Goal: Task Accomplishment & Management: Manage account settings

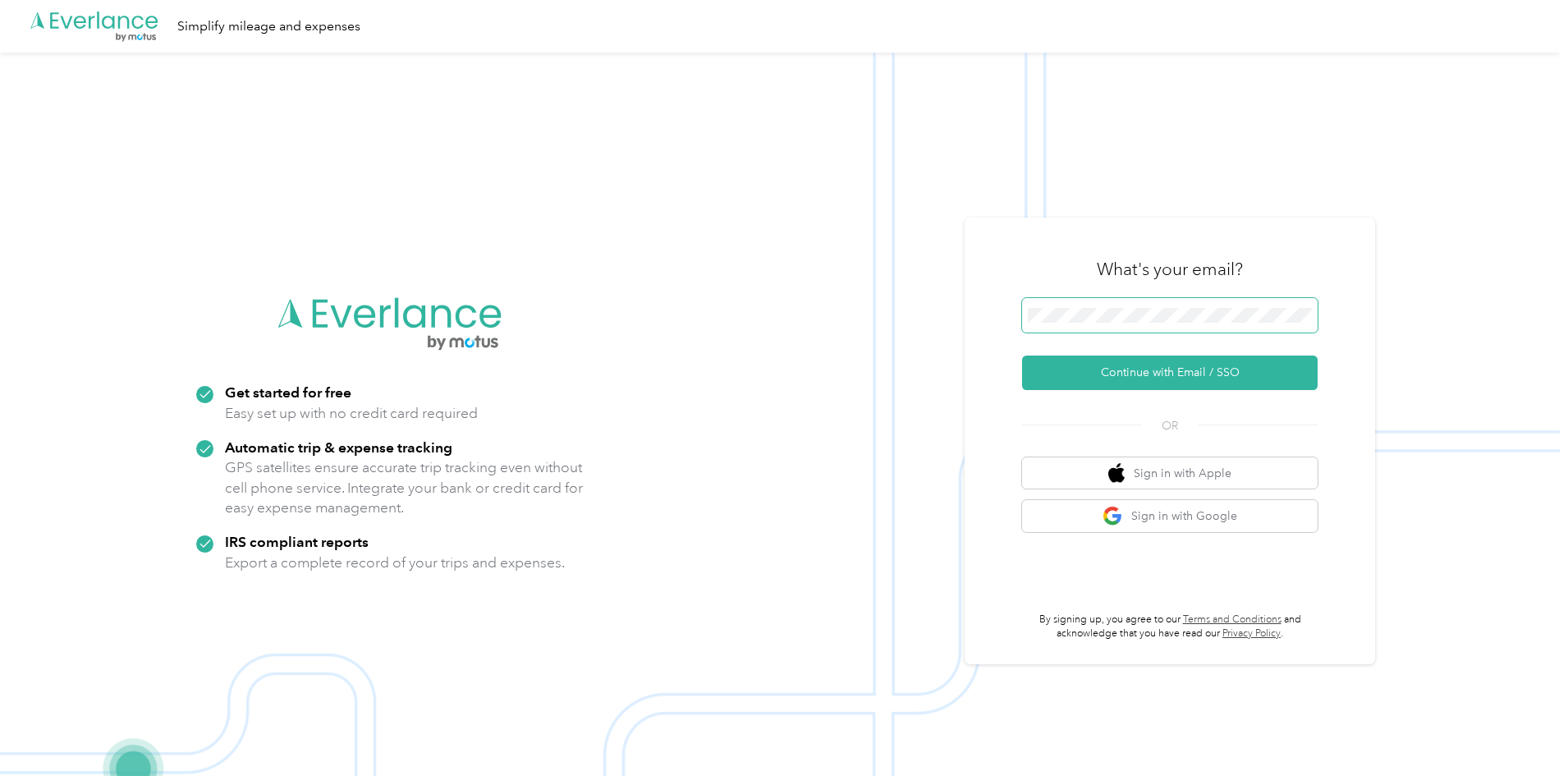
click at [1205, 326] on span at bounding box center [1170, 315] width 296 height 34
click at [1185, 363] on button "Continue with Email / SSO" at bounding box center [1170, 373] width 296 height 34
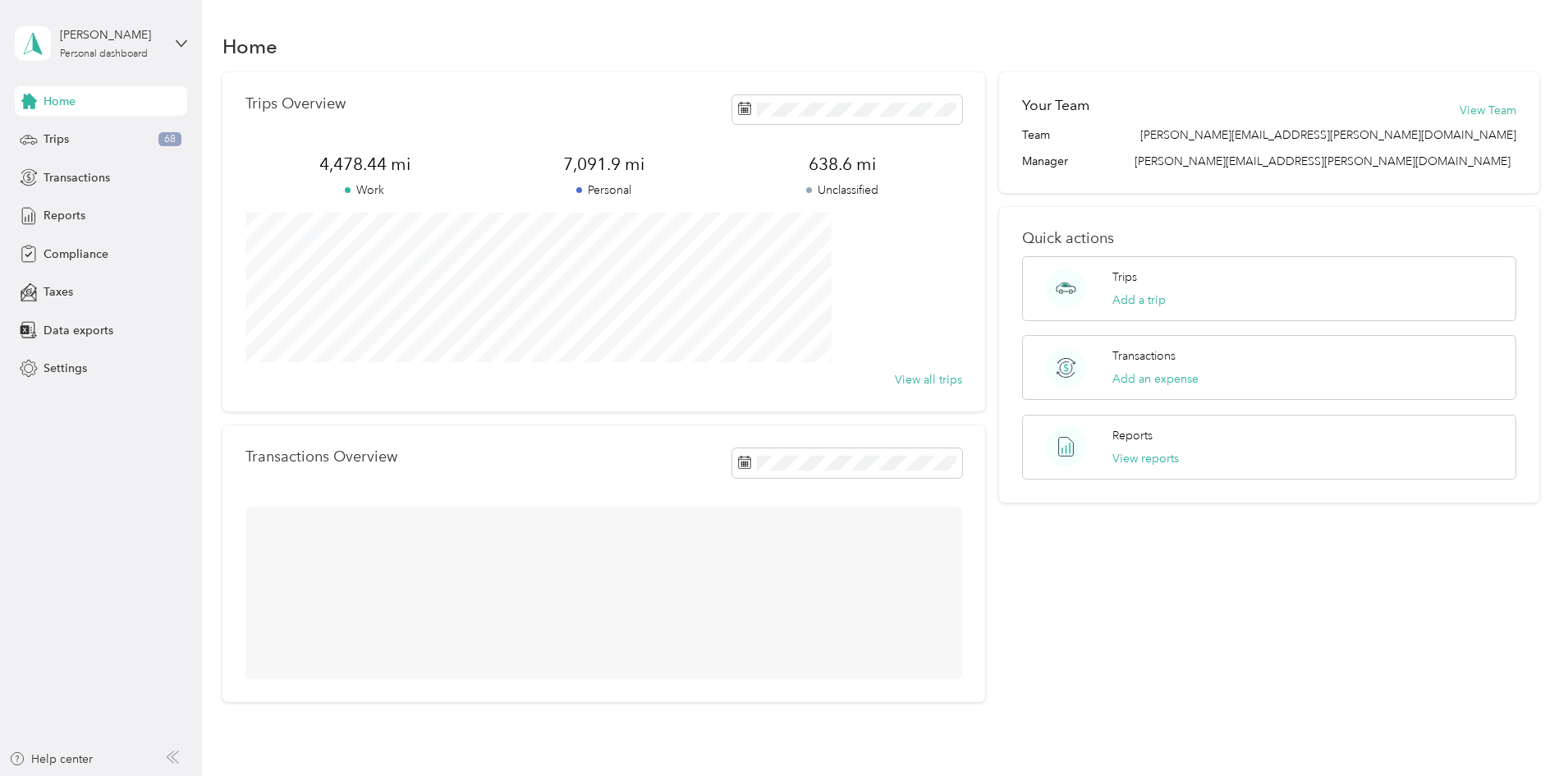
click at [240, 386] on div "Trips Overview 4,478.44 mi Work 7,091.9 mi Personal 638.6 mi Unclassified View …" at bounding box center [881, 388] width 1318 height 630
click at [70, 125] on div "Trips 68" at bounding box center [100, 139] width 173 height 30
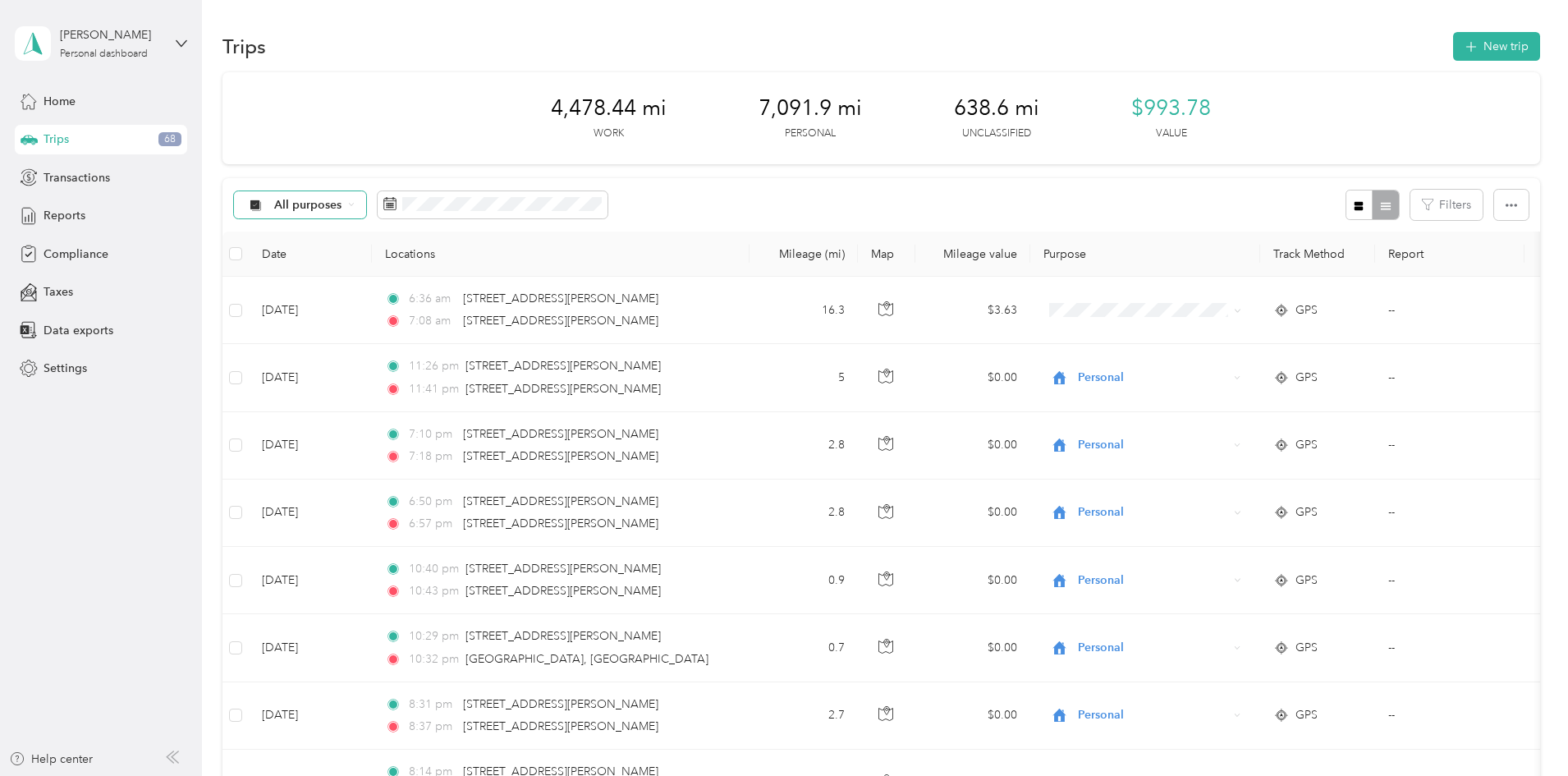
click at [367, 200] on div "All purposes" at bounding box center [300, 204] width 133 height 28
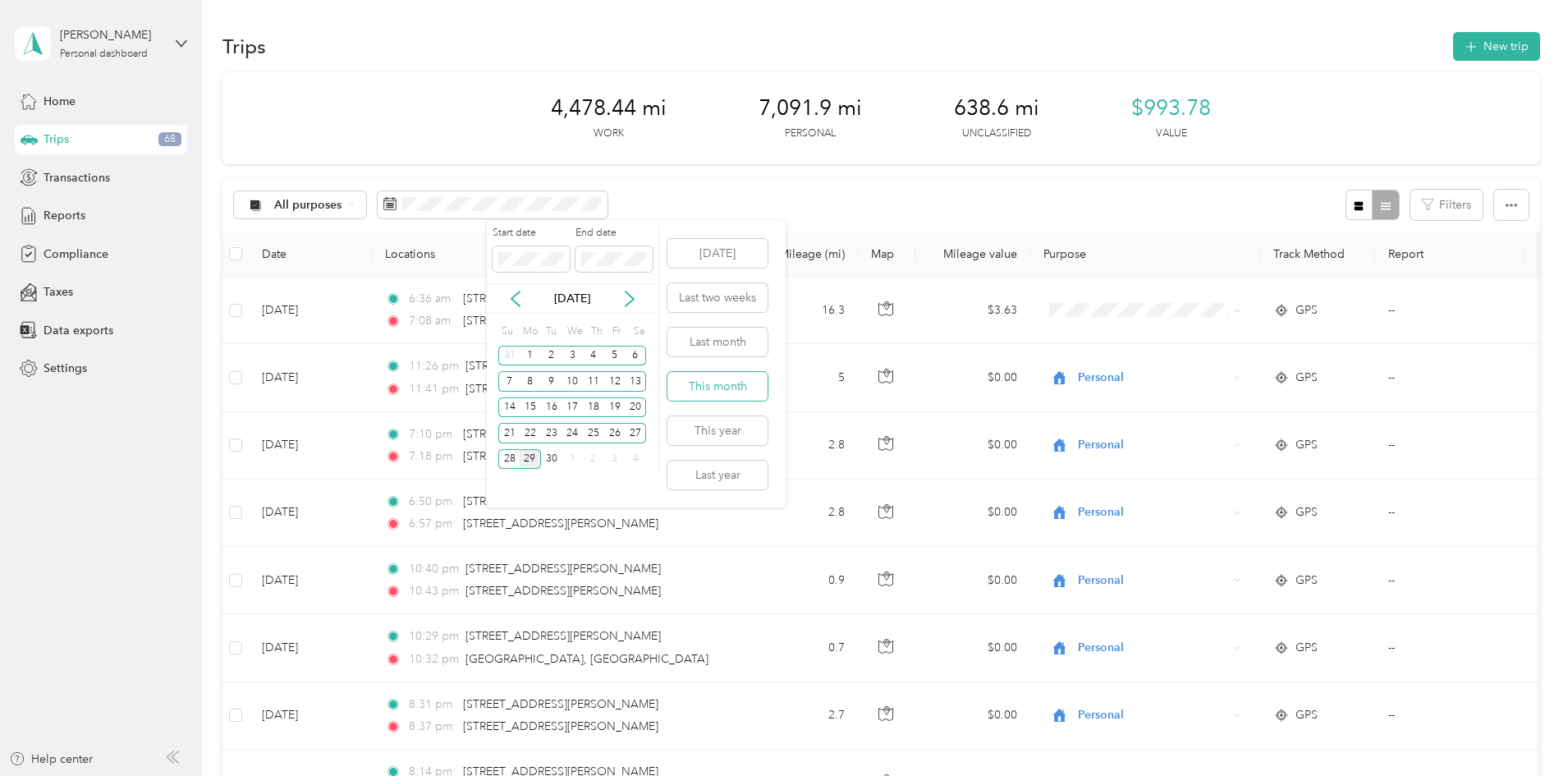
click at [737, 386] on button "This month" at bounding box center [718, 387] width 100 height 29
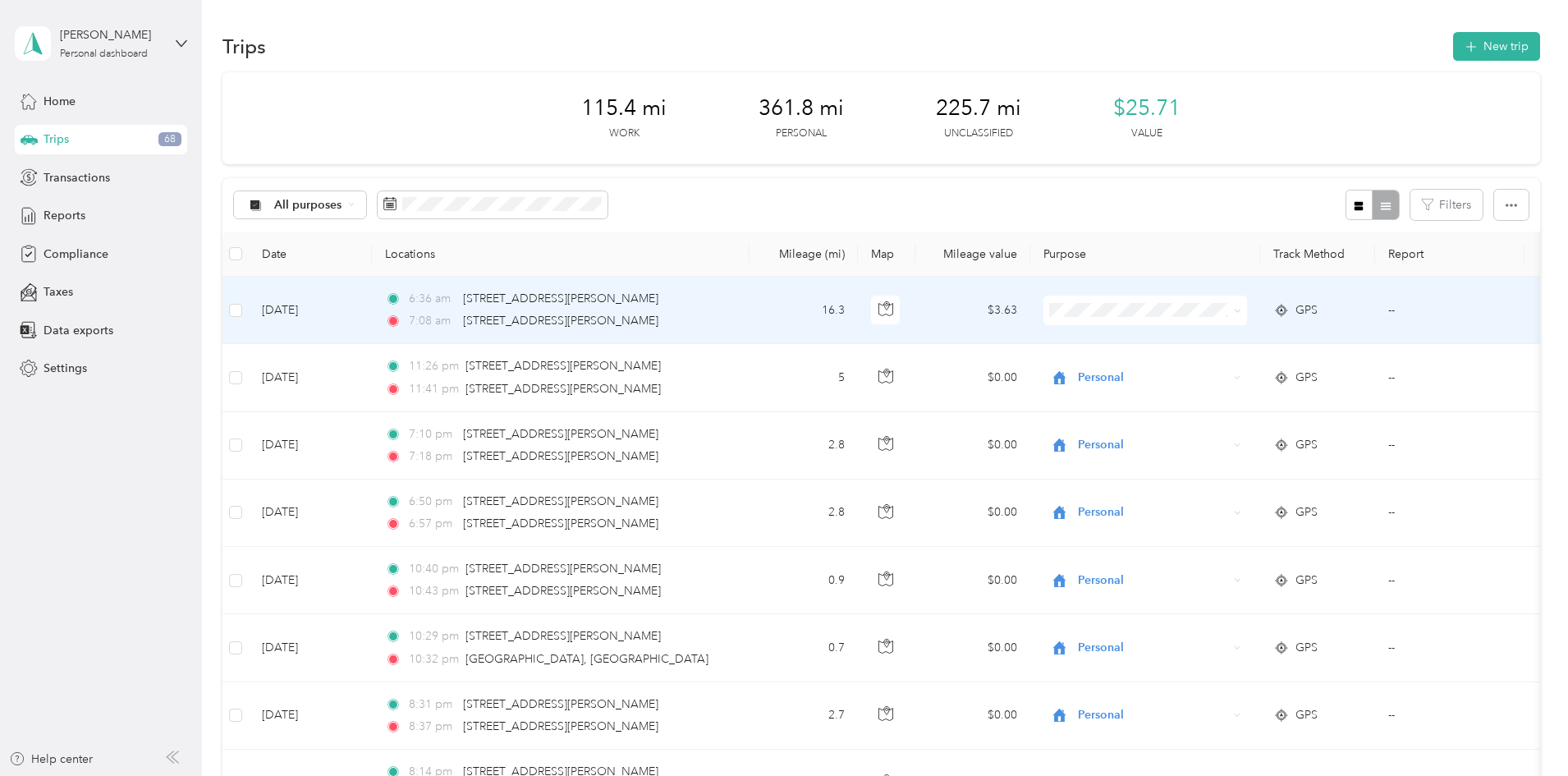
click at [1245, 364] on span "Personal" at bounding box center [1269, 365] width 152 height 17
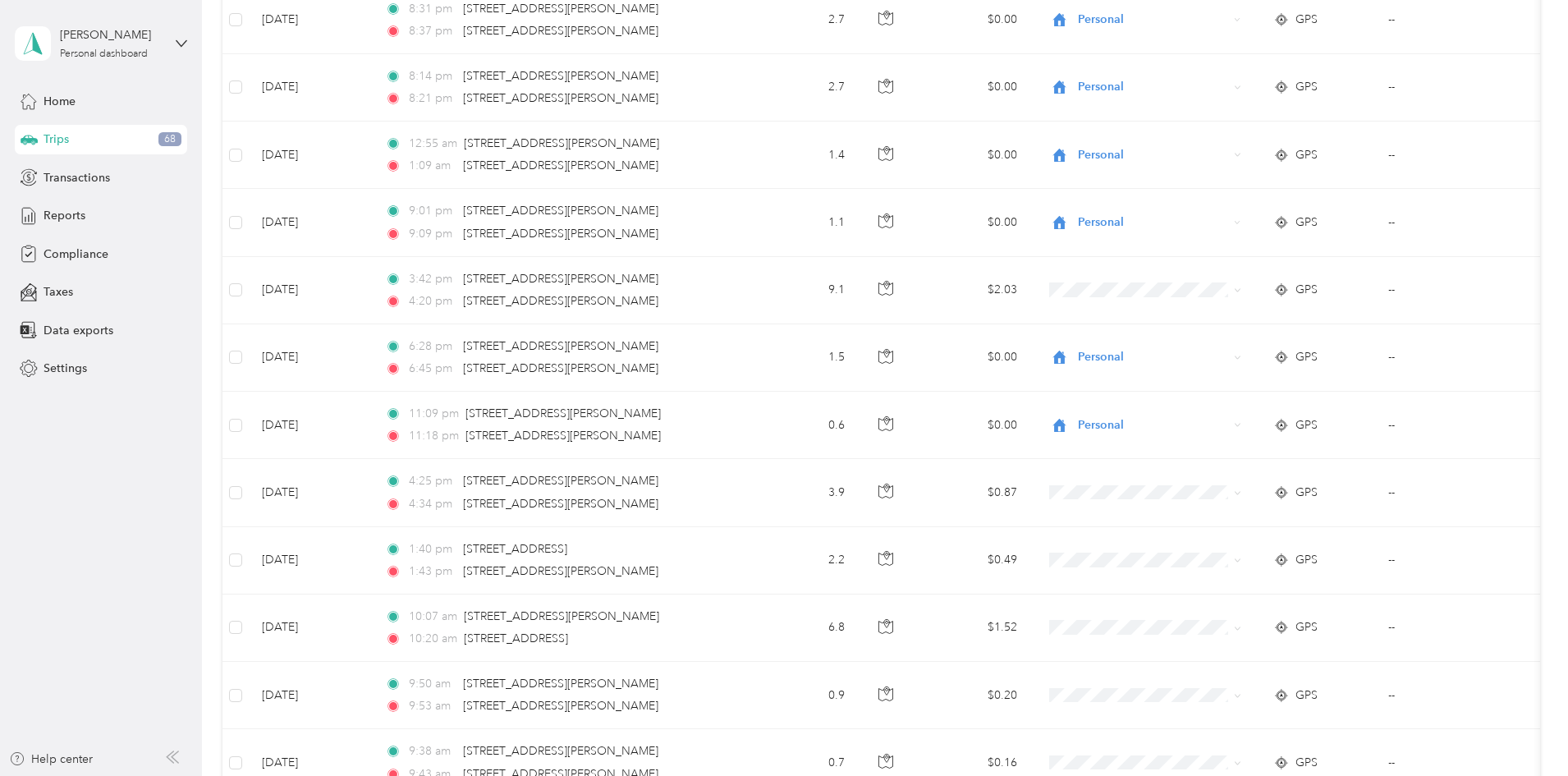
scroll to position [739, 0]
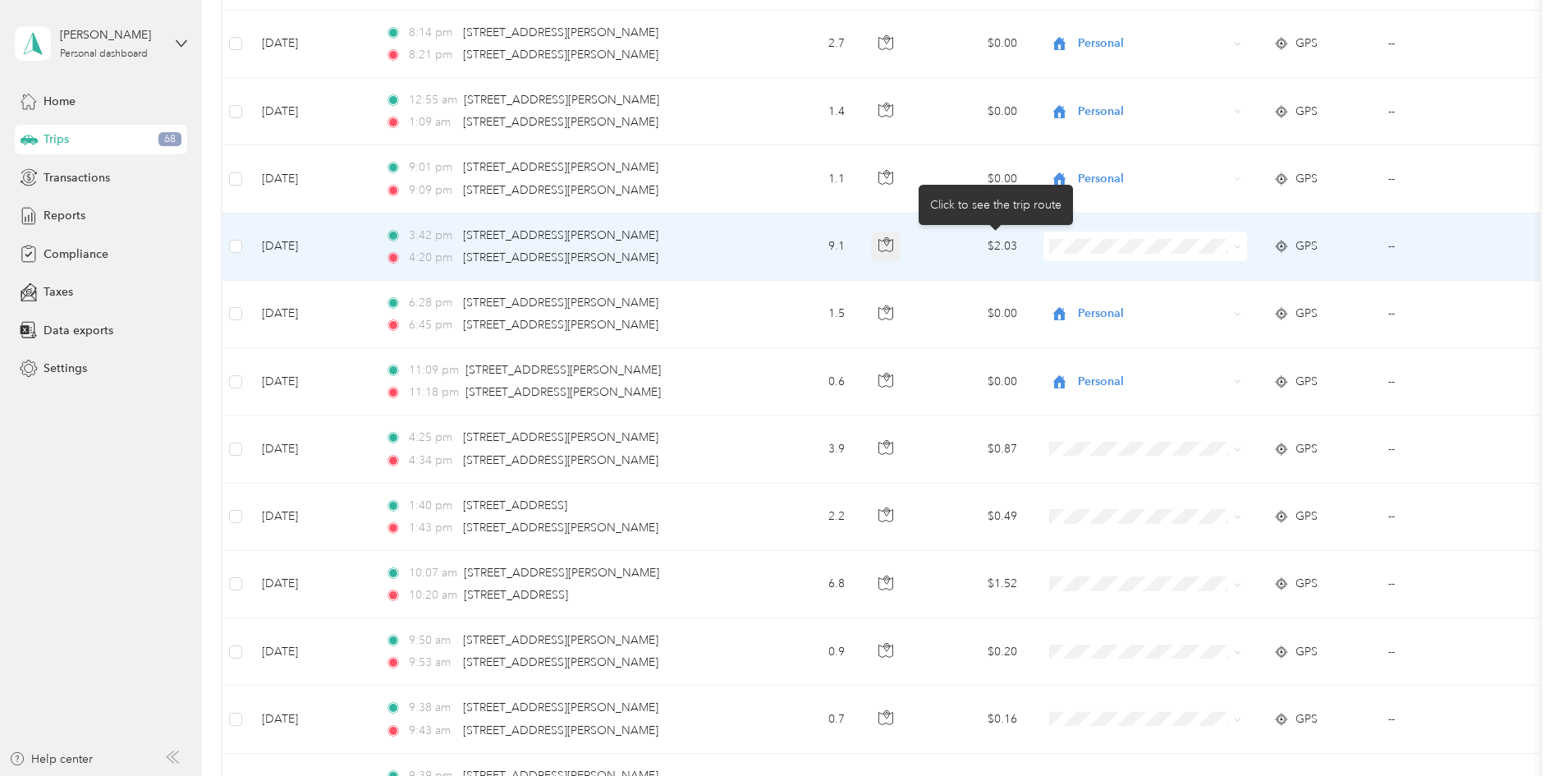
click at [901, 241] on button "button" at bounding box center [886, 246] width 30 height 30
click at [1255, 295] on li "Personal" at bounding box center [1254, 305] width 203 height 29
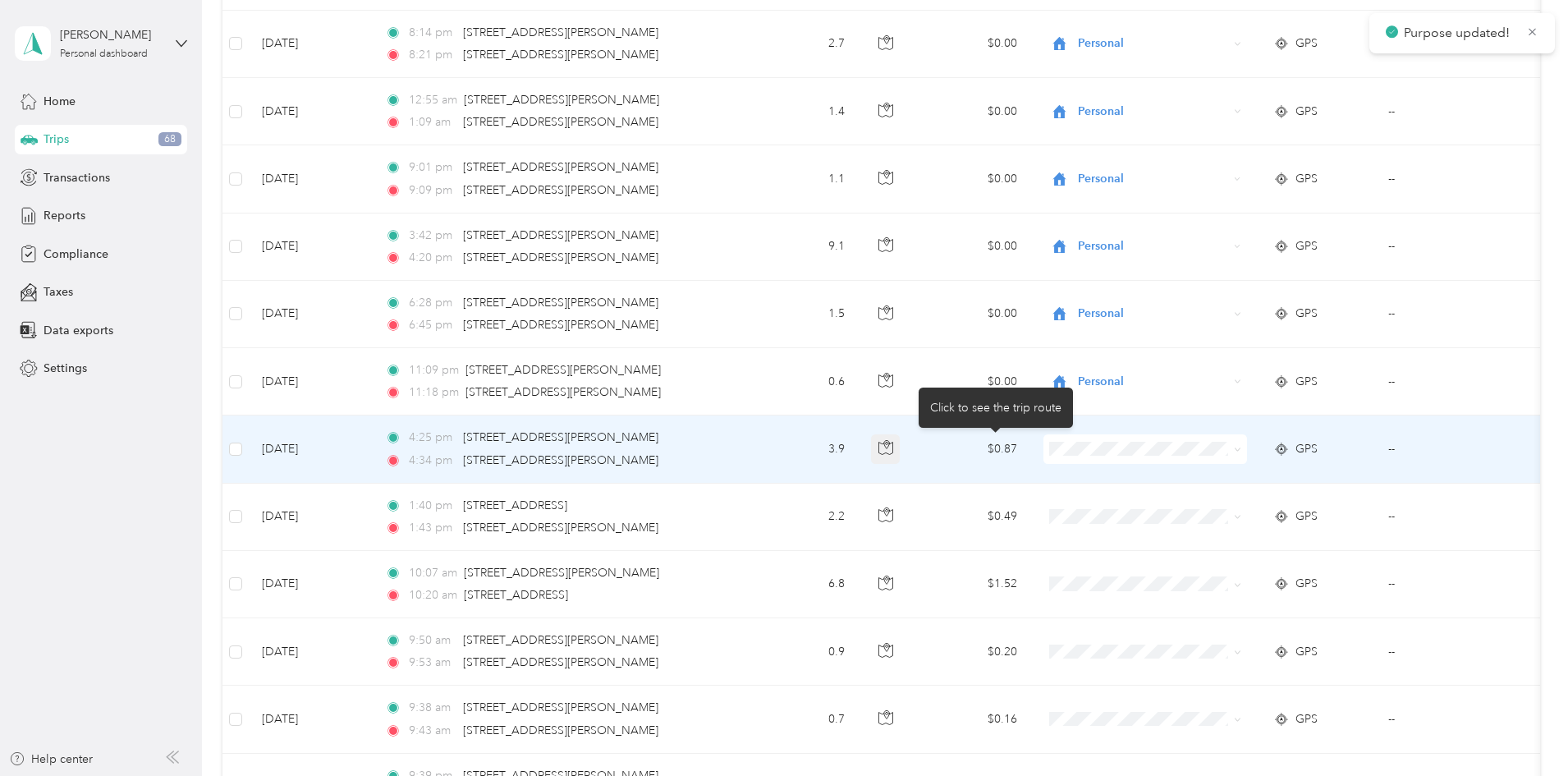
click at [893, 452] on icon "button" at bounding box center [886, 447] width 14 height 14
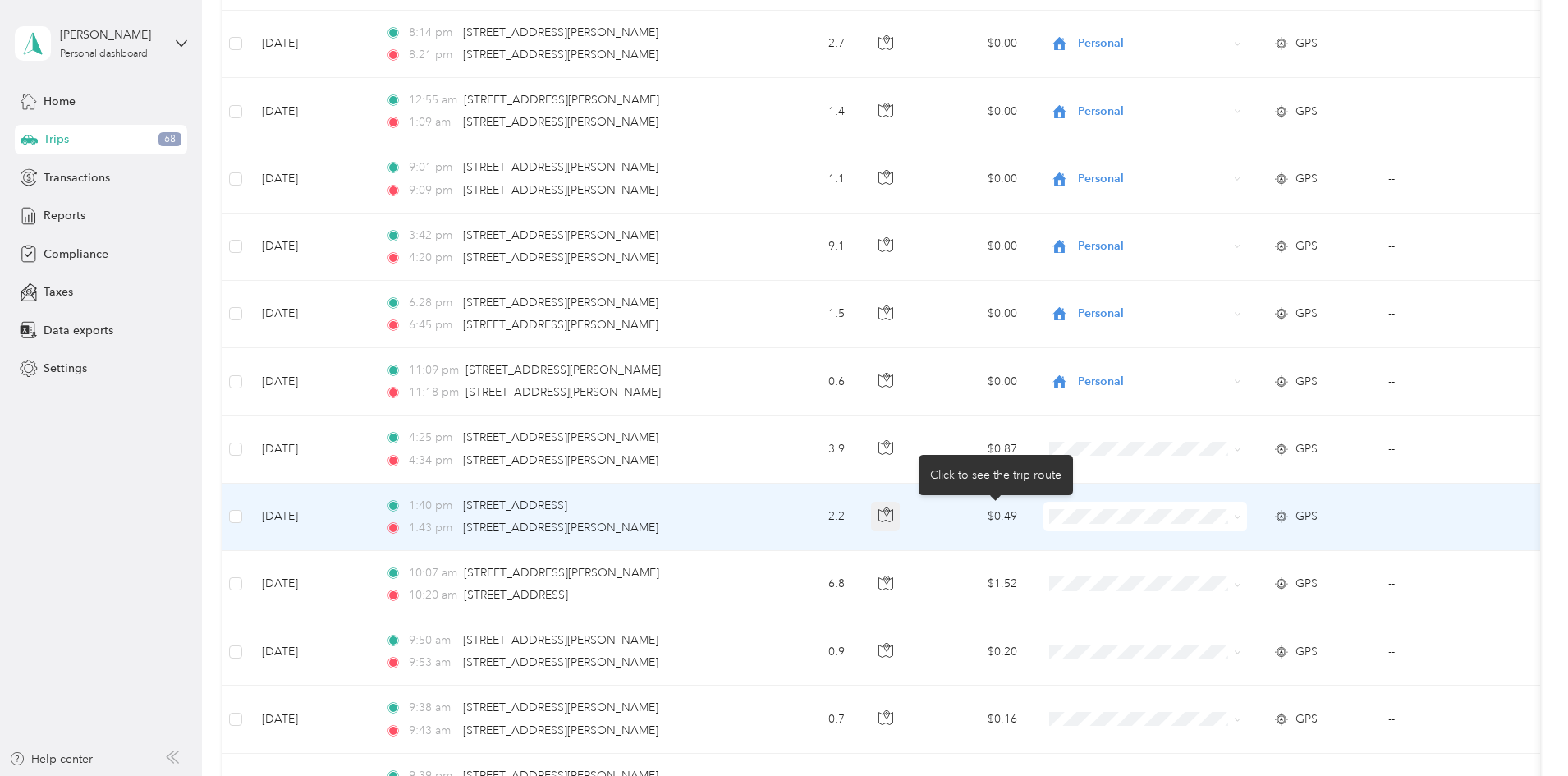
click at [901, 523] on button "button" at bounding box center [886, 516] width 30 height 30
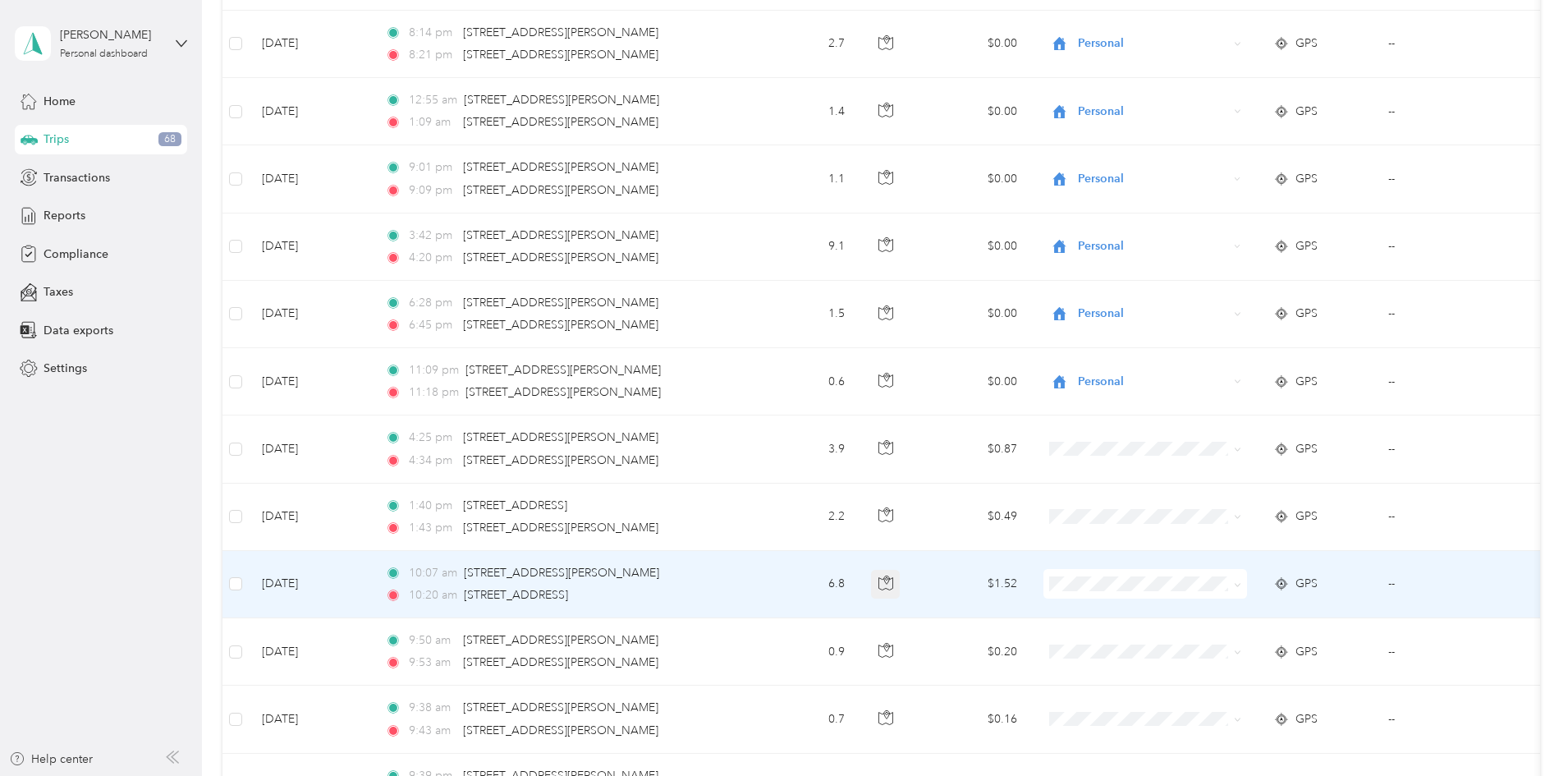
click at [893, 580] on icon "button" at bounding box center [886, 582] width 14 height 14
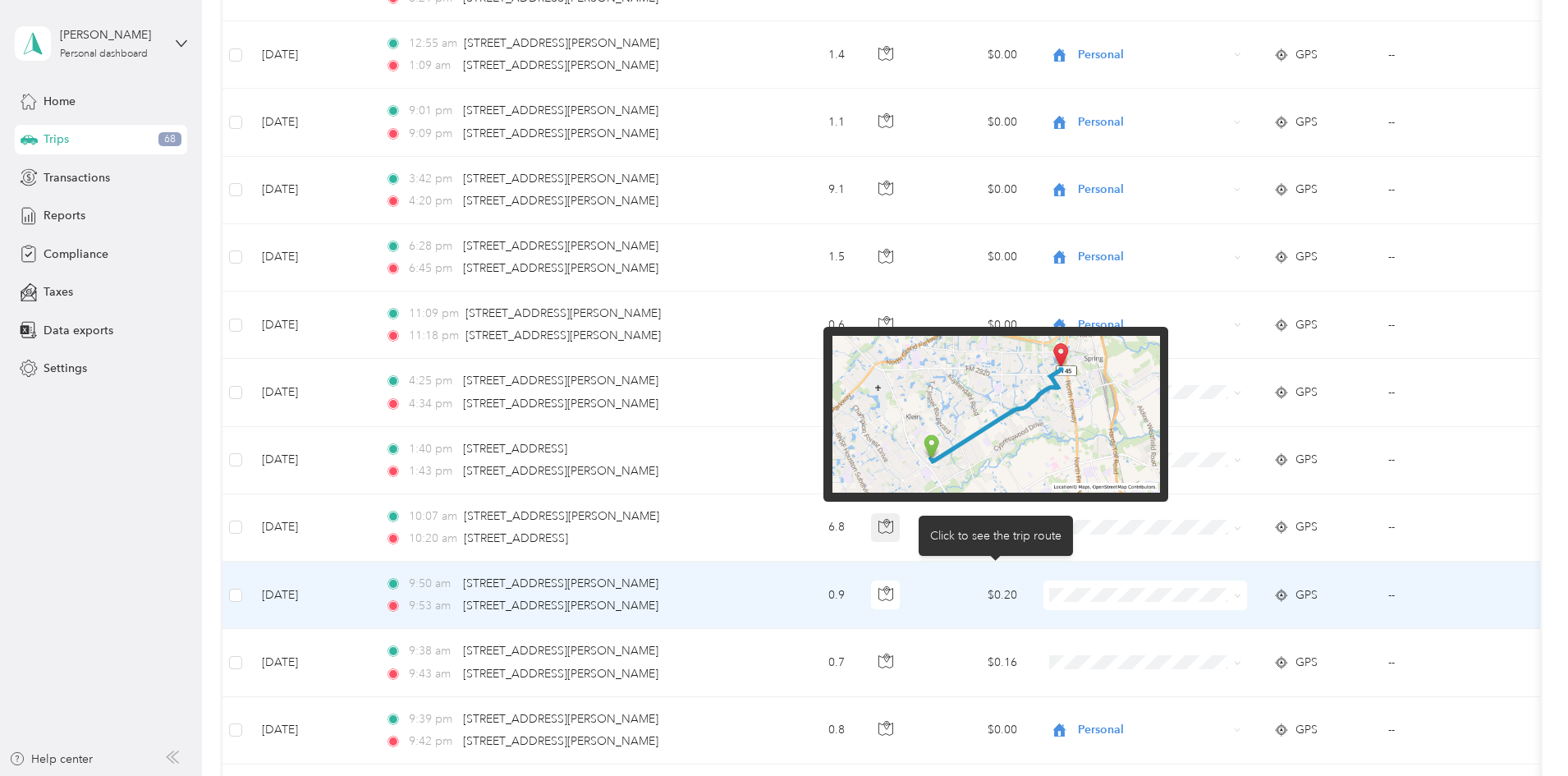
scroll to position [821, 0]
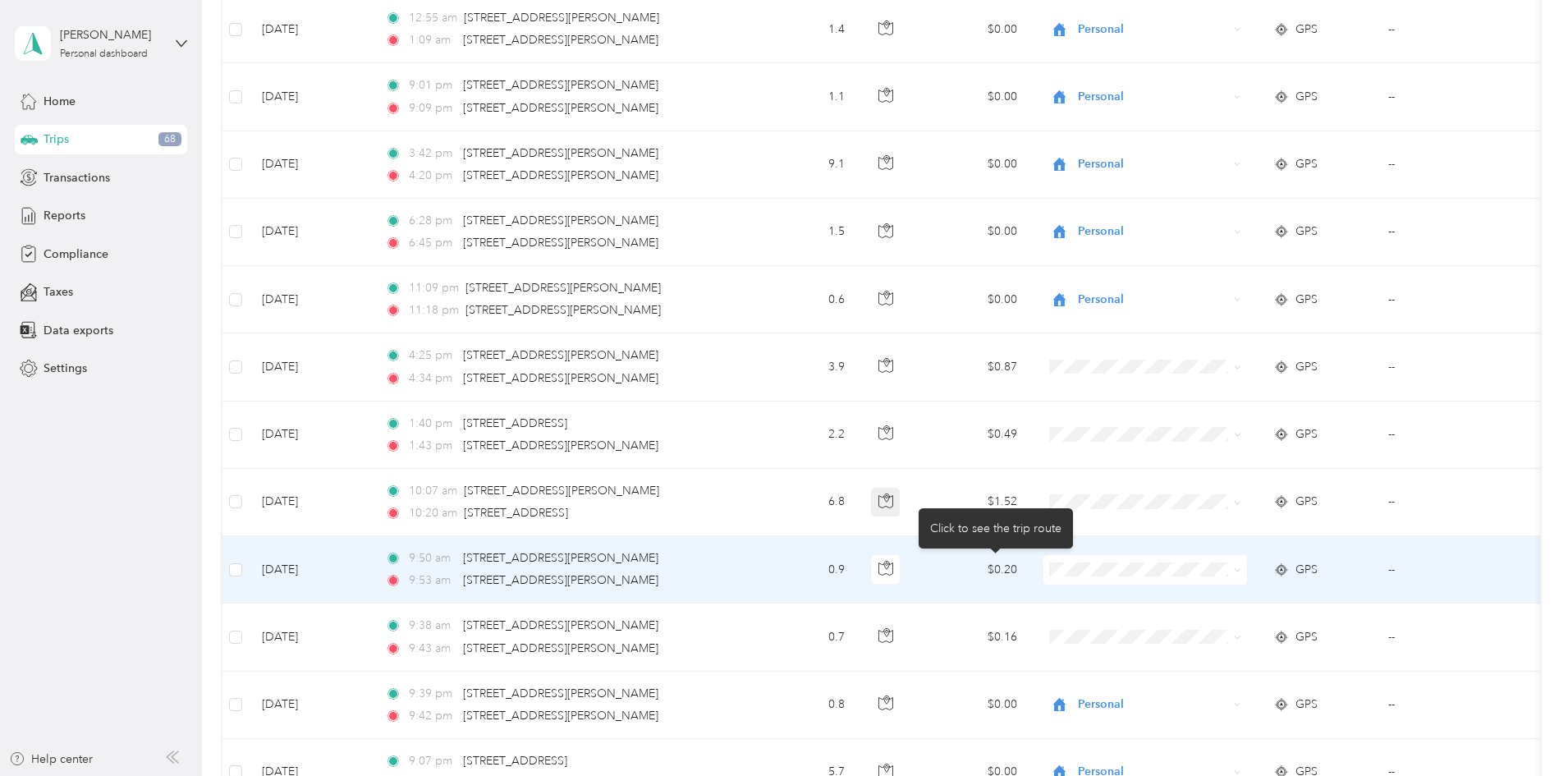
click at [901, 580] on button "button" at bounding box center [886, 570] width 30 height 30
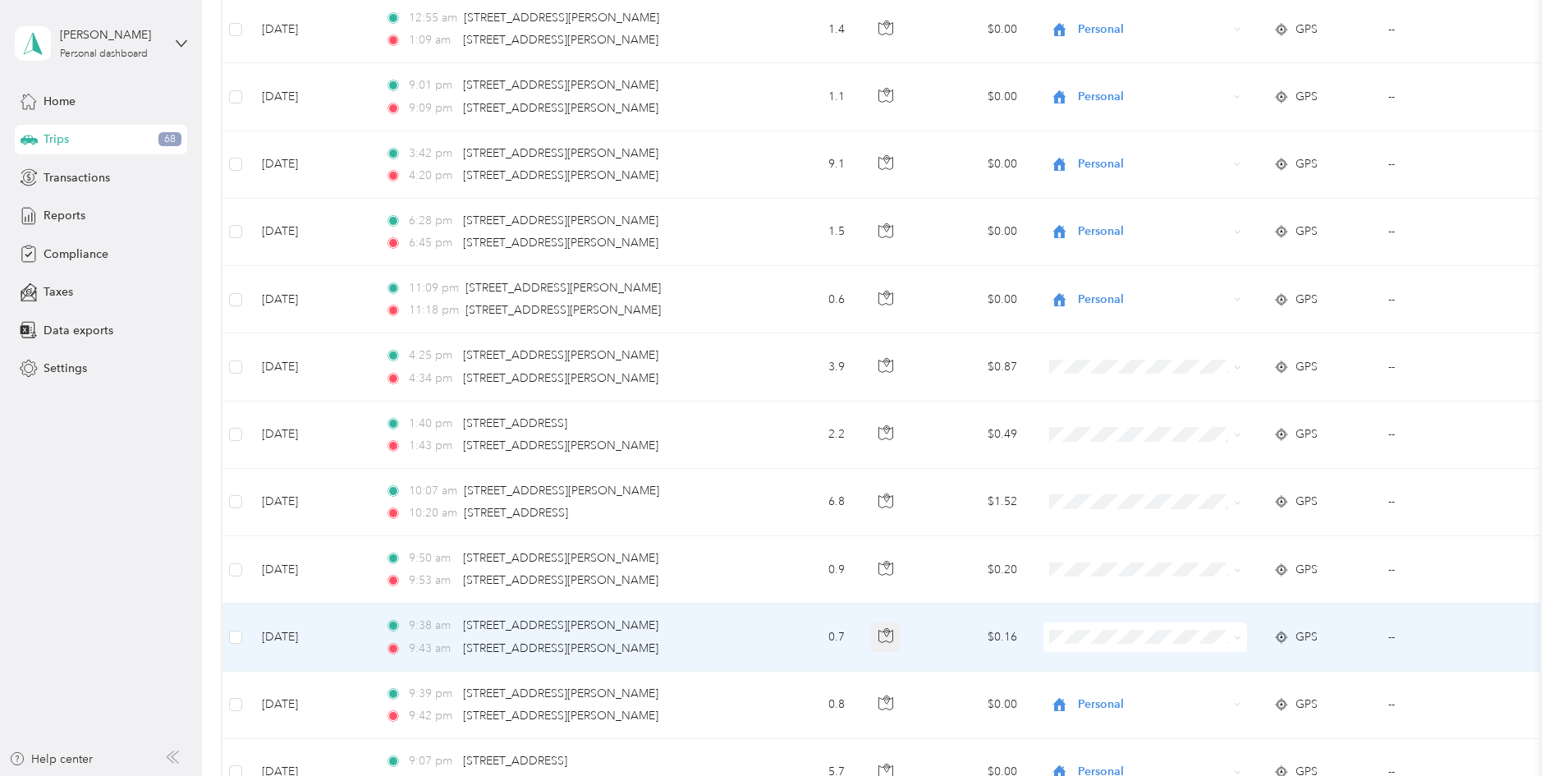
click at [888, 631] on icon "button" at bounding box center [887, 632] width 3 height 3
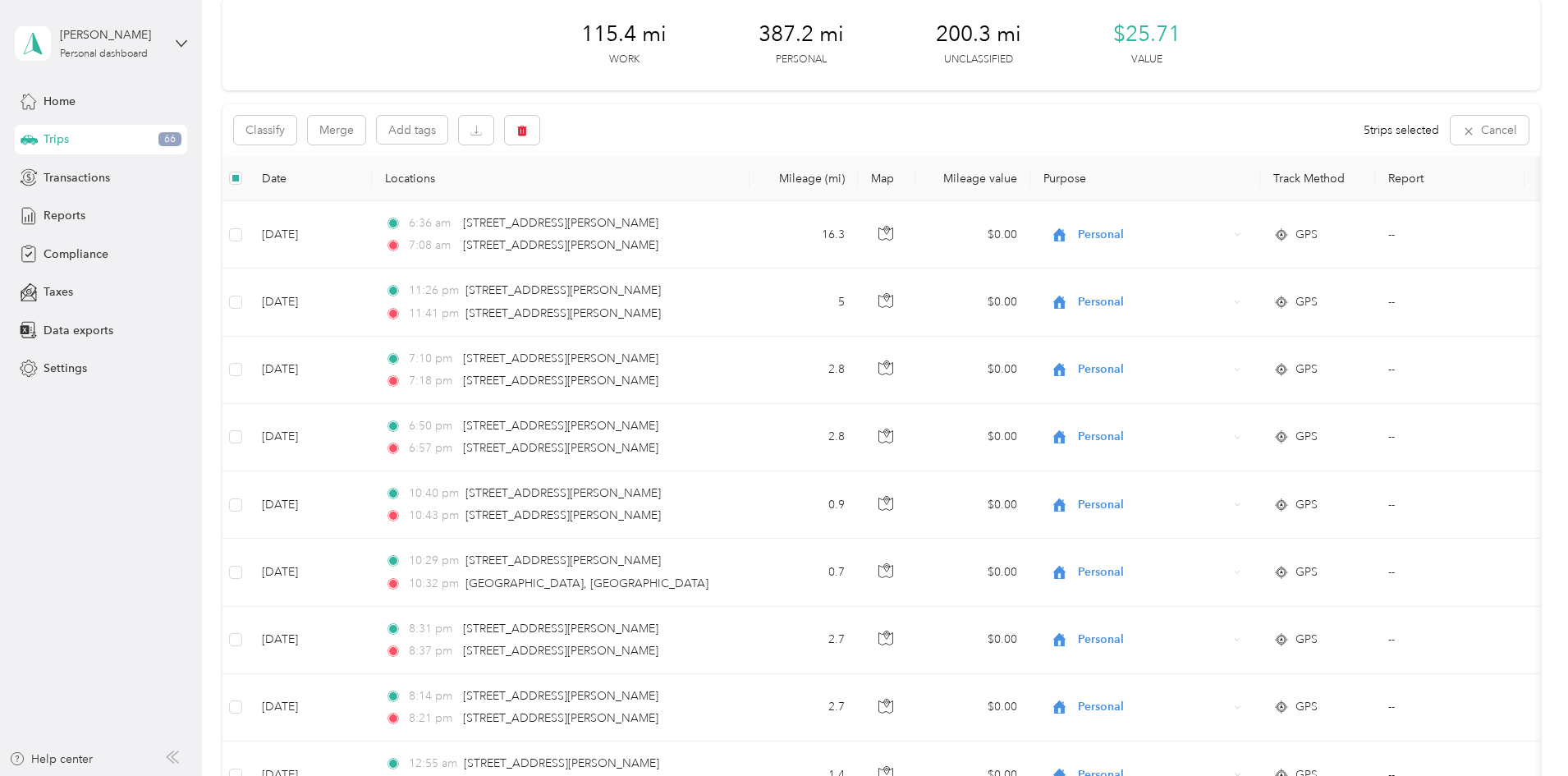
scroll to position [0, 0]
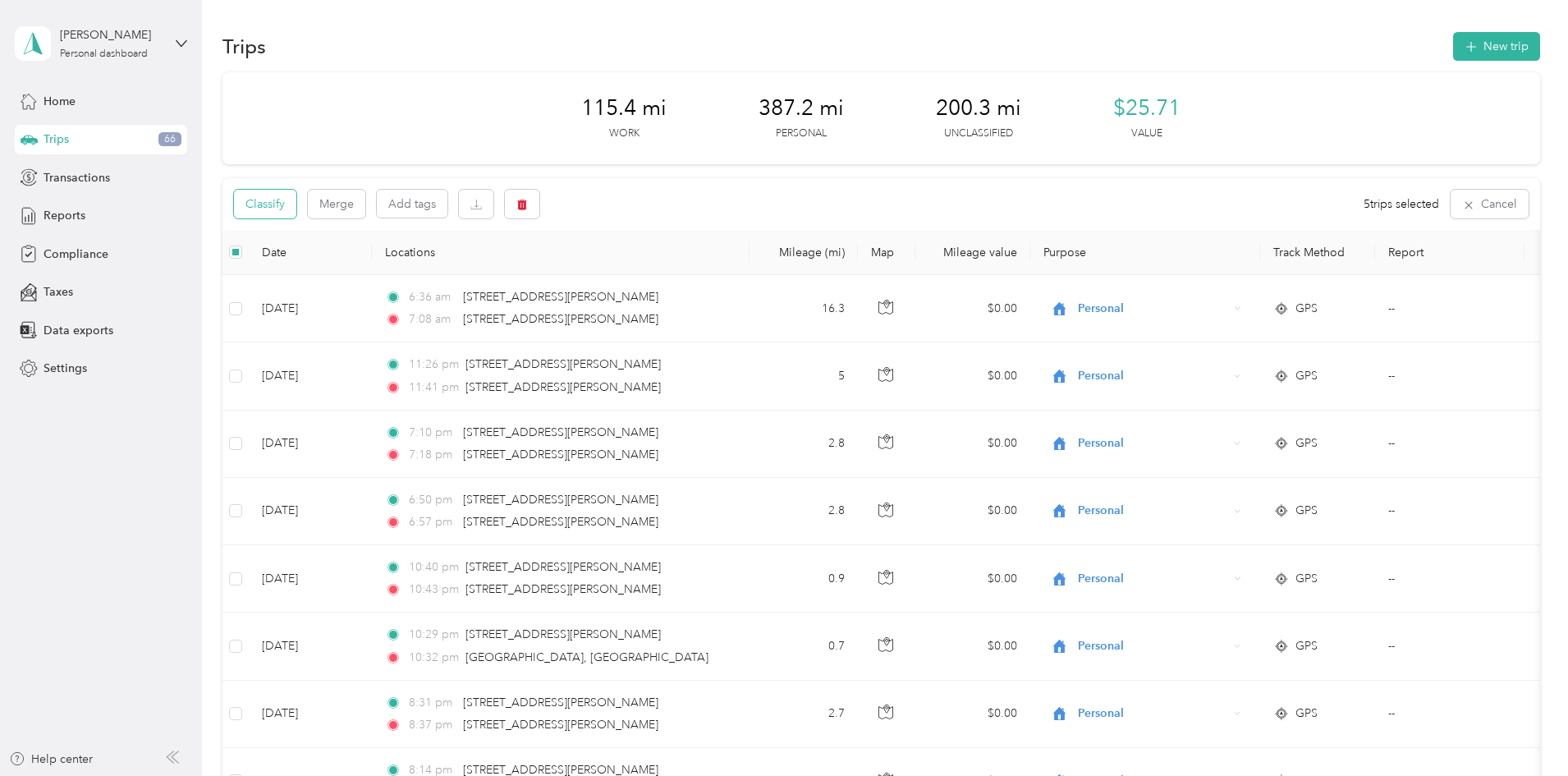
click at [297, 212] on button "Classify" at bounding box center [264, 204] width 62 height 29
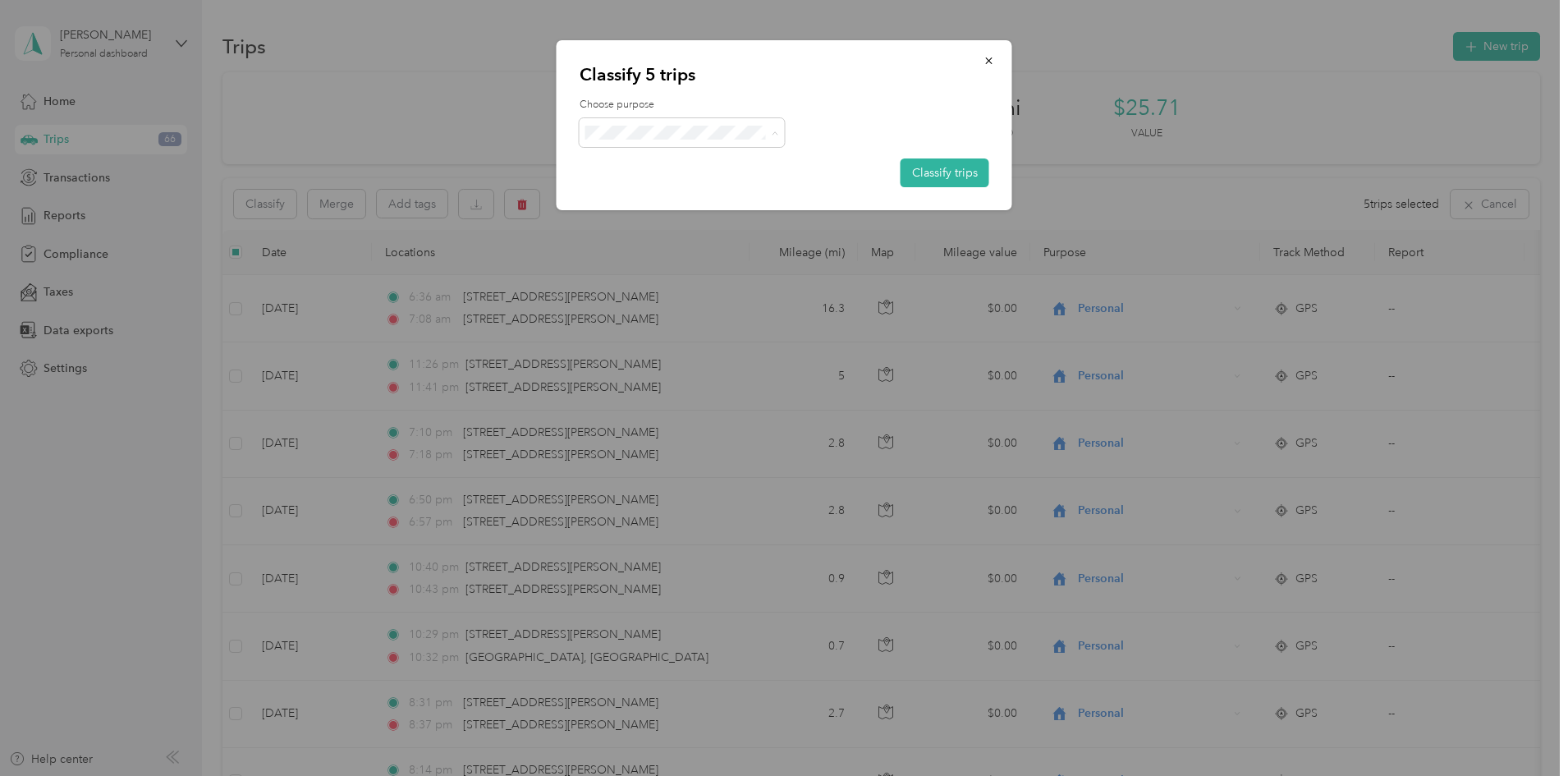
click at [667, 197] on span "Personal" at bounding box center [697, 192] width 153 height 17
click at [965, 175] on button "Classify trips" at bounding box center [945, 173] width 89 height 29
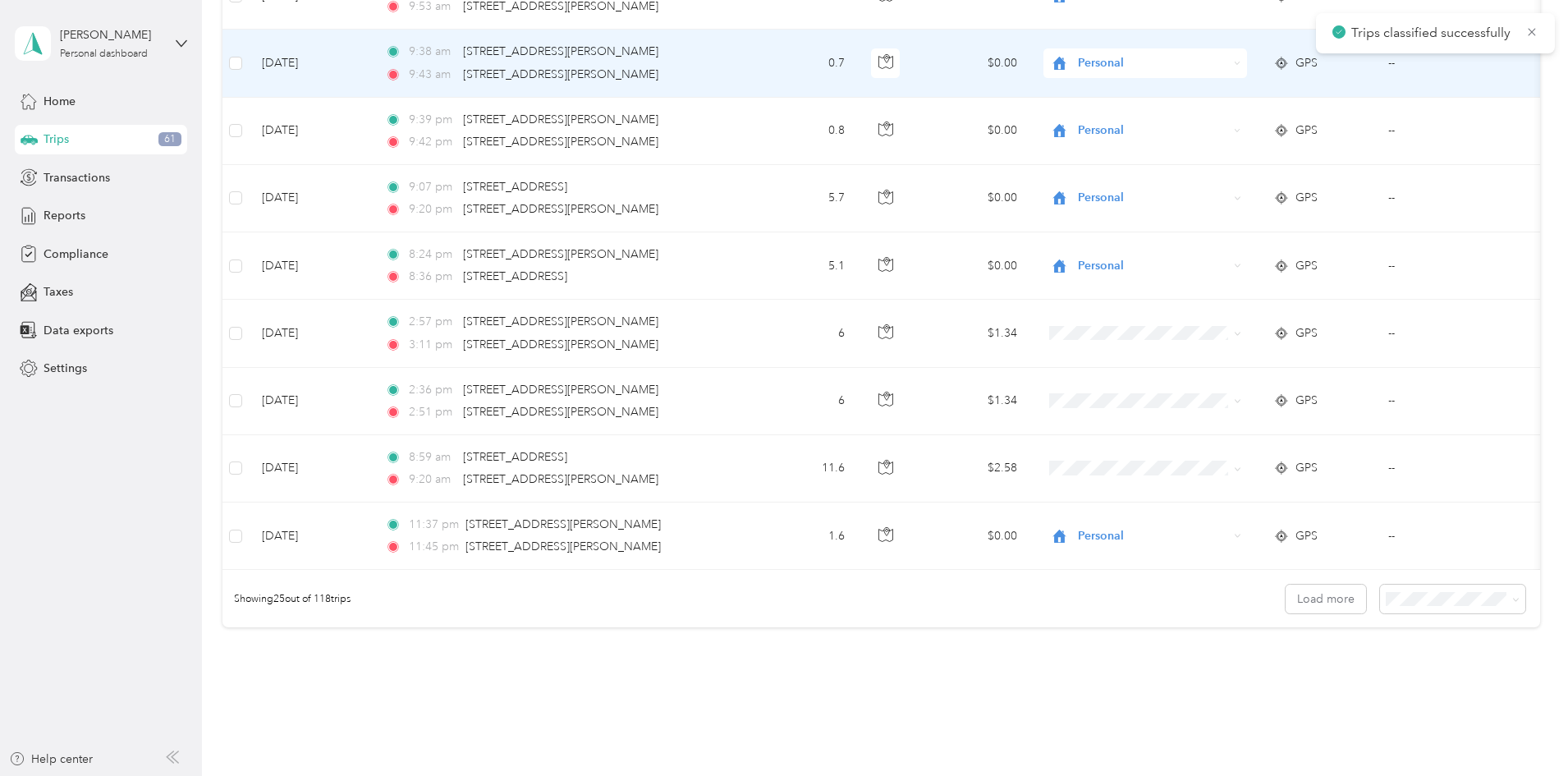
scroll to position [1396, 0]
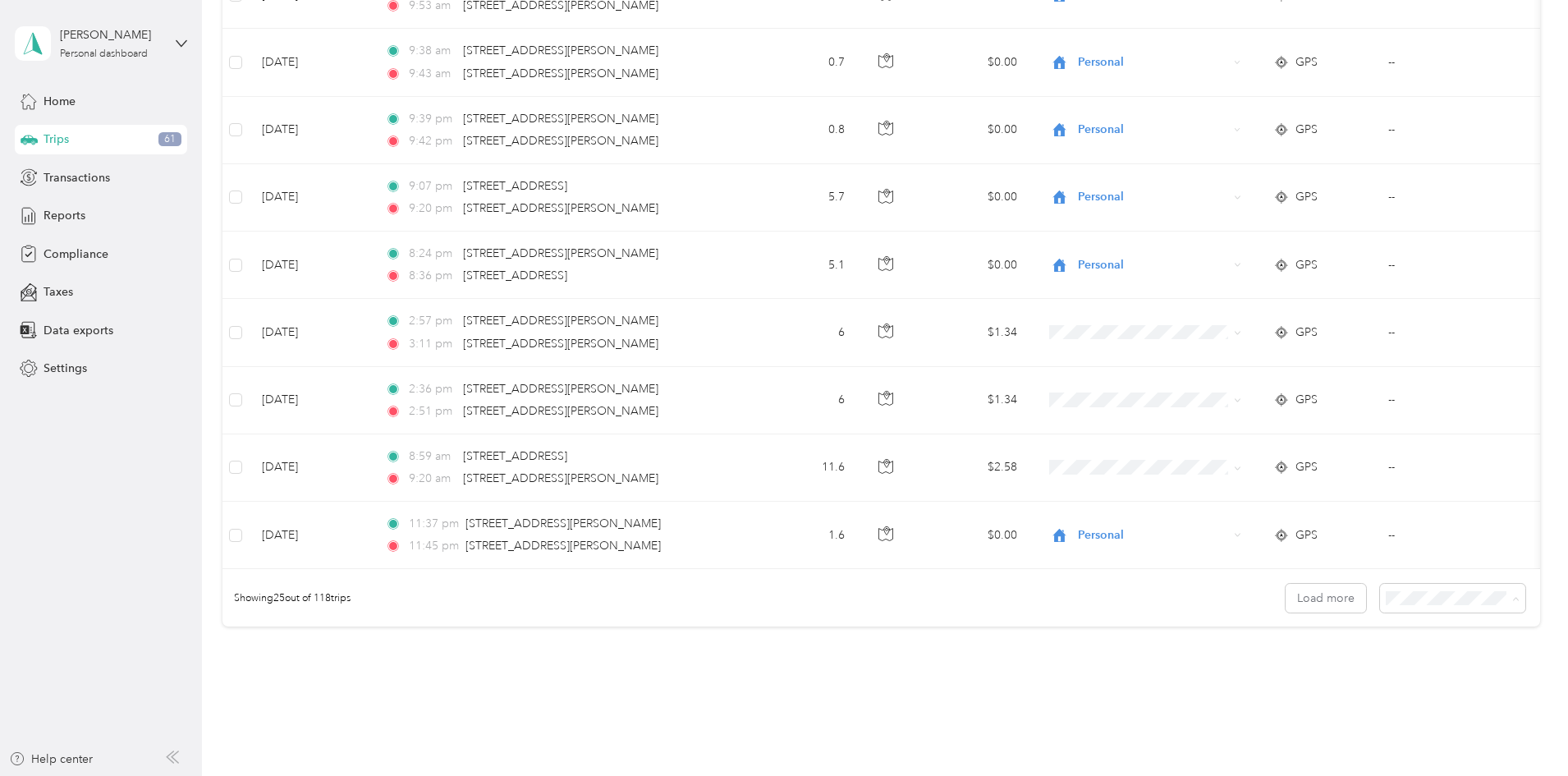
click at [1324, 697] on span "100 per load" at bounding box center [1312, 698] width 68 height 14
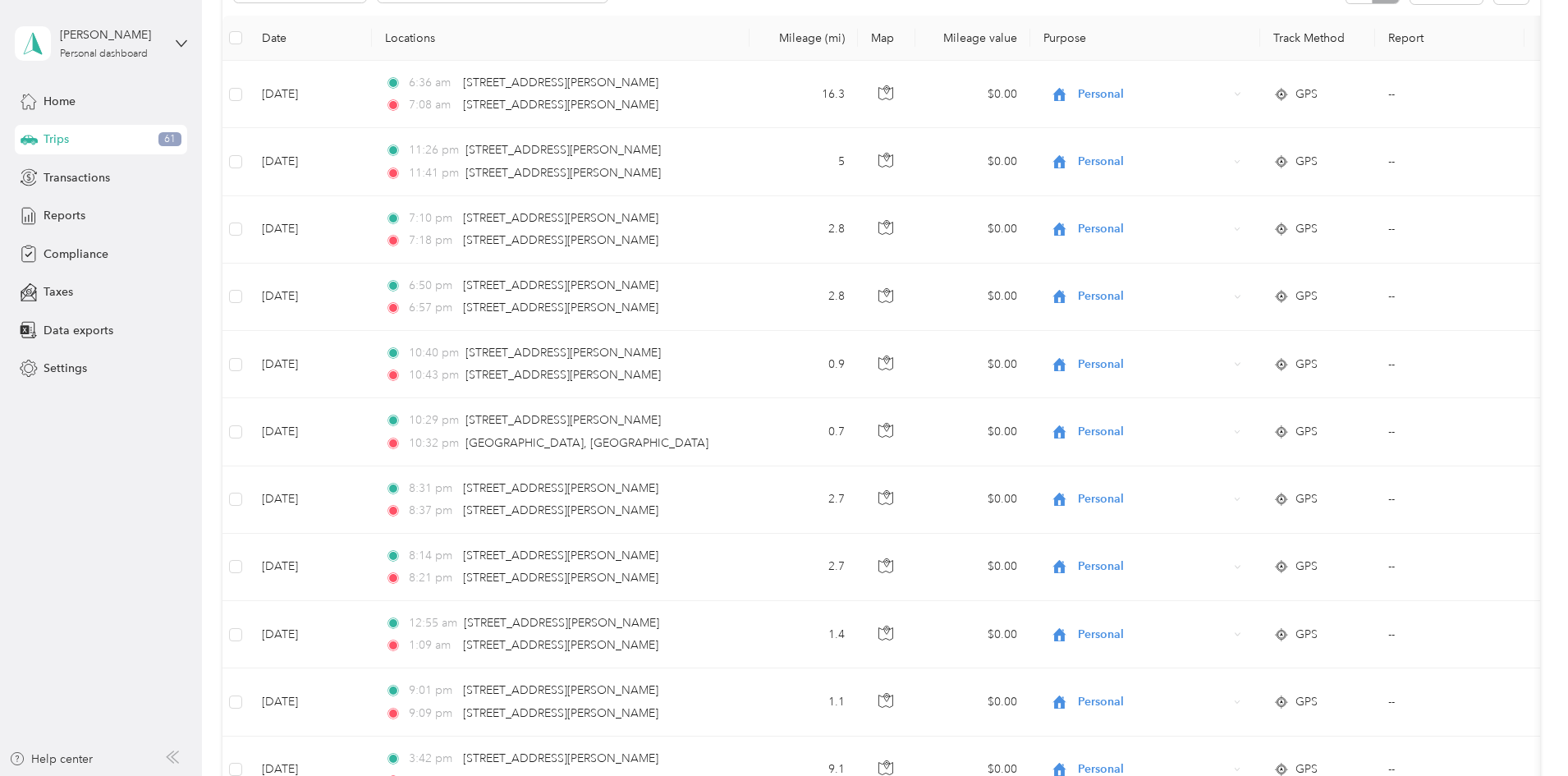
scroll to position [1396, 0]
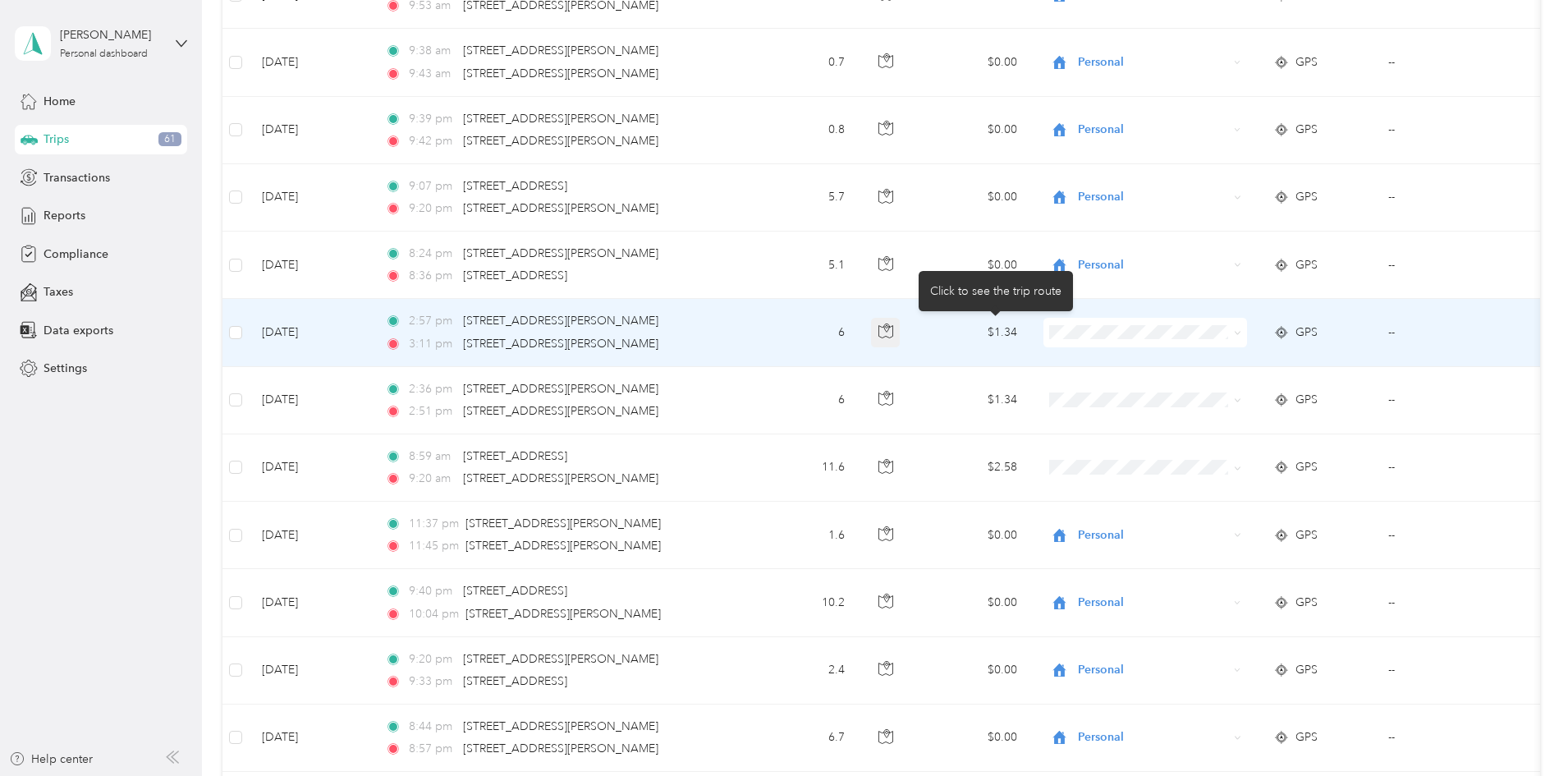
click at [901, 338] on button "button" at bounding box center [886, 332] width 30 height 30
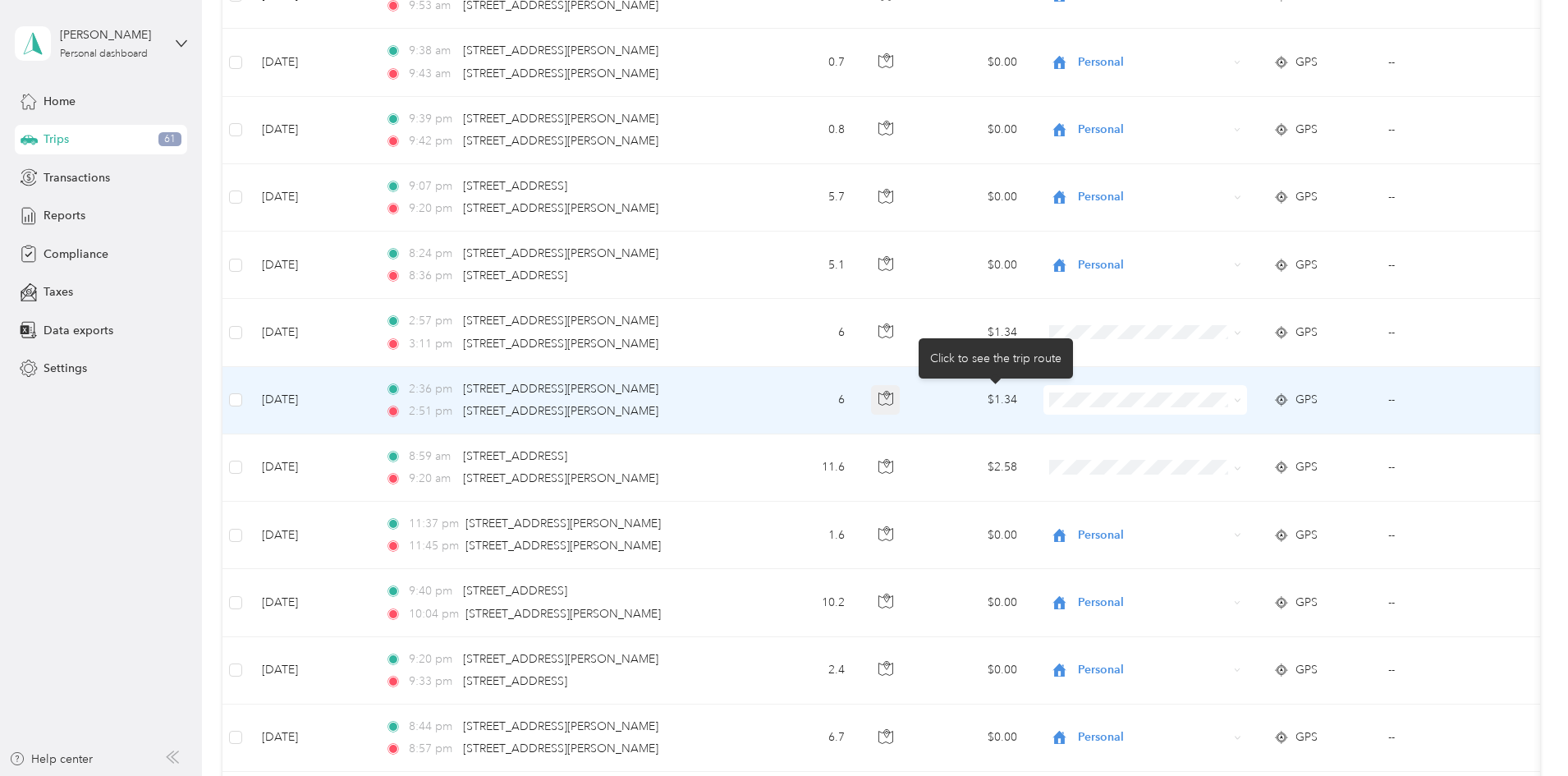
click at [901, 390] on button "button" at bounding box center [886, 400] width 30 height 30
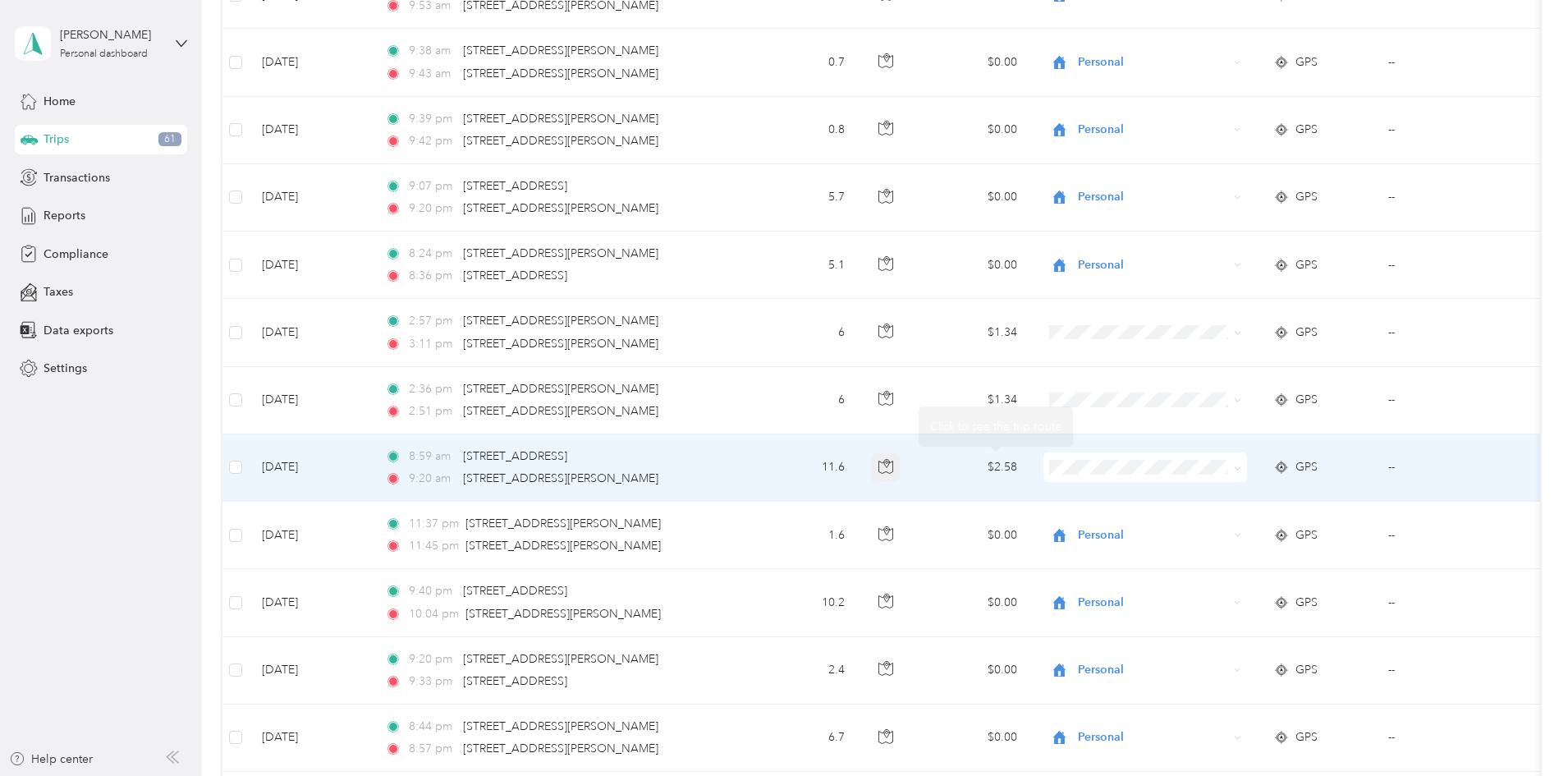
click at [893, 466] on icon "button" at bounding box center [886, 466] width 14 height 14
click at [1247, 458] on span at bounding box center [1145, 467] width 203 height 30
click at [1242, 473] on span at bounding box center [1238, 467] width 8 height 14
click at [1242, 468] on icon at bounding box center [1238, 469] width 8 height 8
click at [1279, 529] on span "Personal" at bounding box center [1269, 527] width 152 height 17
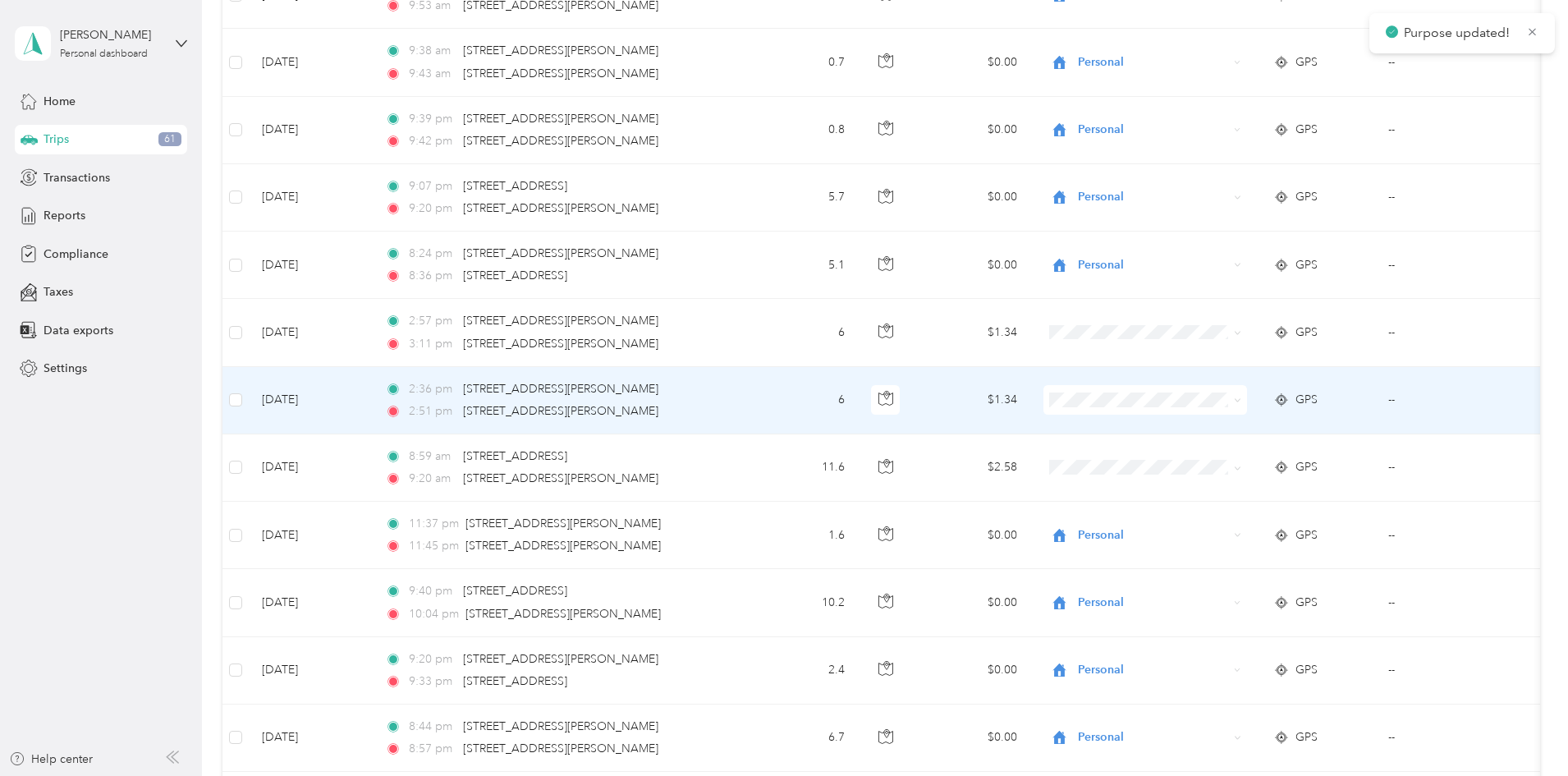
click at [1247, 409] on span at bounding box center [1145, 400] width 203 height 30
click at [1300, 462] on span "Personal" at bounding box center [1269, 459] width 152 height 17
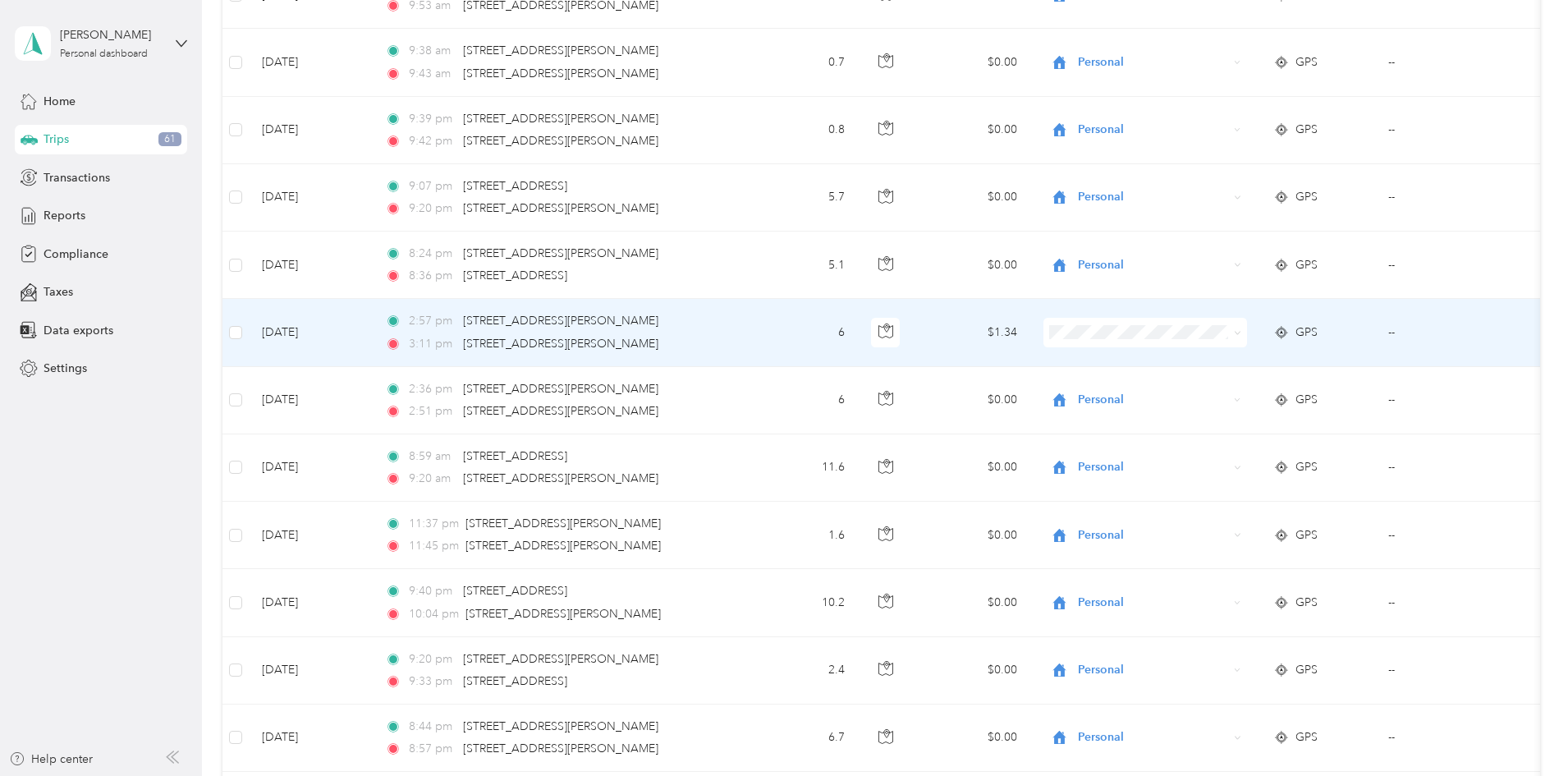
click at [1270, 388] on span "Personal" at bounding box center [1269, 391] width 152 height 17
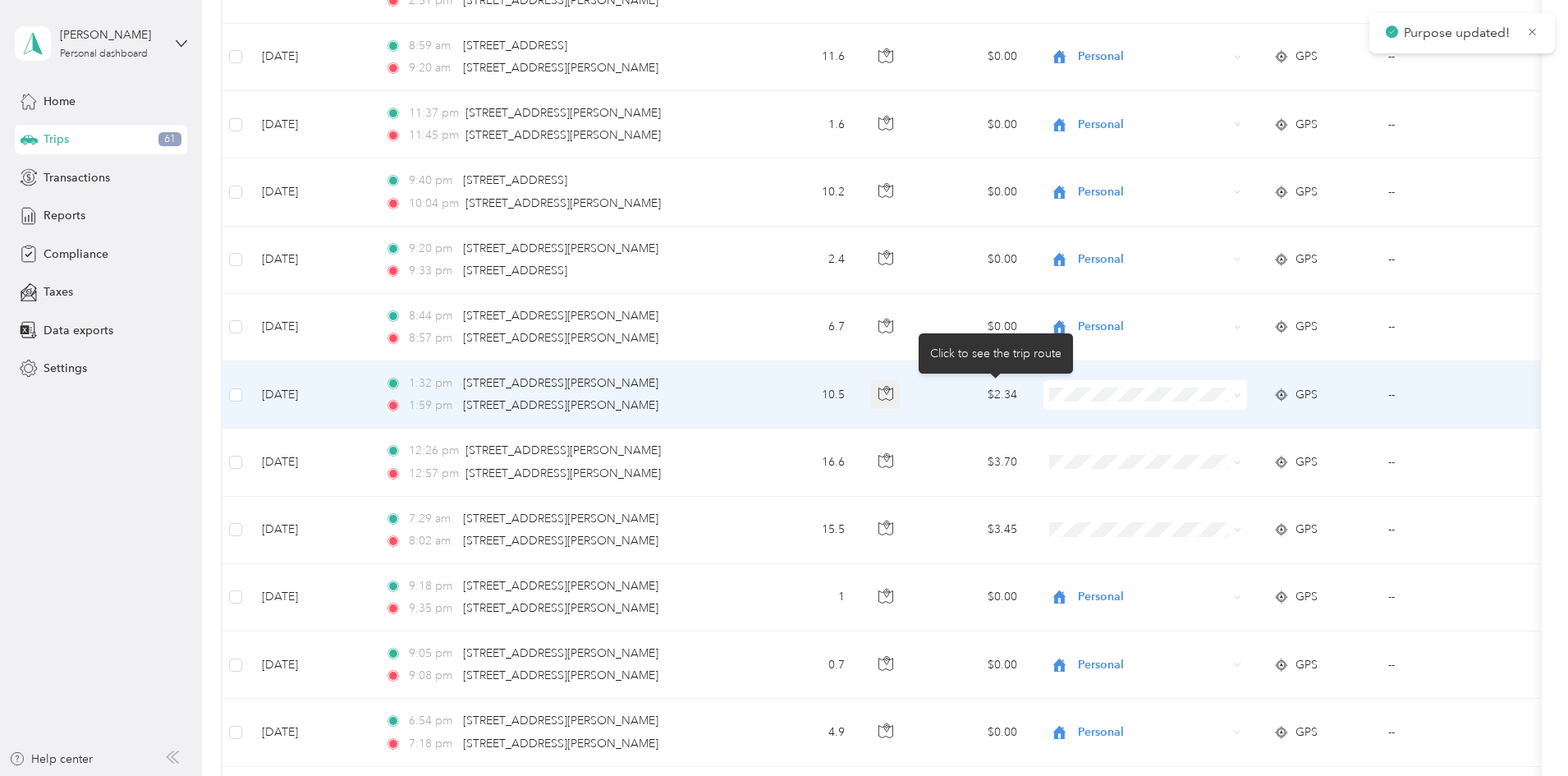
click at [893, 388] on icon "button" at bounding box center [886, 392] width 14 height 14
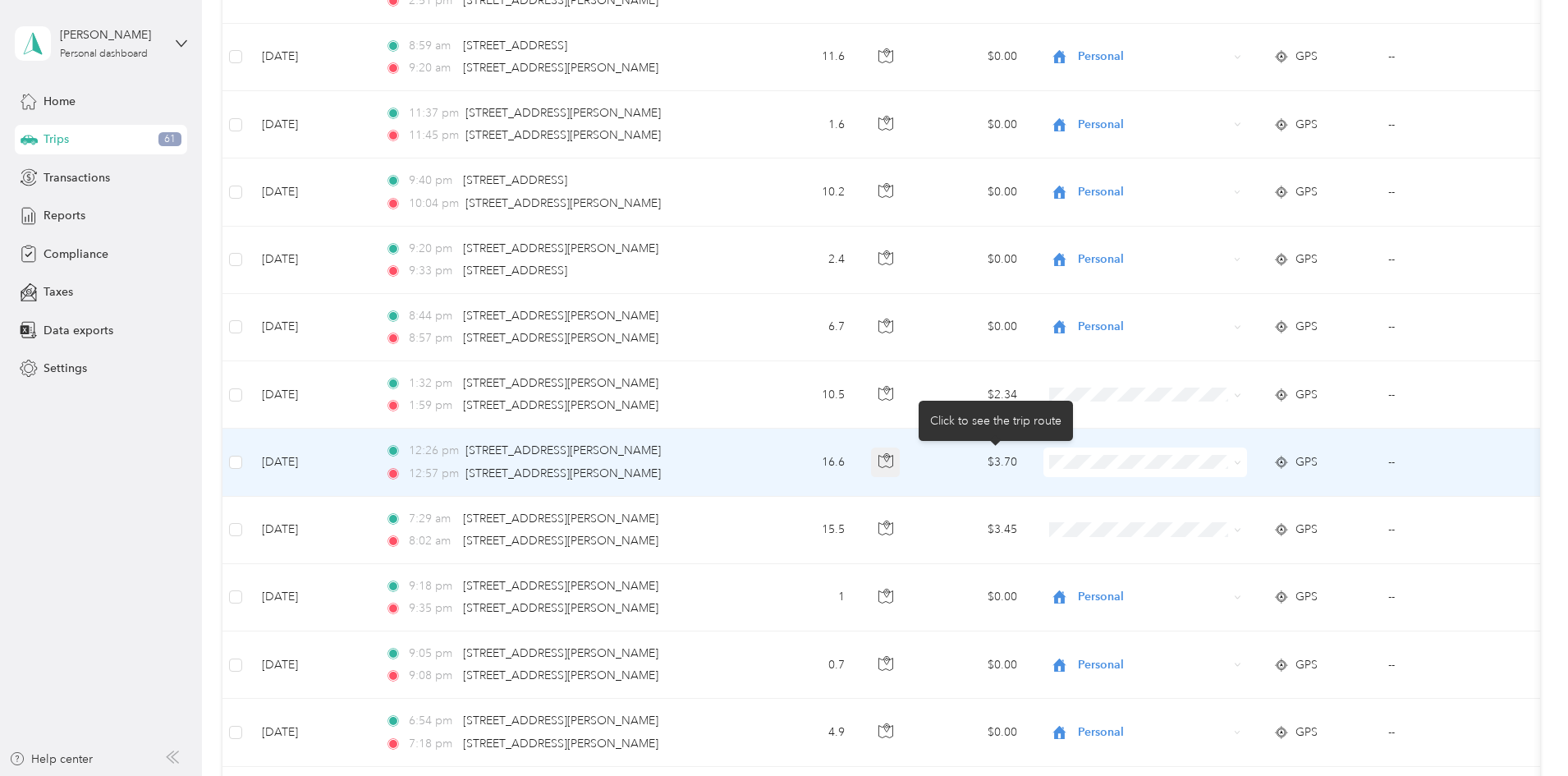
click at [893, 455] on icon "button" at bounding box center [886, 460] width 14 height 14
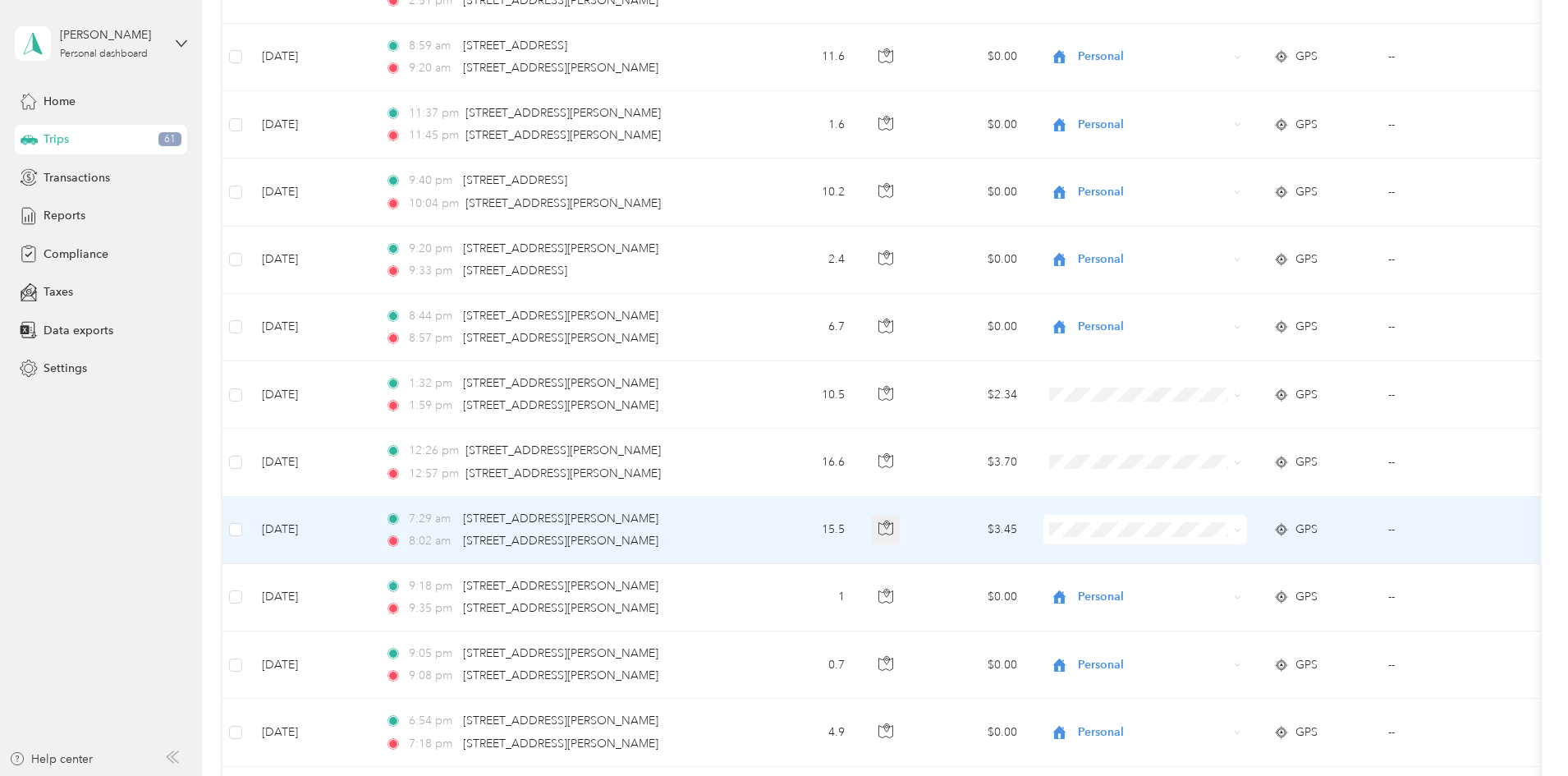
click at [901, 536] on button "button" at bounding box center [886, 529] width 30 height 30
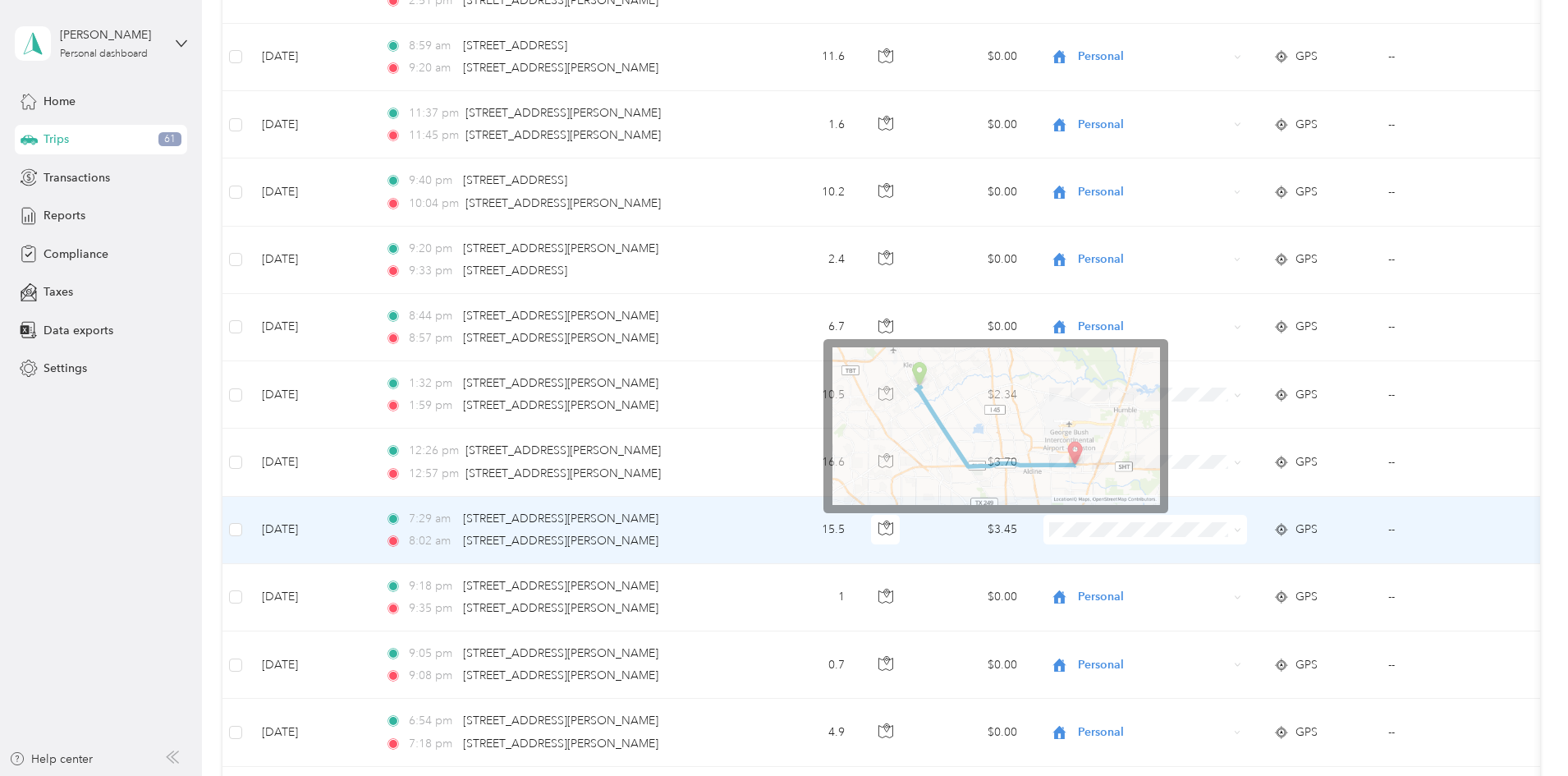
click at [1242, 534] on icon at bounding box center [1238, 531] width 8 height 8
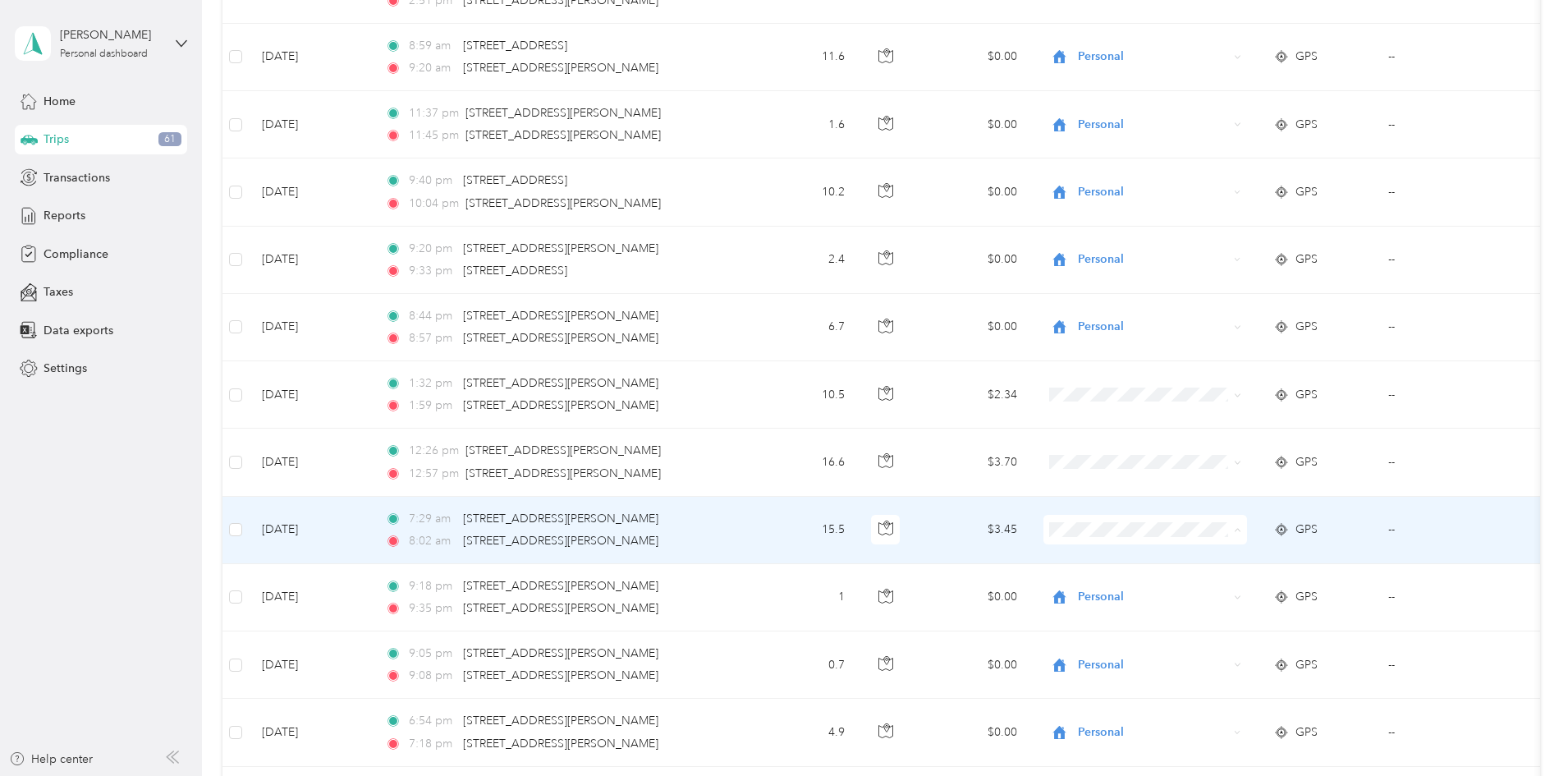
click at [1307, 582] on span "Personal" at bounding box center [1269, 589] width 152 height 17
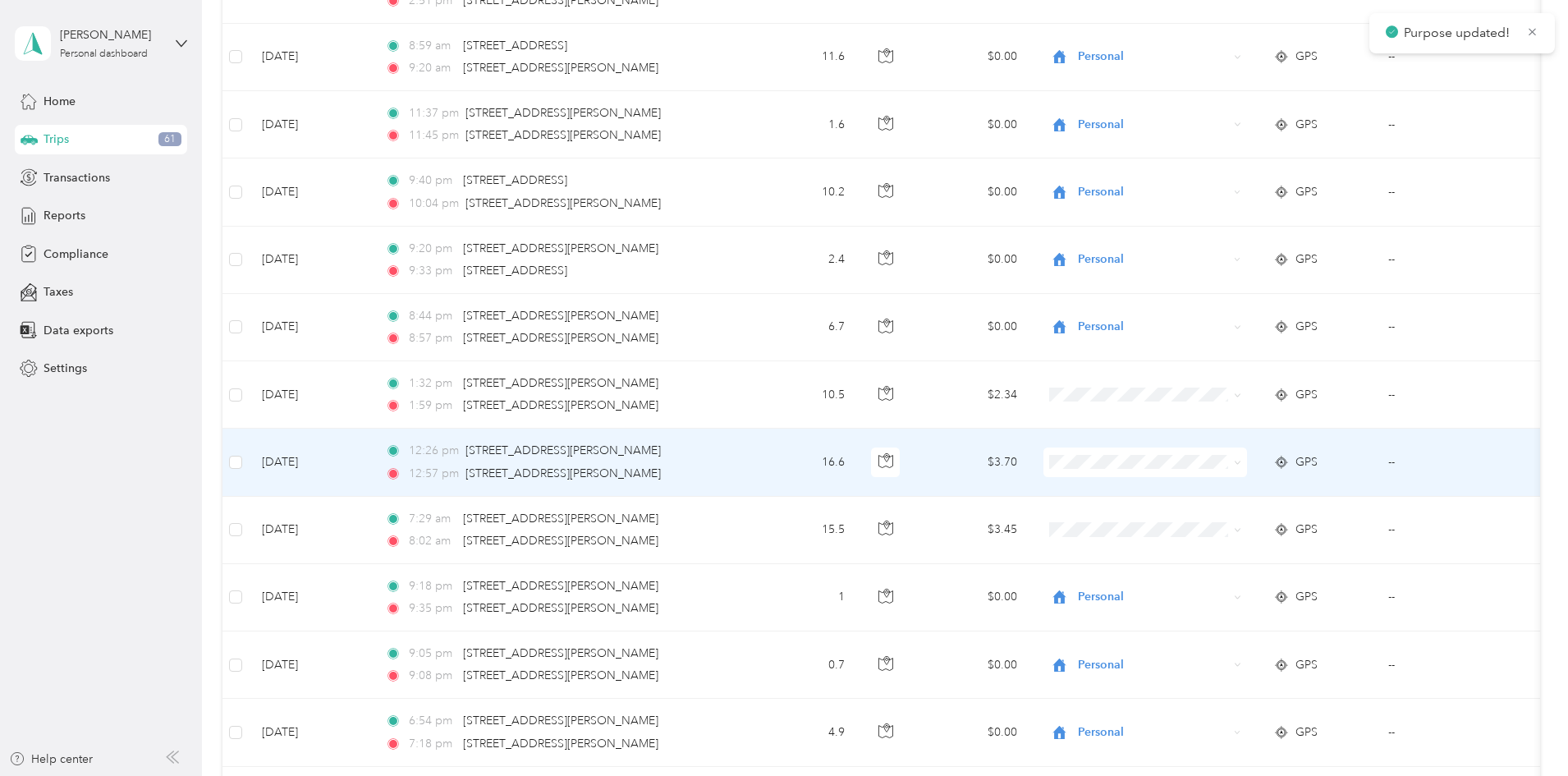
click at [1247, 464] on span at bounding box center [1145, 462] width 203 height 30
drag, startPoint x: 1345, startPoint y: 469, endPoint x: 1323, endPoint y: 471, distance: 22.1
click at [1242, 469] on span at bounding box center [1235, 462] width 13 height 18
click at [1243, 472] on span at bounding box center [1145, 462] width 203 height 30
click at [1242, 465] on icon at bounding box center [1238, 463] width 8 height 8
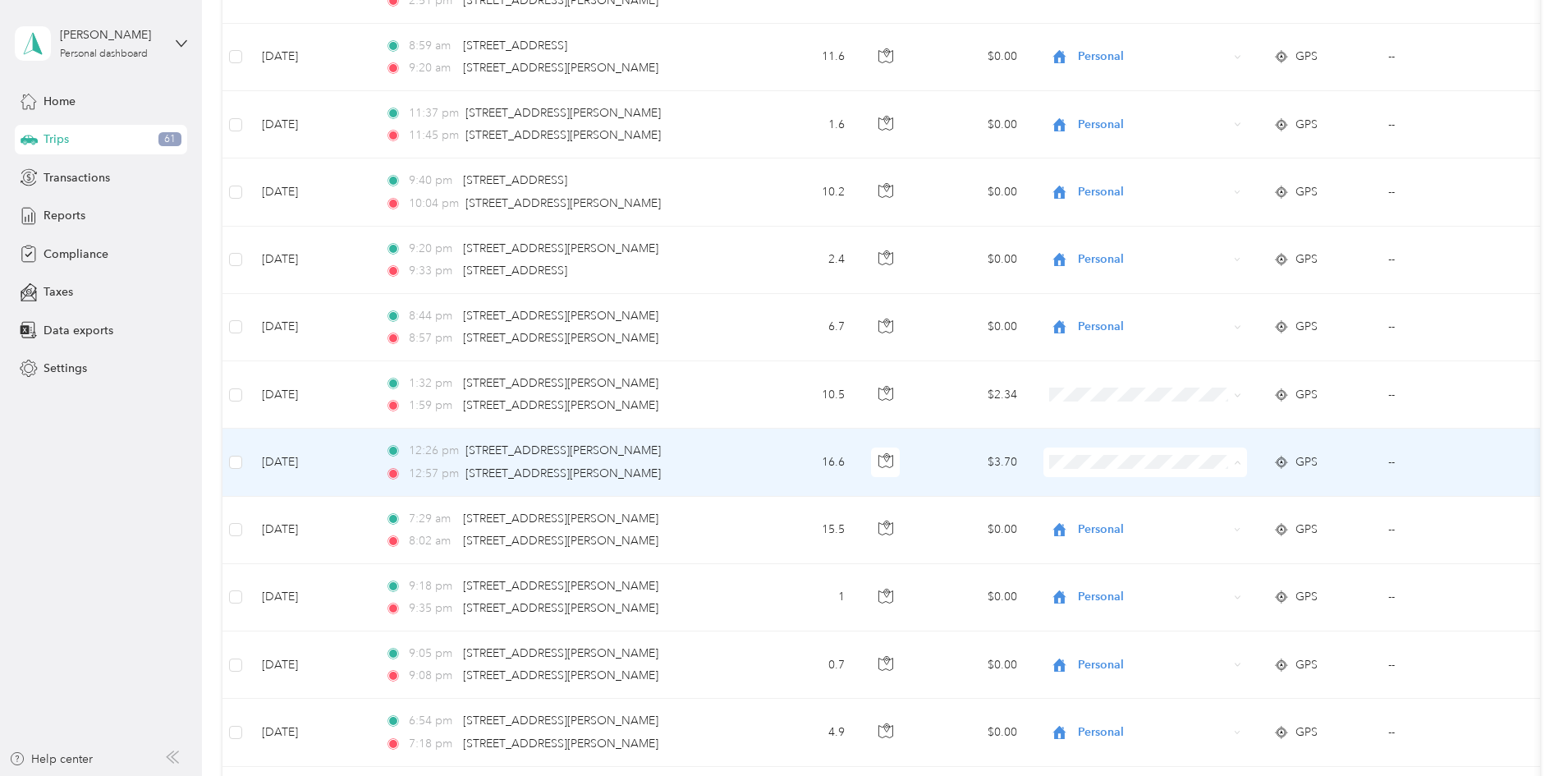
click at [1227, 523] on span "Personal" at bounding box center [1269, 522] width 152 height 17
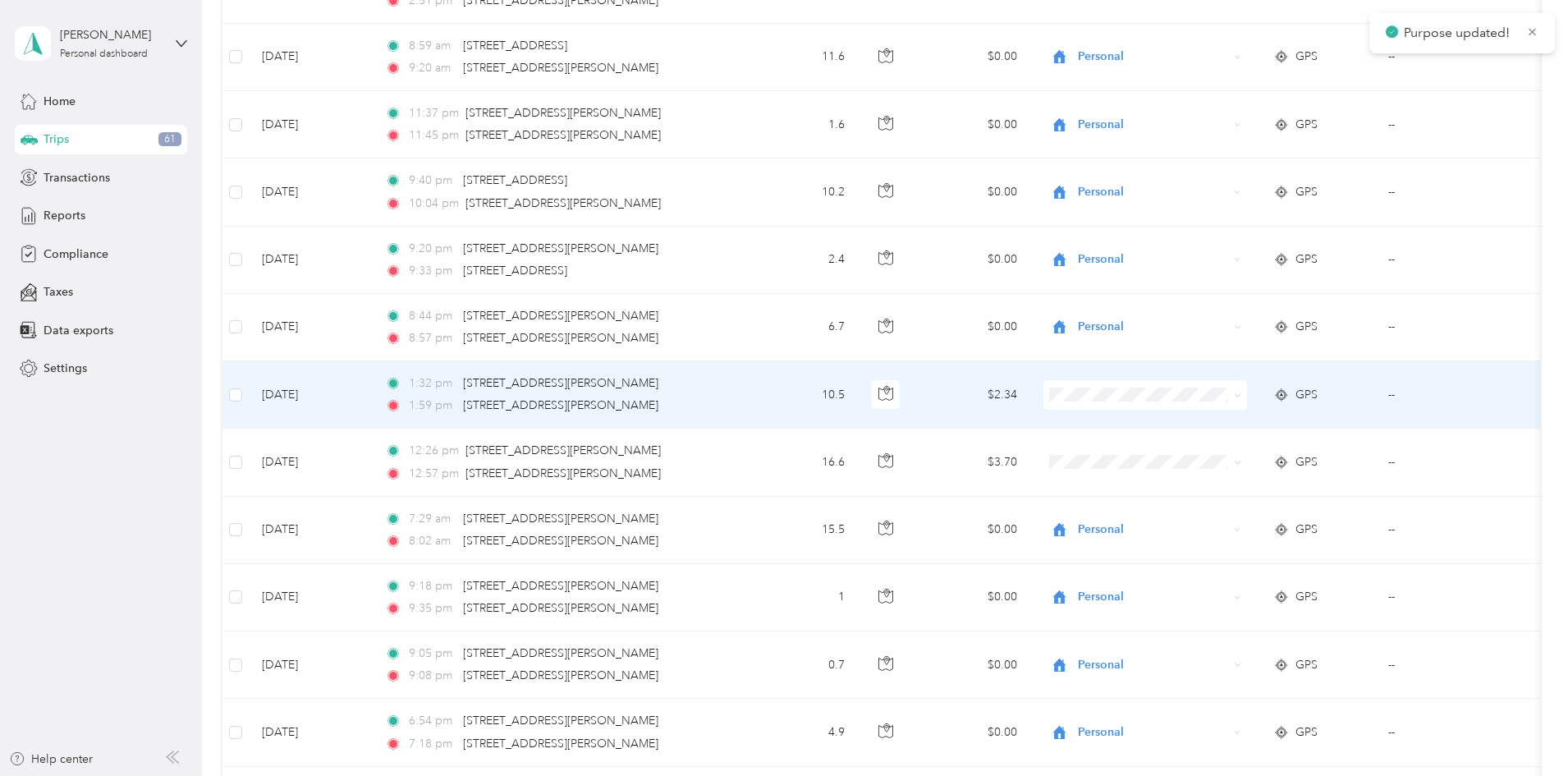
click at [1240, 394] on icon at bounding box center [1237, 395] width 5 height 3
click at [1274, 449] on span "Personal" at bounding box center [1269, 454] width 152 height 17
click at [1242, 392] on span at bounding box center [1235, 394] width 13 height 18
click at [858, 392] on td "10.5" at bounding box center [805, 395] width 109 height 68
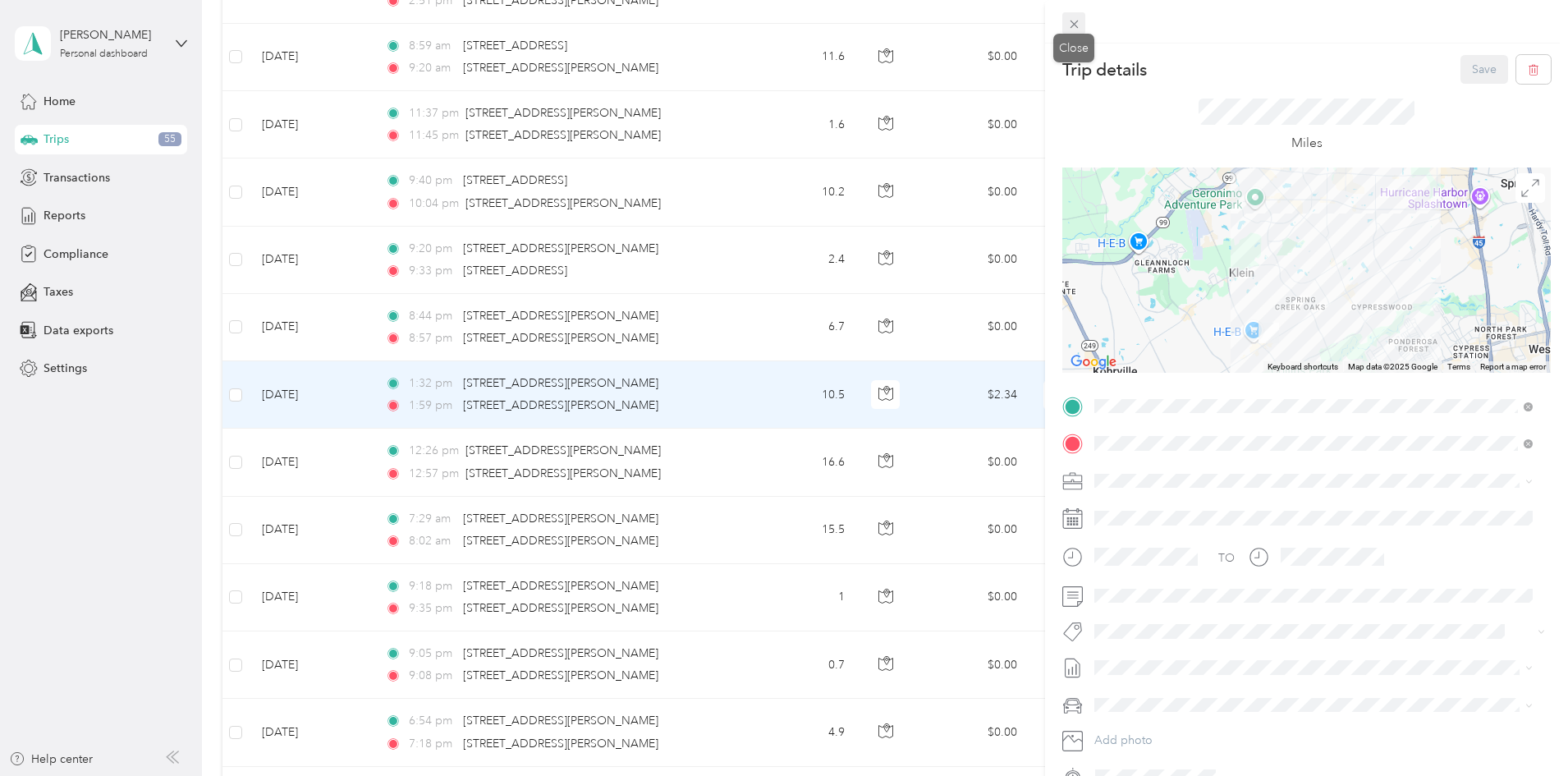
click at [1076, 25] on icon at bounding box center [1075, 24] width 14 height 14
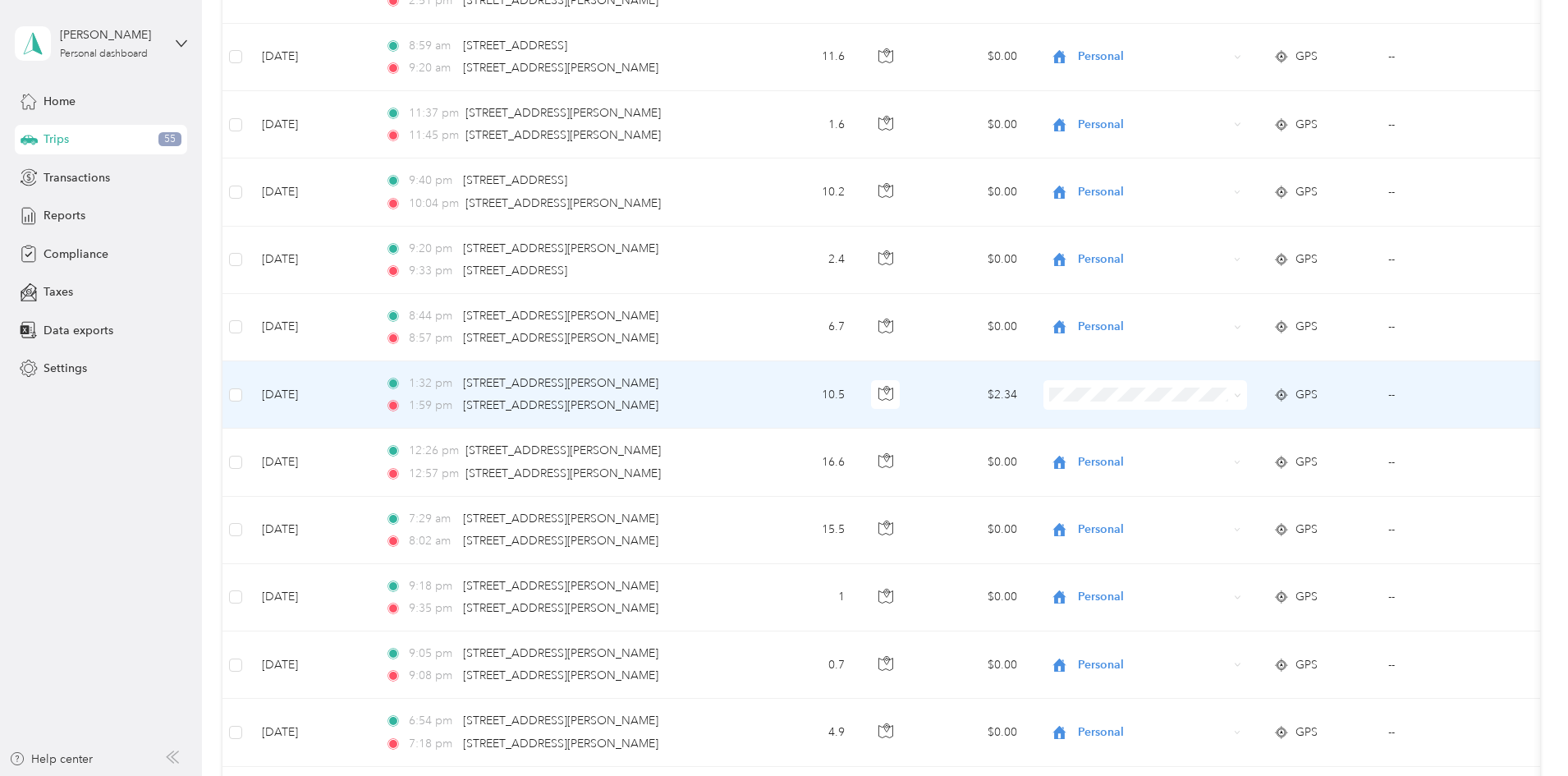
click at [1242, 392] on icon at bounding box center [1238, 395] width 8 height 8
click at [1244, 452] on span "Personal" at bounding box center [1269, 454] width 152 height 17
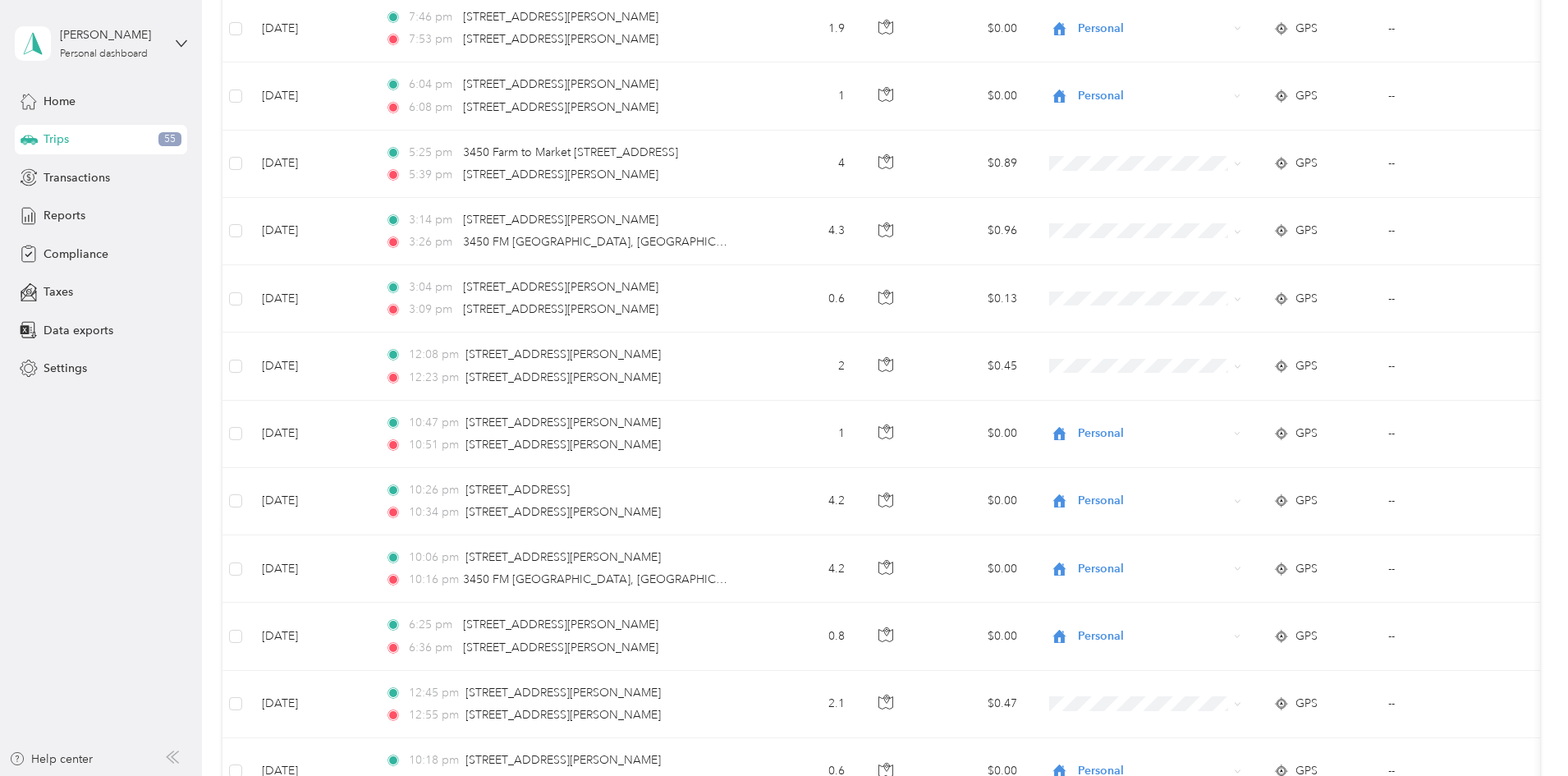
scroll to position [3532, 0]
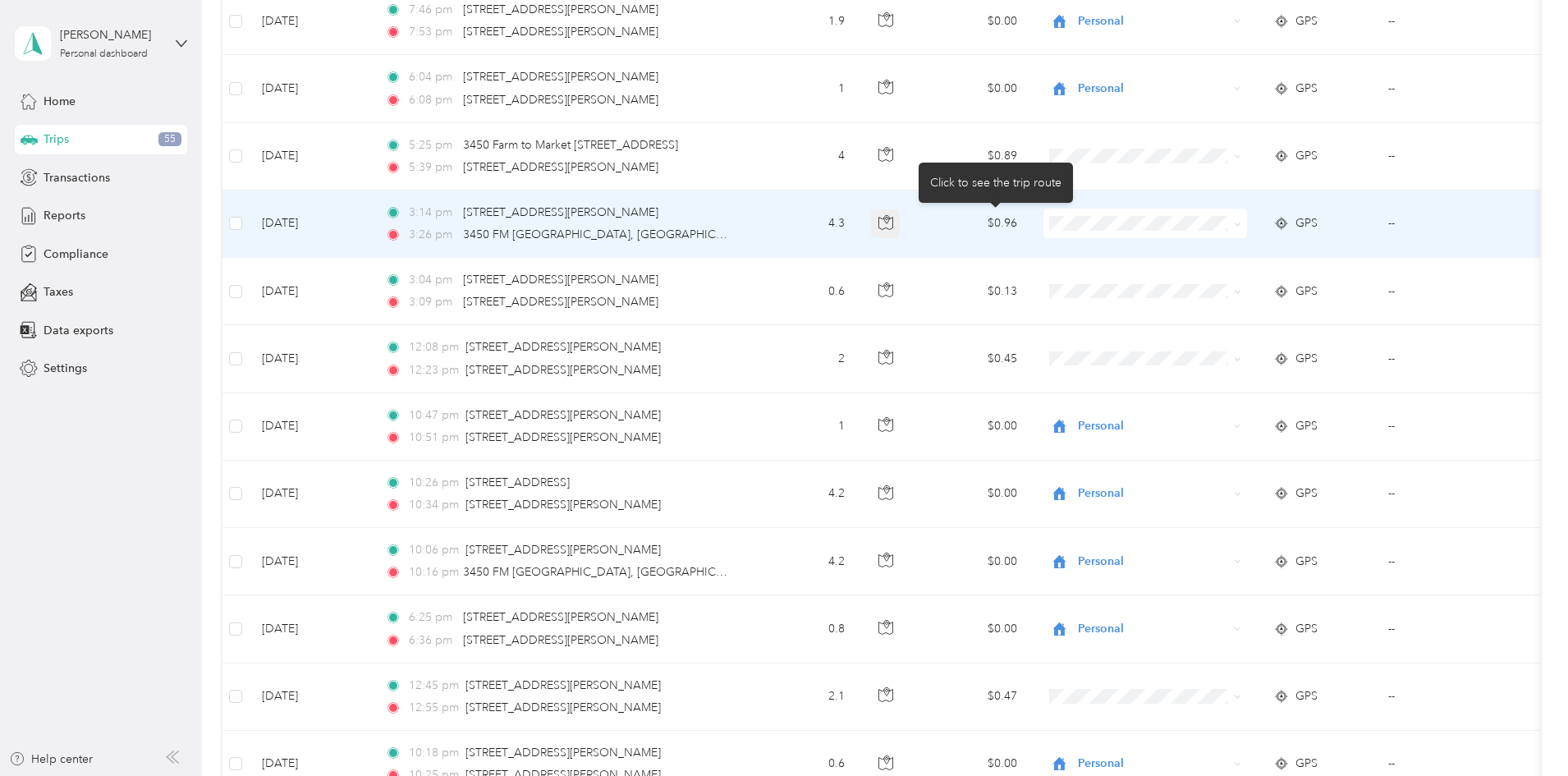
click at [893, 227] on icon "button" at bounding box center [886, 221] width 14 height 14
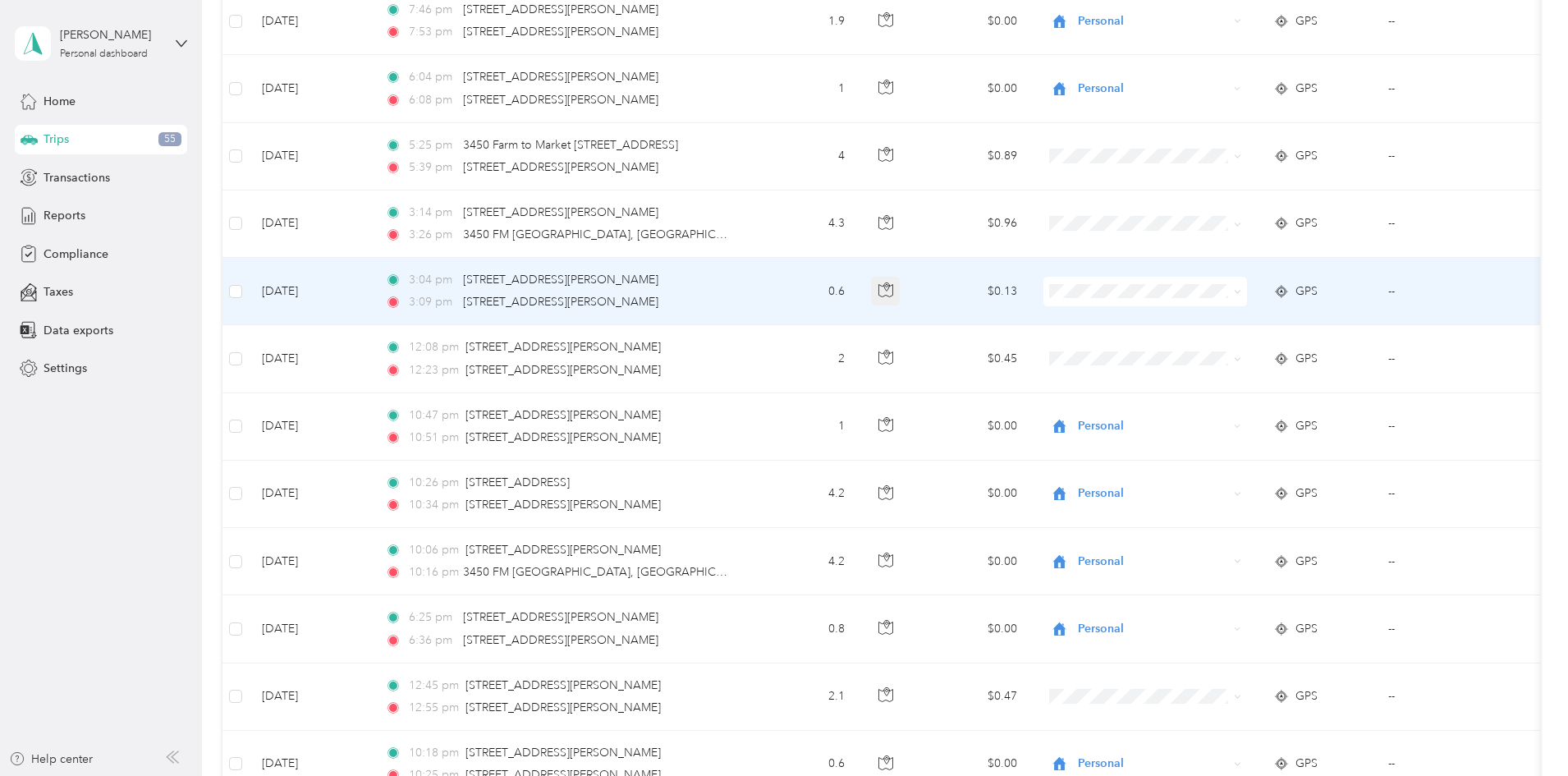
click at [901, 297] on button "button" at bounding box center [886, 291] width 30 height 30
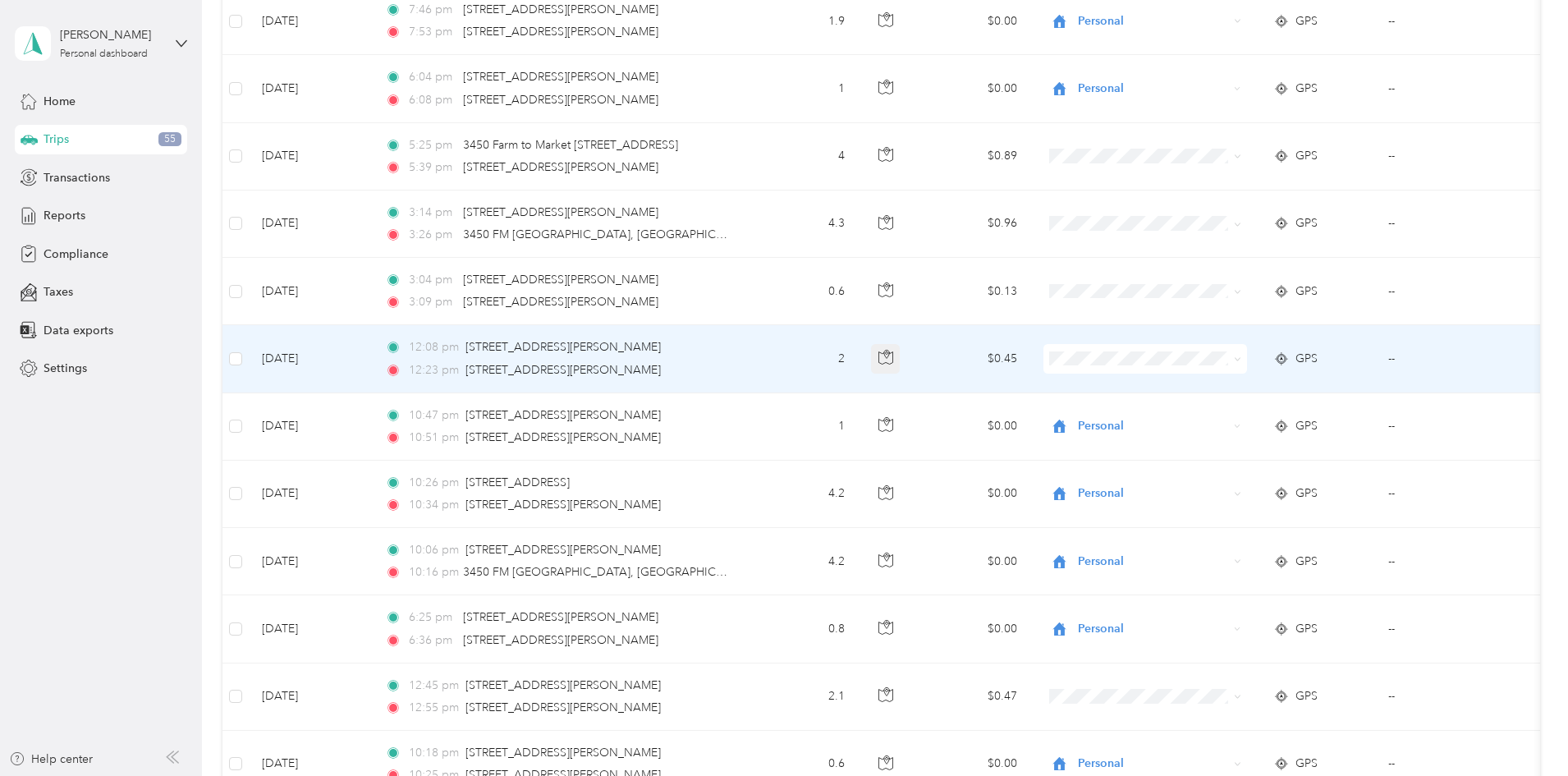
click at [901, 367] on button "button" at bounding box center [886, 359] width 30 height 30
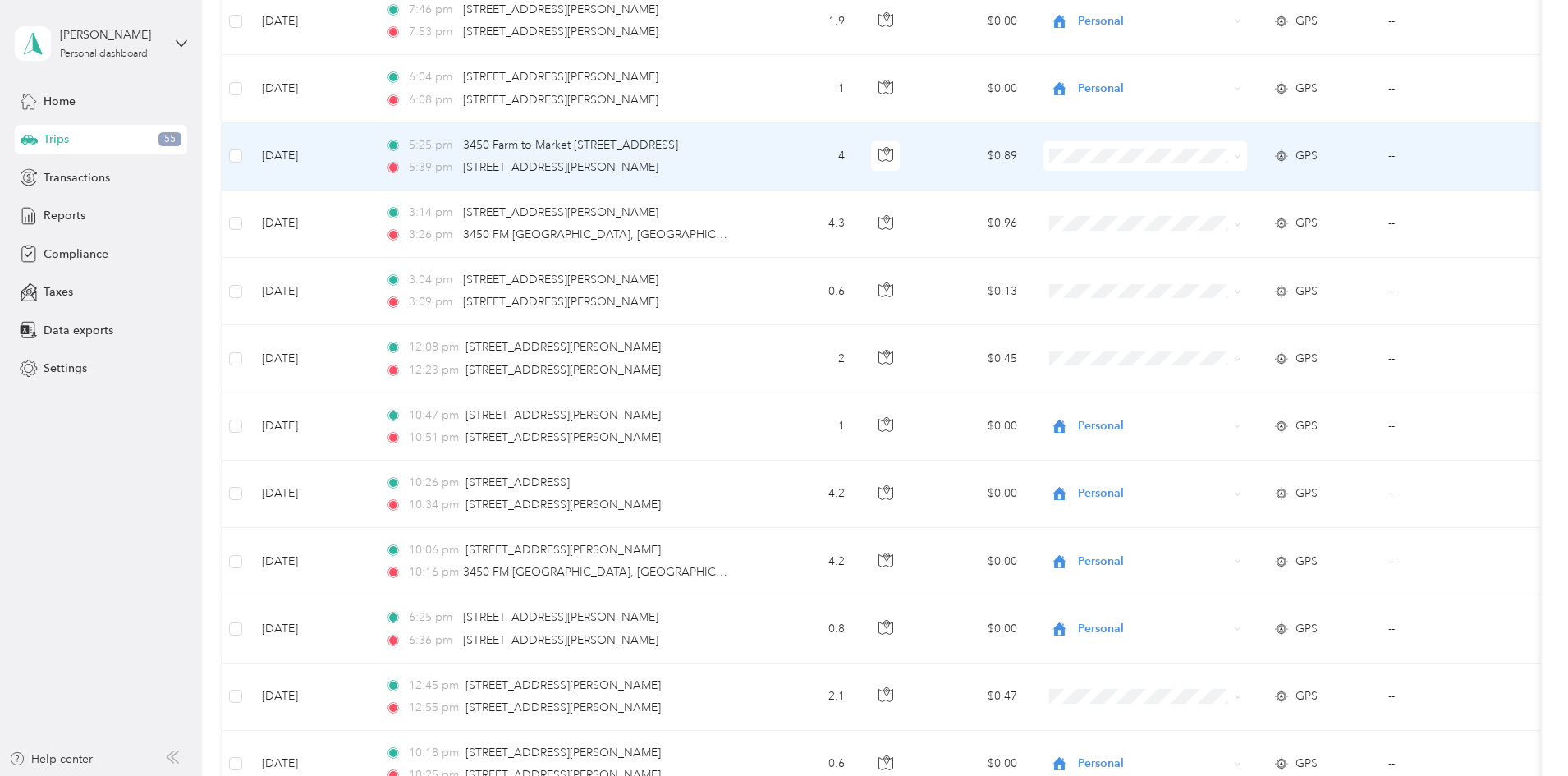
click at [1240, 157] on icon at bounding box center [1237, 157] width 5 height 3
click at [1271, 217] on span "Personal" at bounding box center [1269, 216] width 152 height 17
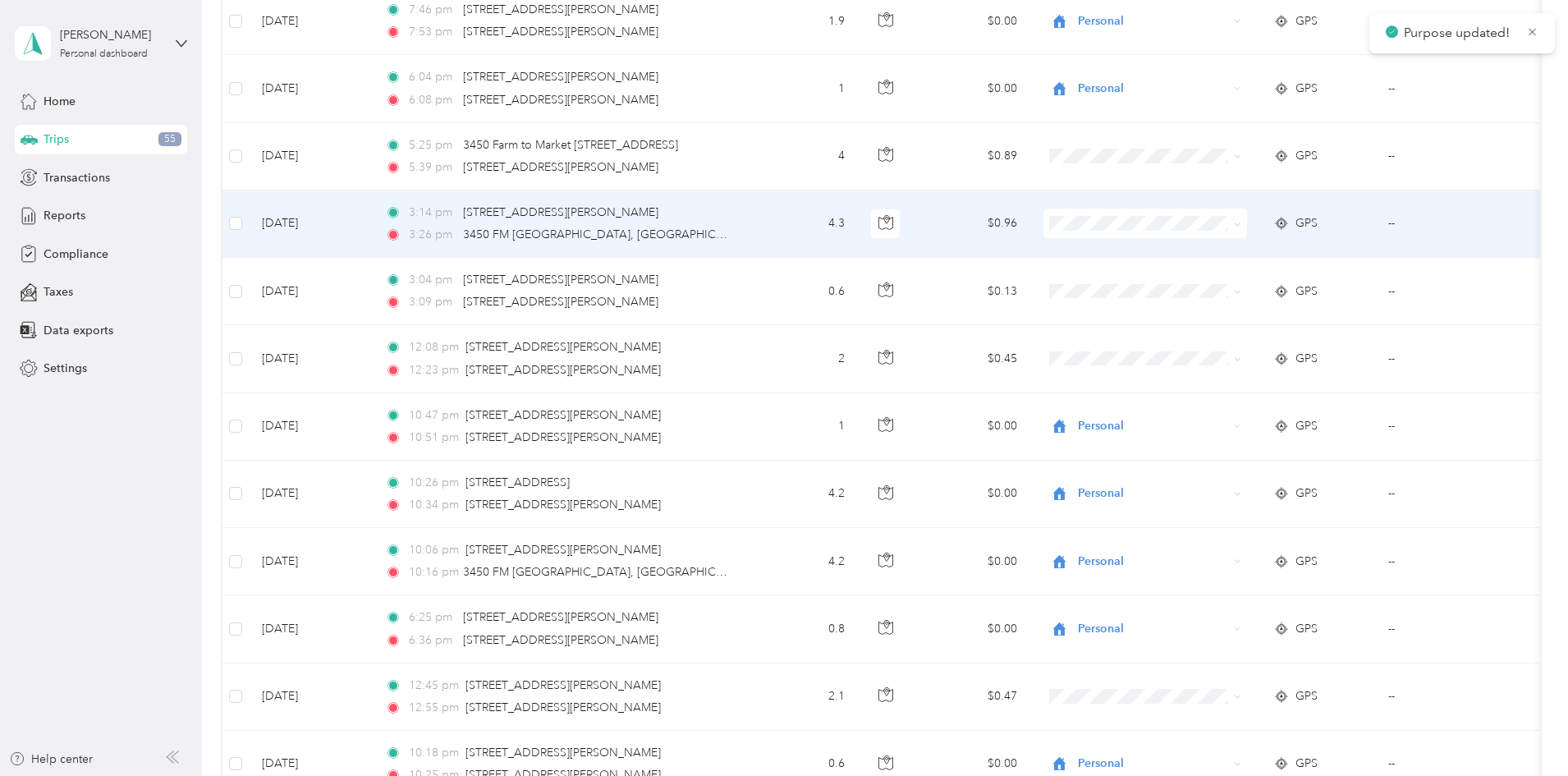
click at [1242, 220] on span at bounding box center [1238, 222] width 8 height 14
click at [1242, 223] on span at bounding box center [1235, 223] width 13 height 18
click at [1257, 277] on span "Personal" at bounding box center [1269, 283] width 152 height 17
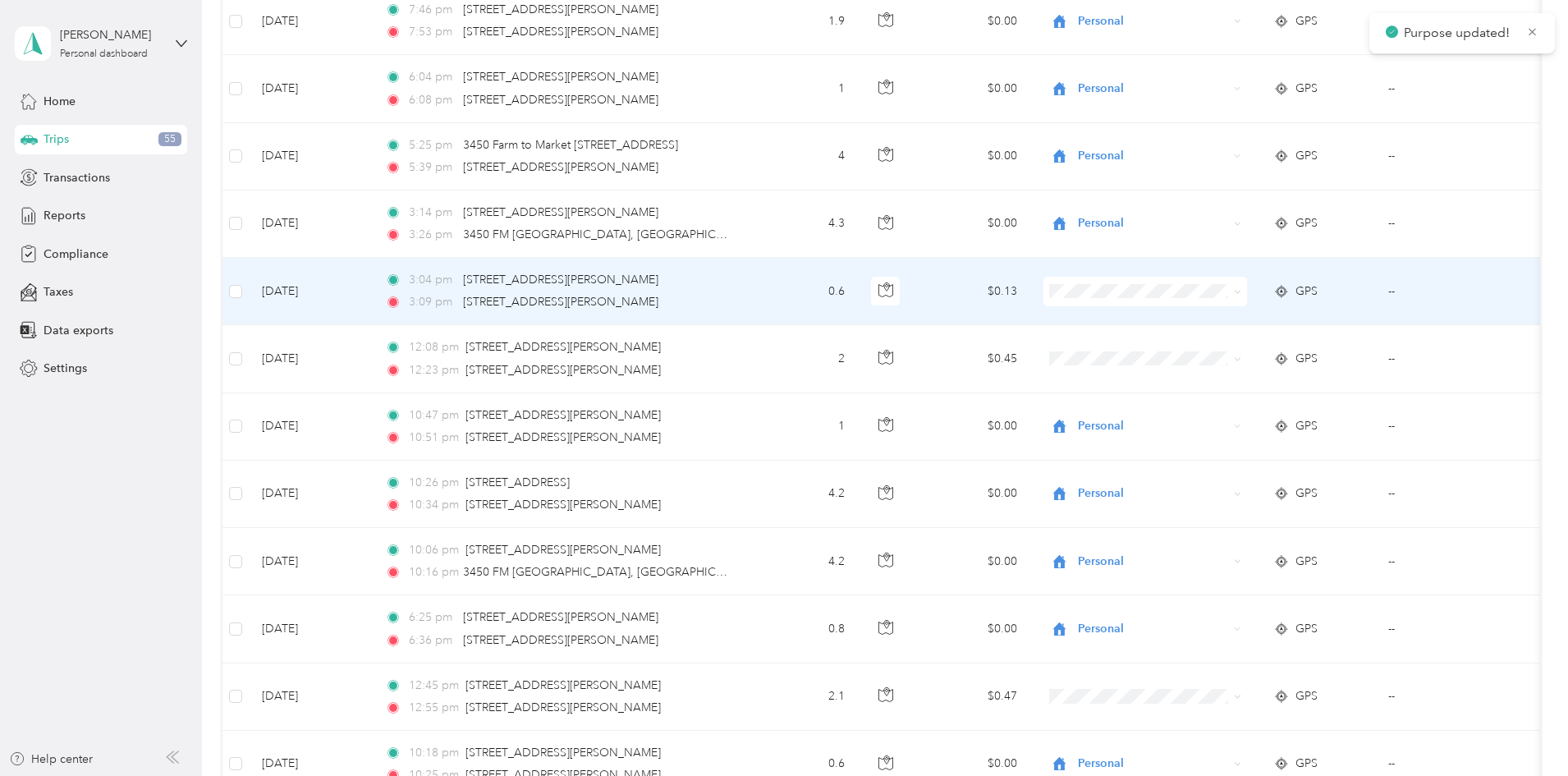
click at [1247, 283] on span at bounding box center [1145, 291] width 203 height 30
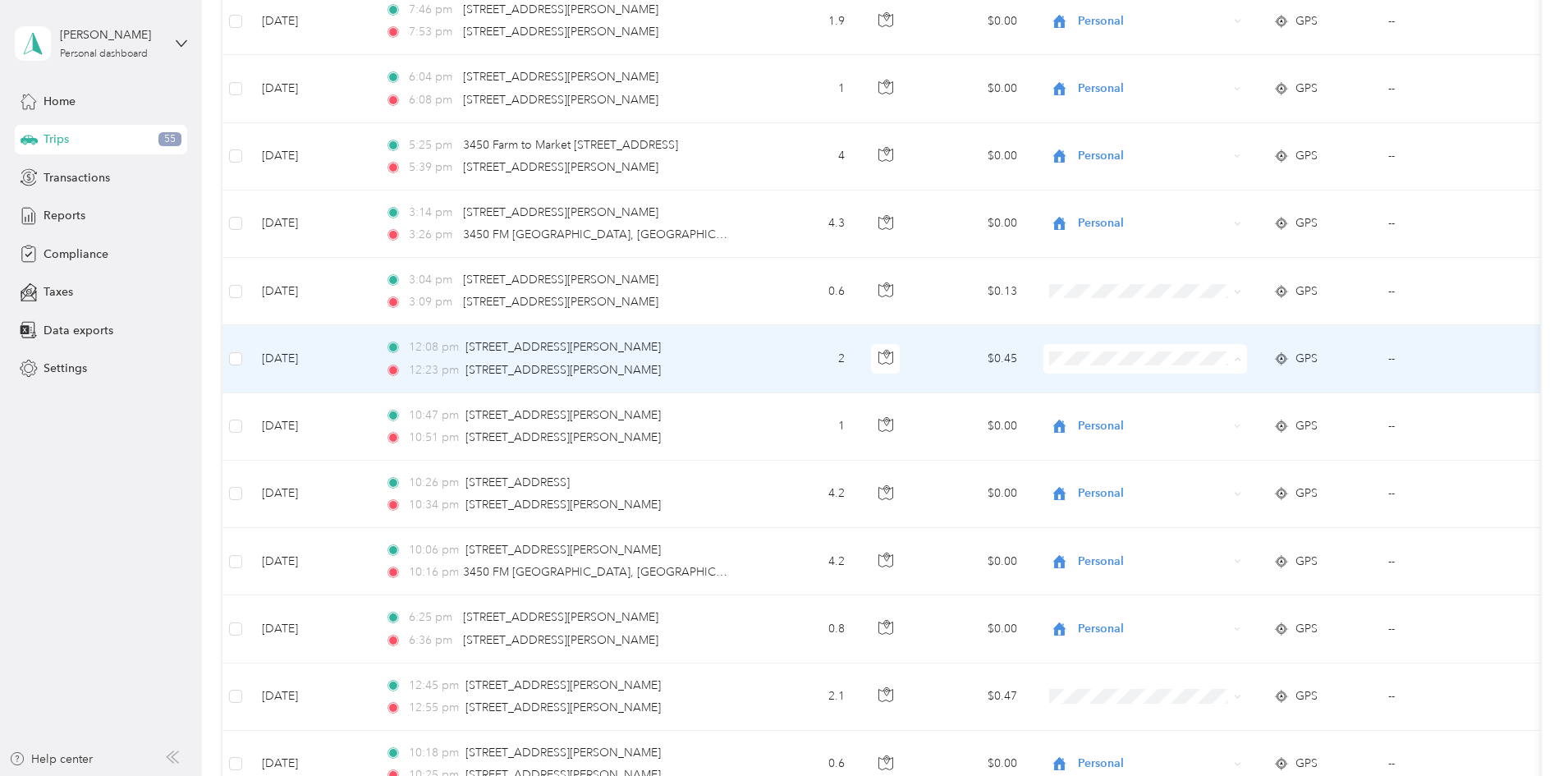
click at [1233, 414] on span "Personal" at bounding box center [1269, 418] width 152 height 17
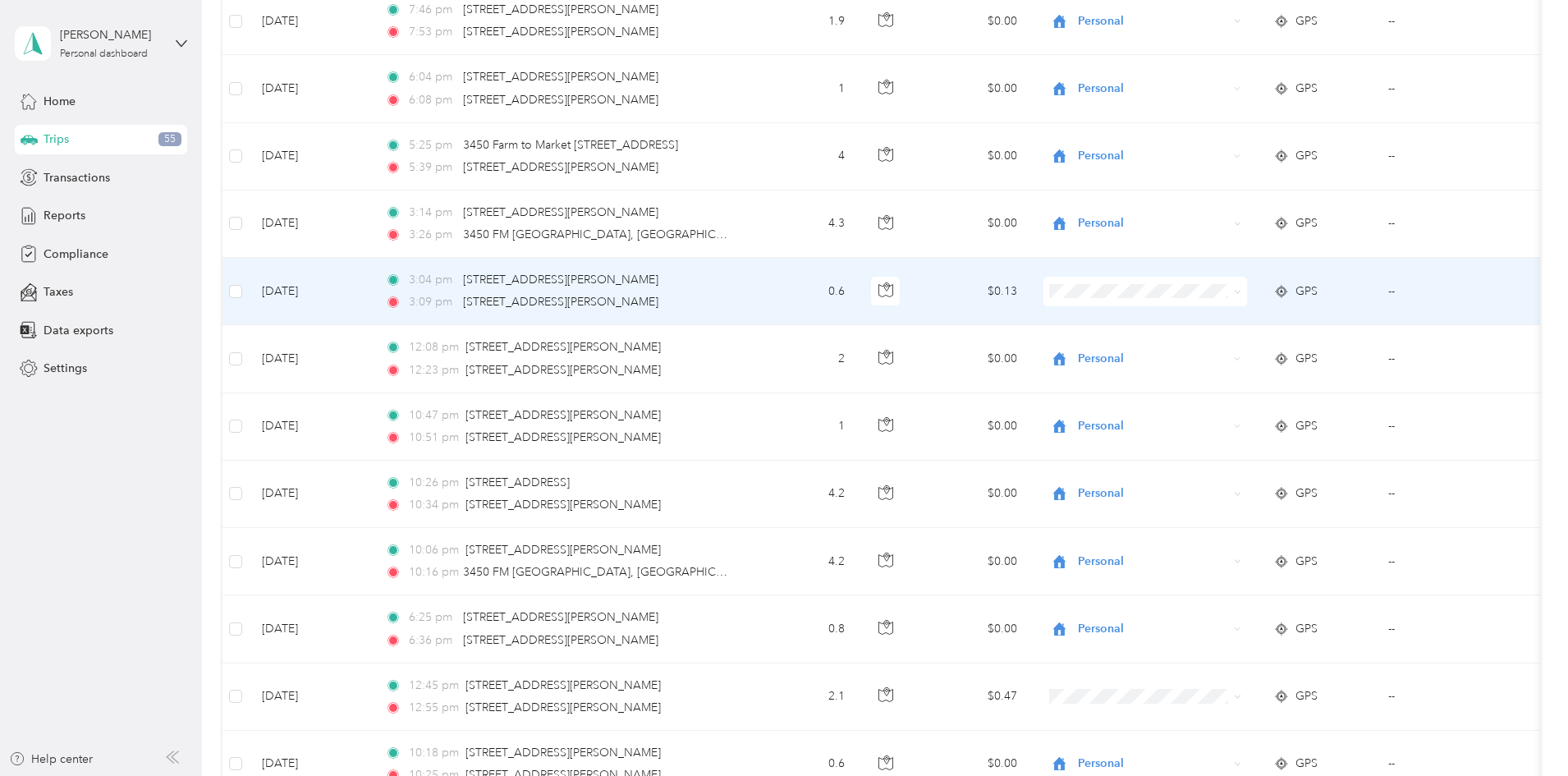
click at [1247, 281] on span at bounding box center [1145, 291] width 203 height 30
click at [1242, 291] on icon at bounding box center [1238, 292] width 8 height 8
click at [1250, 351] on span "Personal" at bounding box center [1269, 351] width 152 height 17
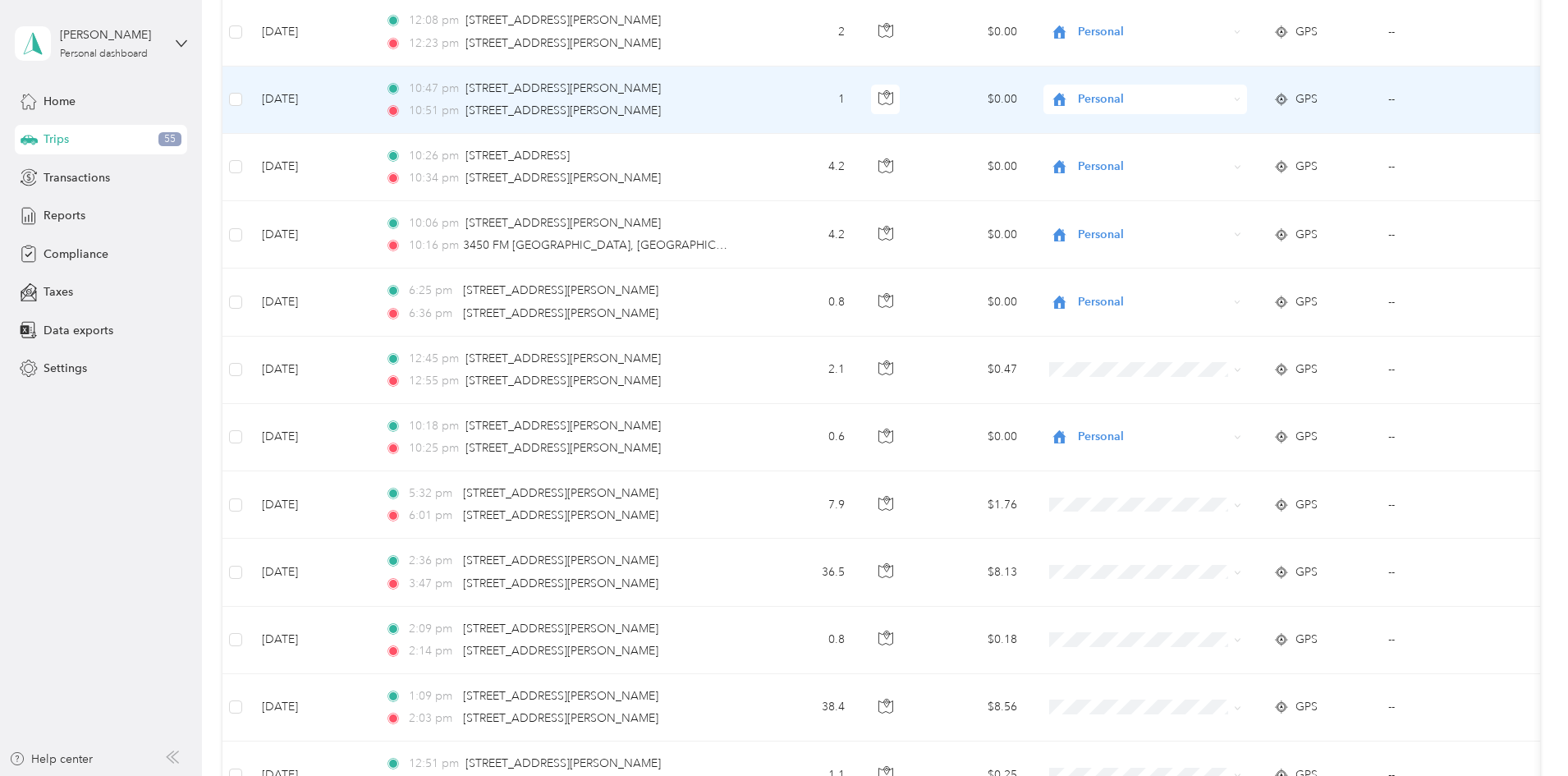
scroll to position [3860, 0]
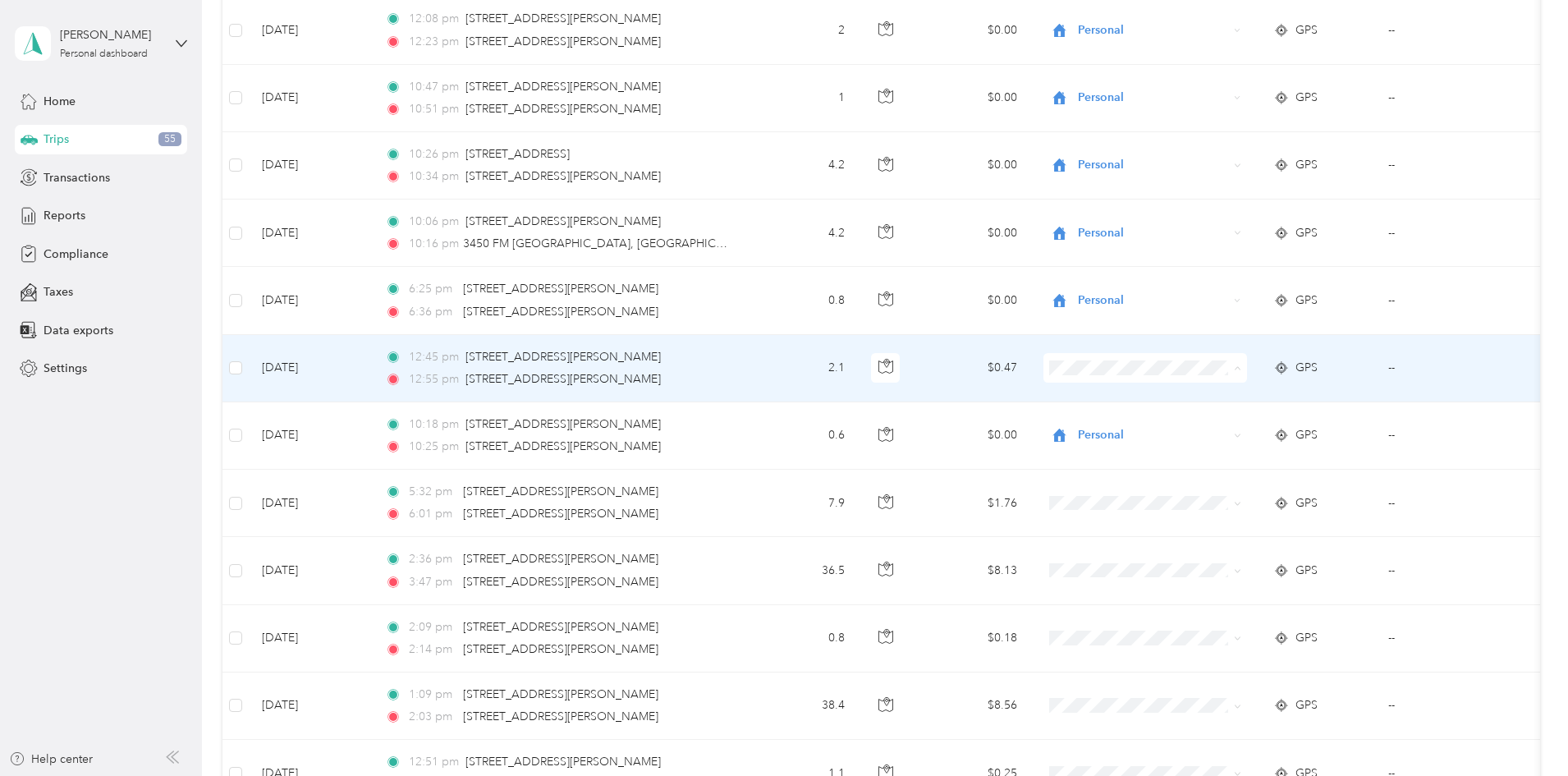
click at [1209, 433] on li "Personal" at bounding box center [1254, 428] width 203 height 29
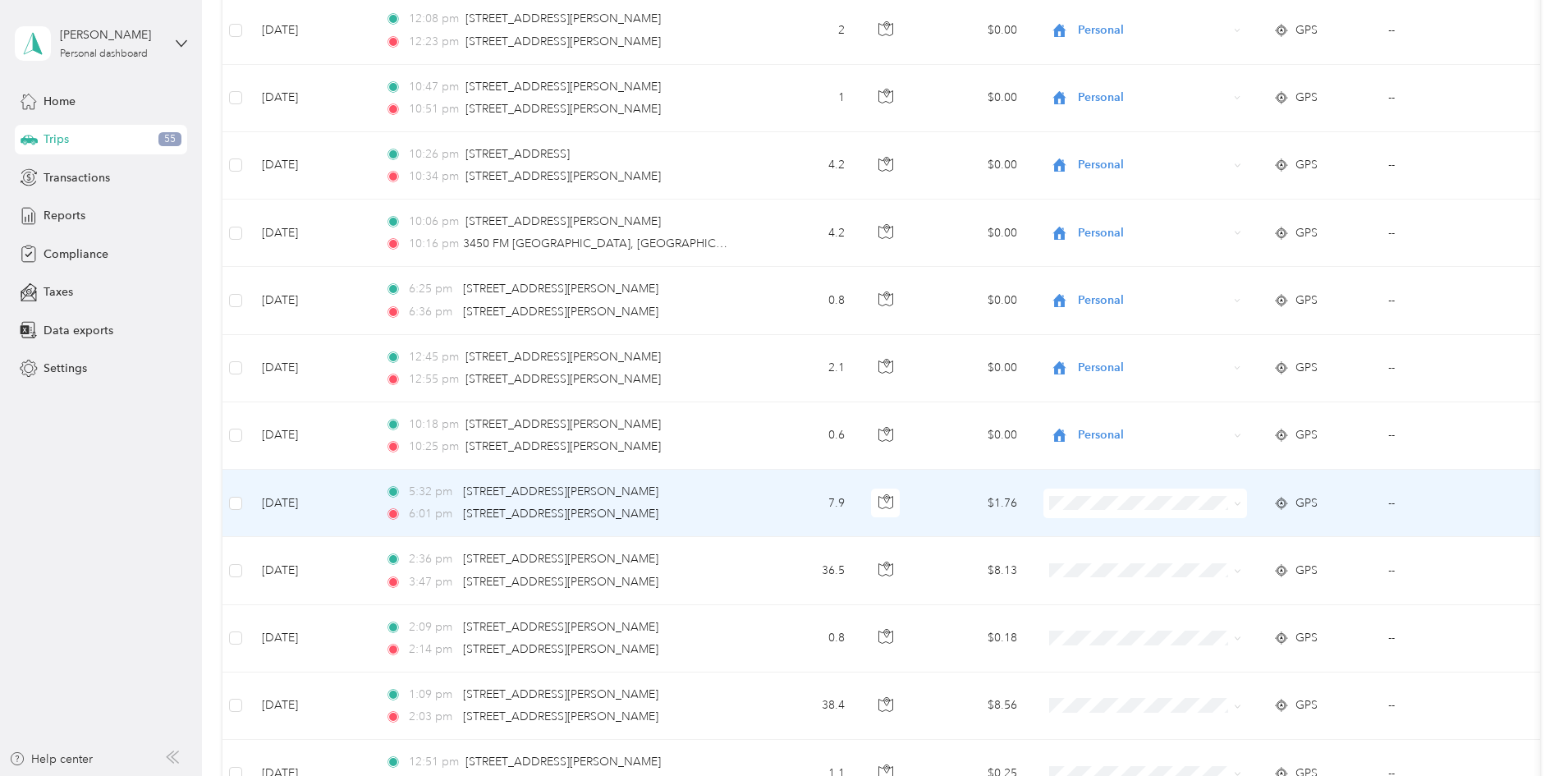
click at [1223, 556] on span "Personal" at bounding box center [1269, 562] width 152 height 17
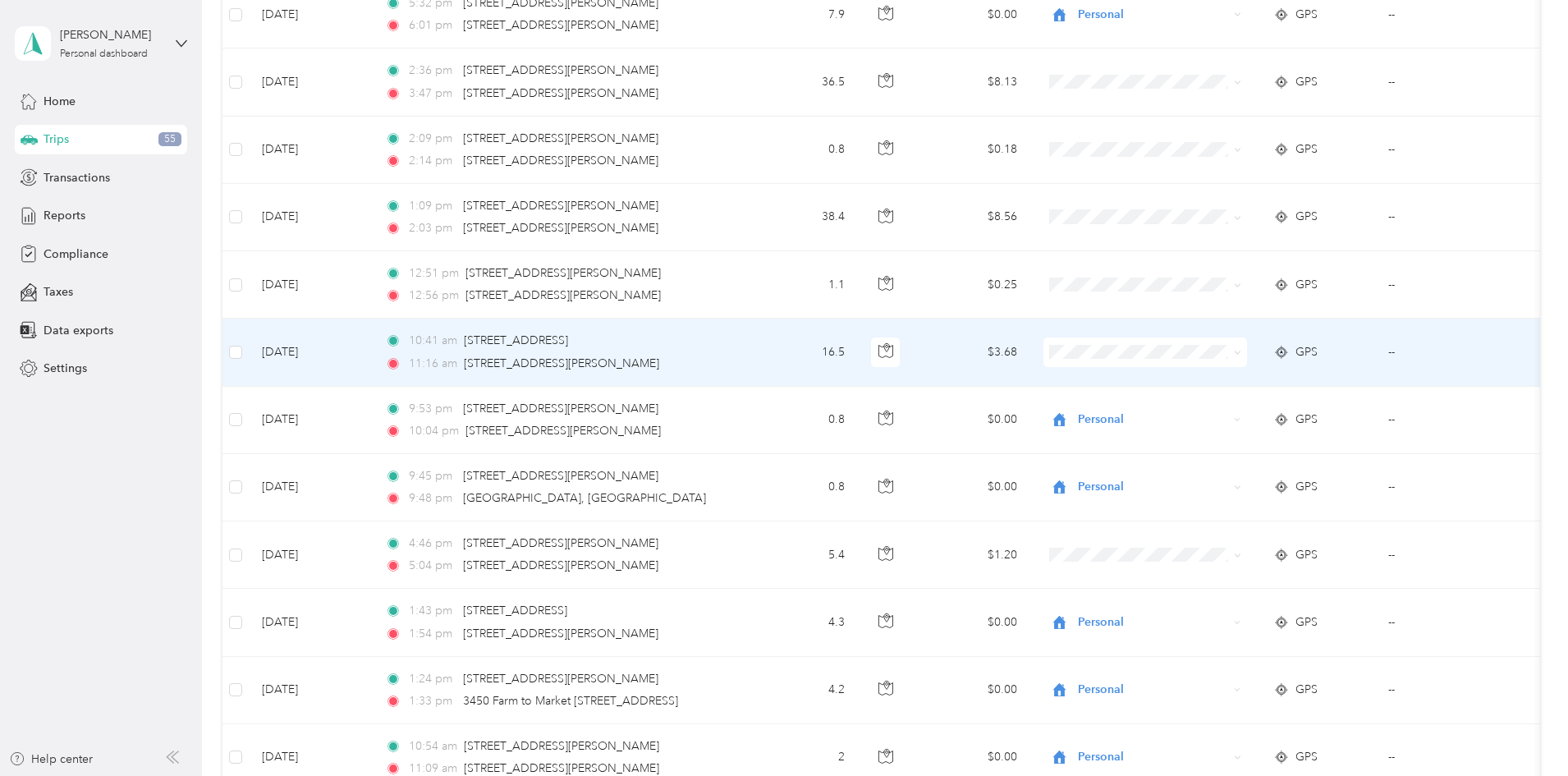
scroll to position [4352, 0]
click at [901, 347] on button "button" at bounding box center [886, 347] width 30 height 30
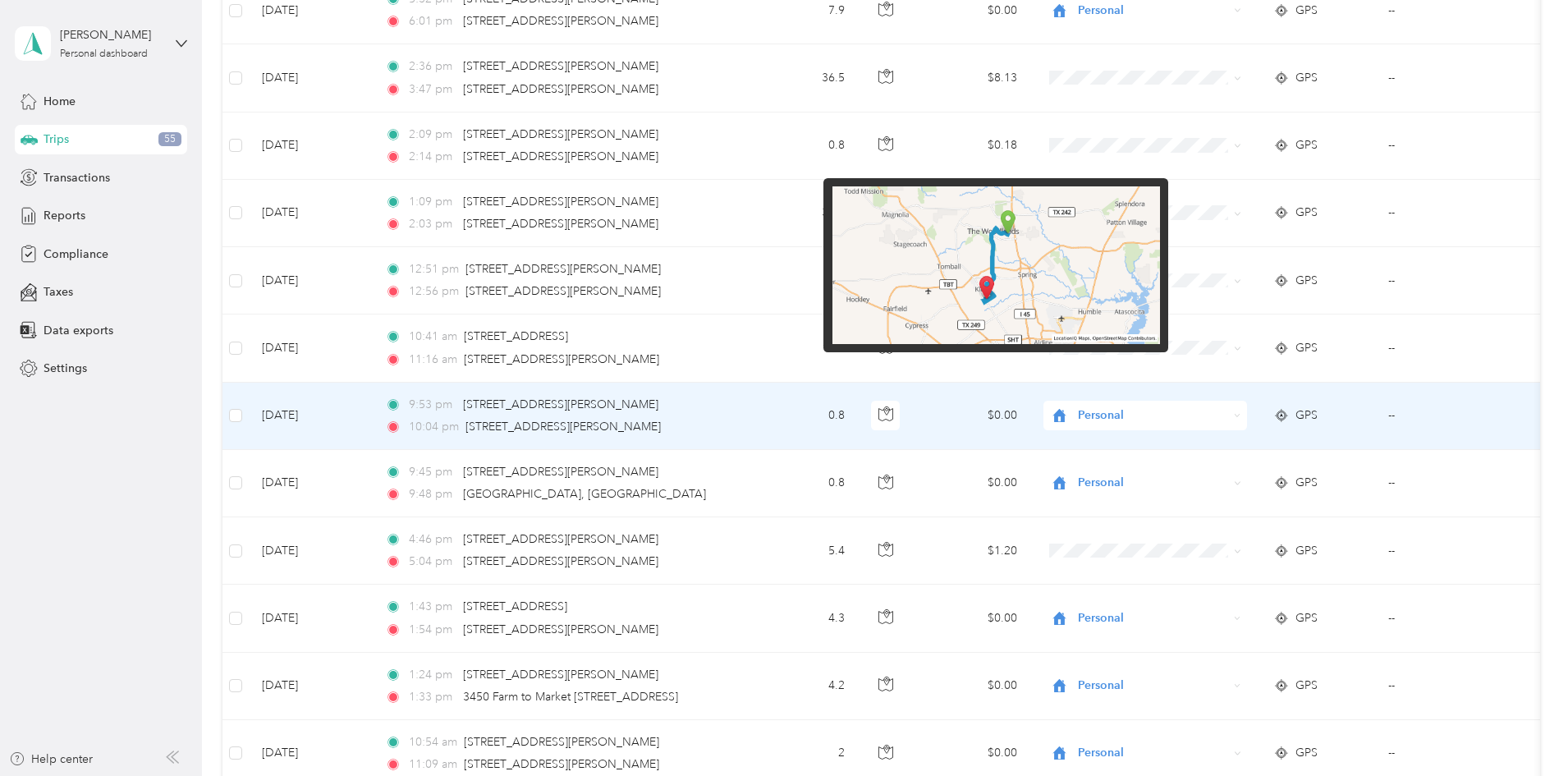
scroll to position [4270, 0]
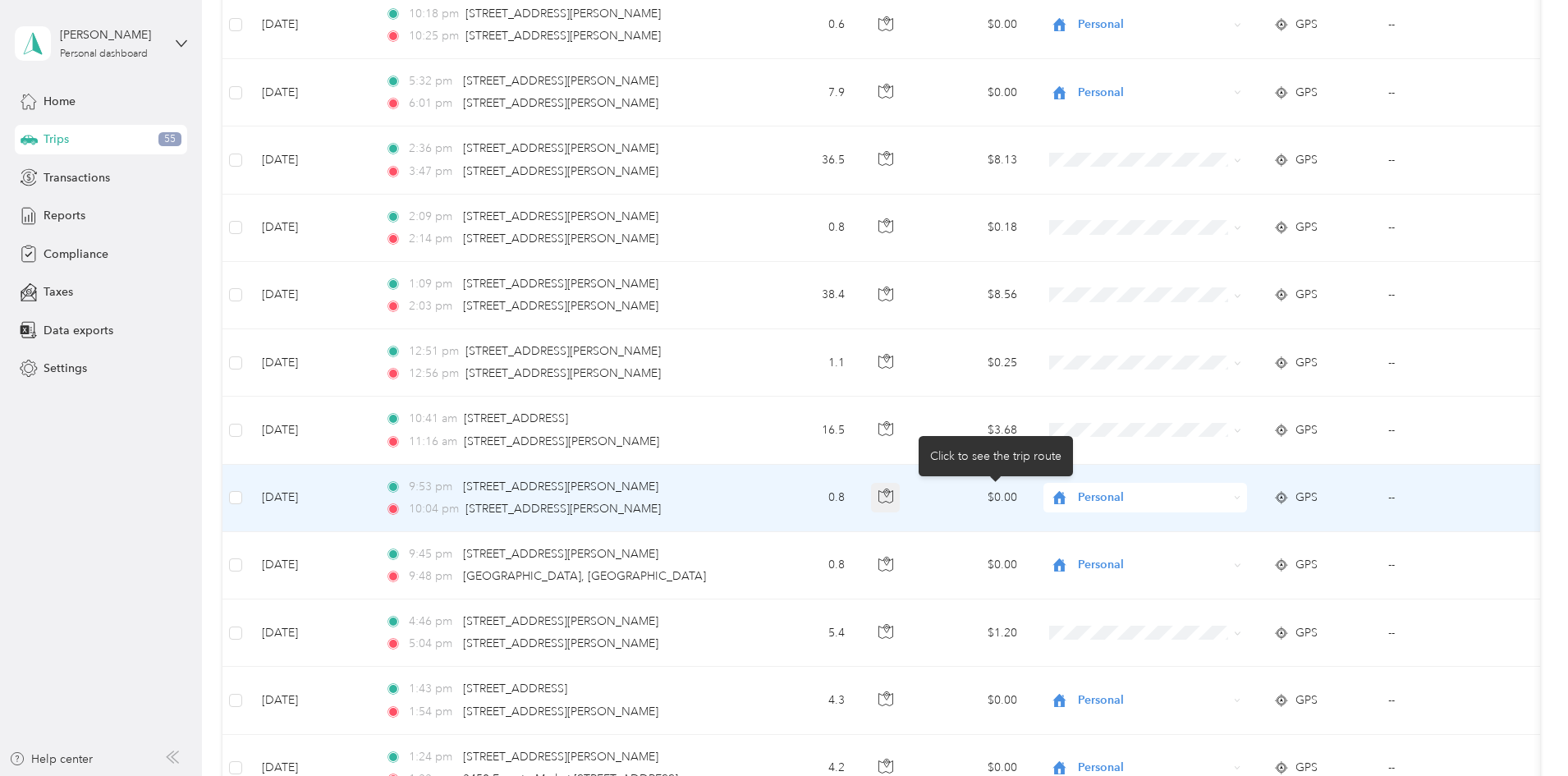
click at [893, 501] on icon "button" at bounding box center [886, 495] width 14 height 14
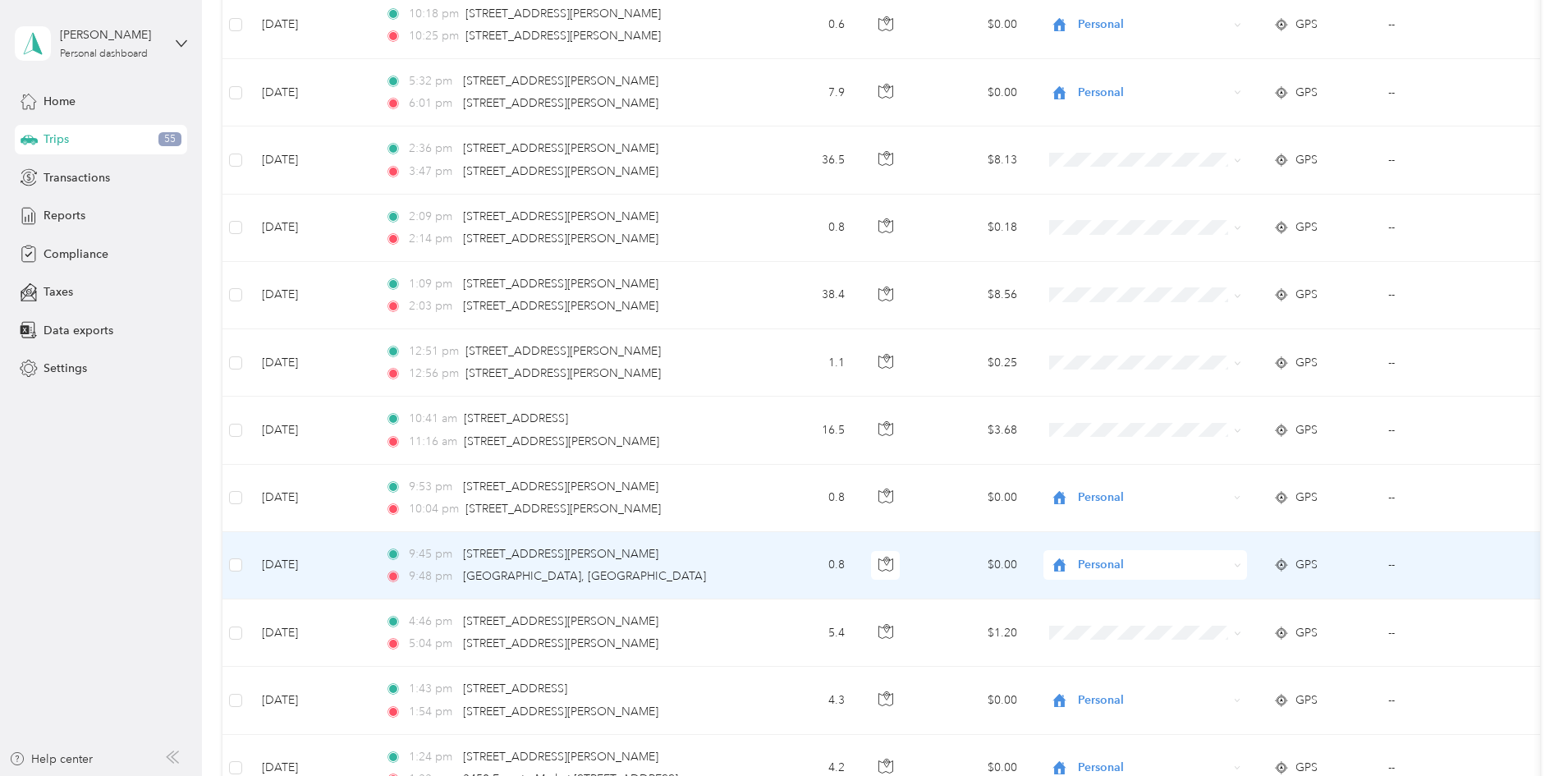
click at [858, 572] on td "0.8" at bounding box center [805, 566] width 109 height 68
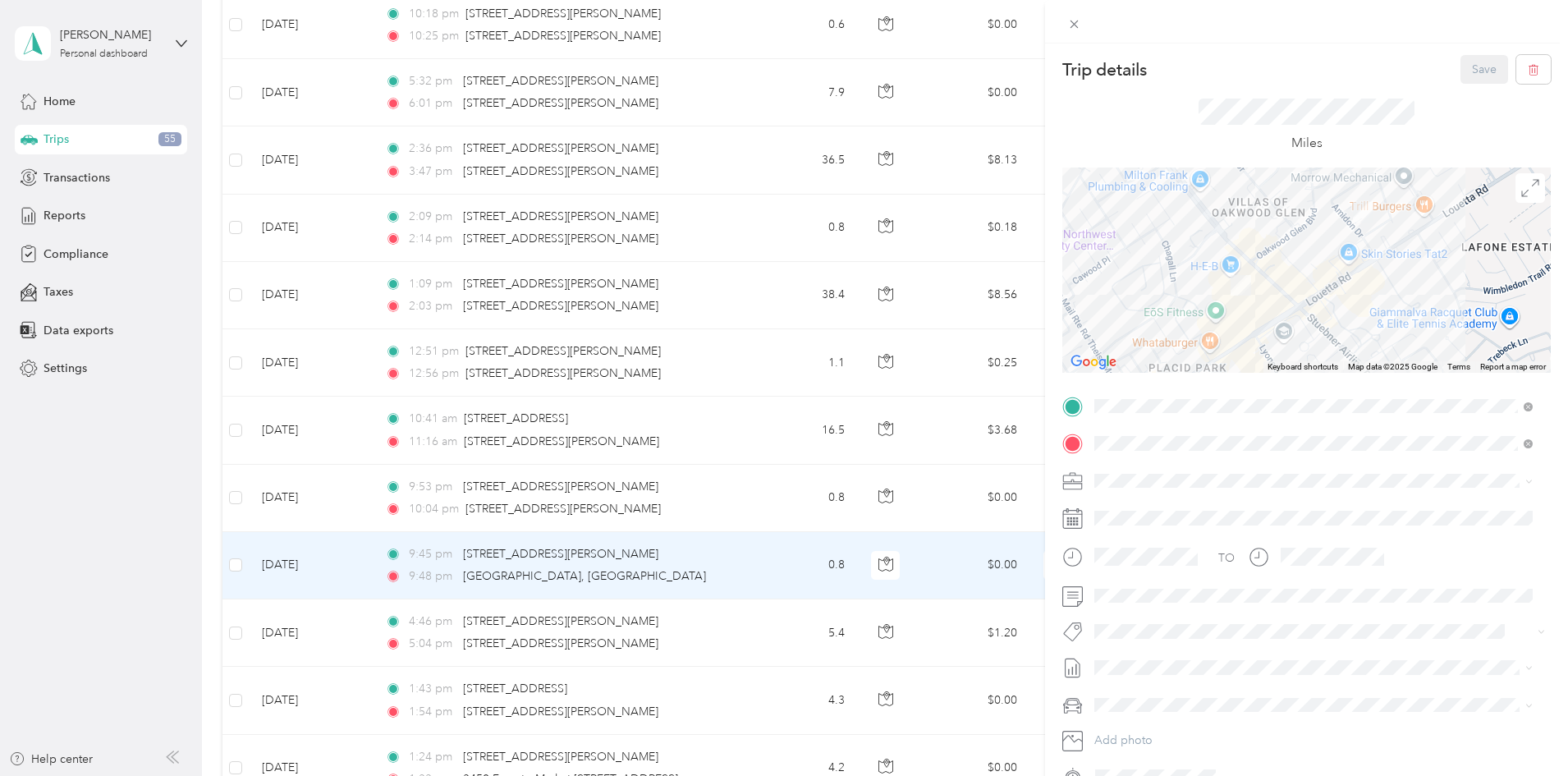
click at [841, 430] on div "Trip details Save This trip cannot be edited because it is either under review,…" at bounding box center [784, 388] width 1568 height 776
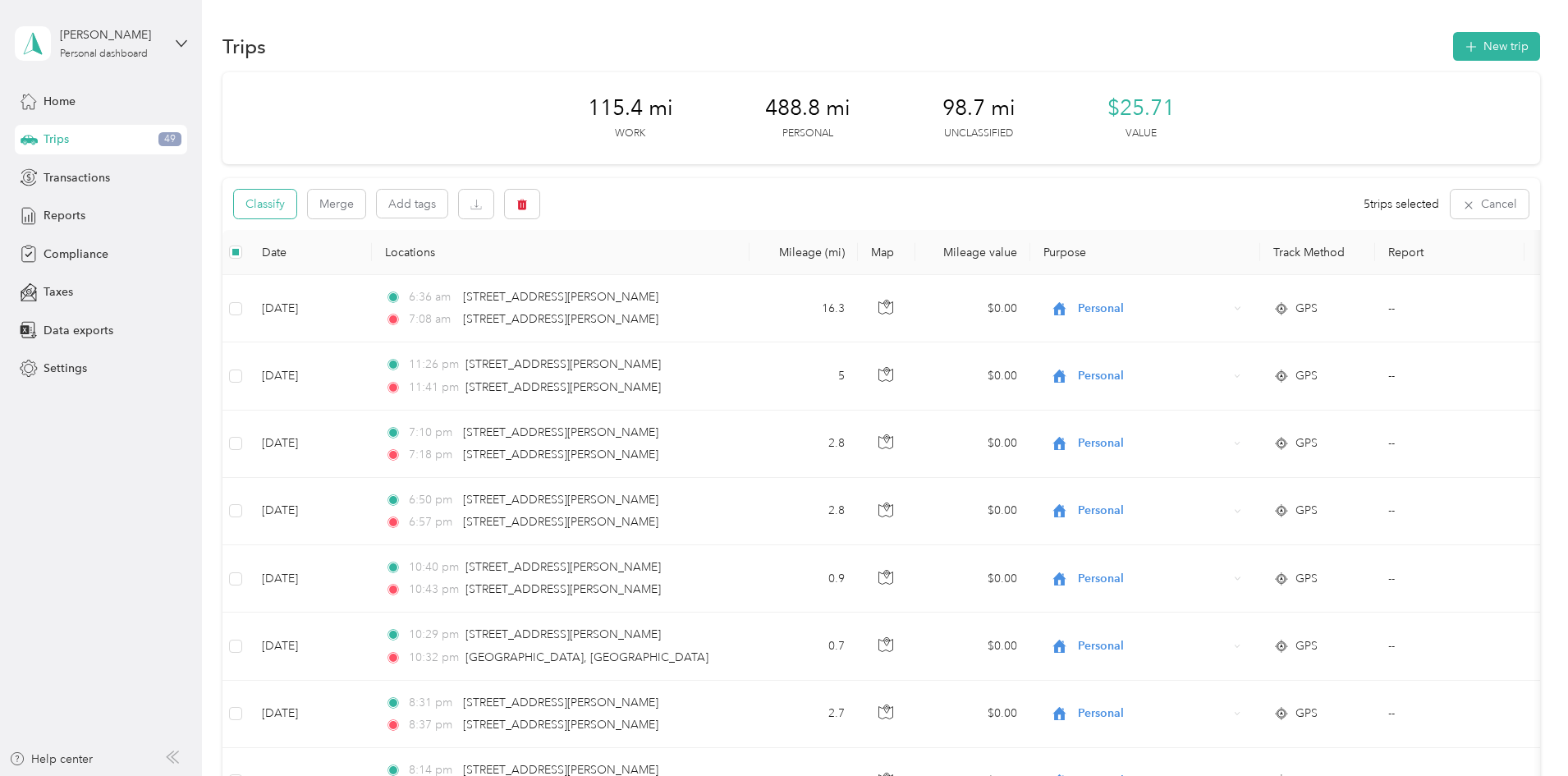
click at [297, 202] on button "Classify" at bounding box center [264, 204] width 62 height 29
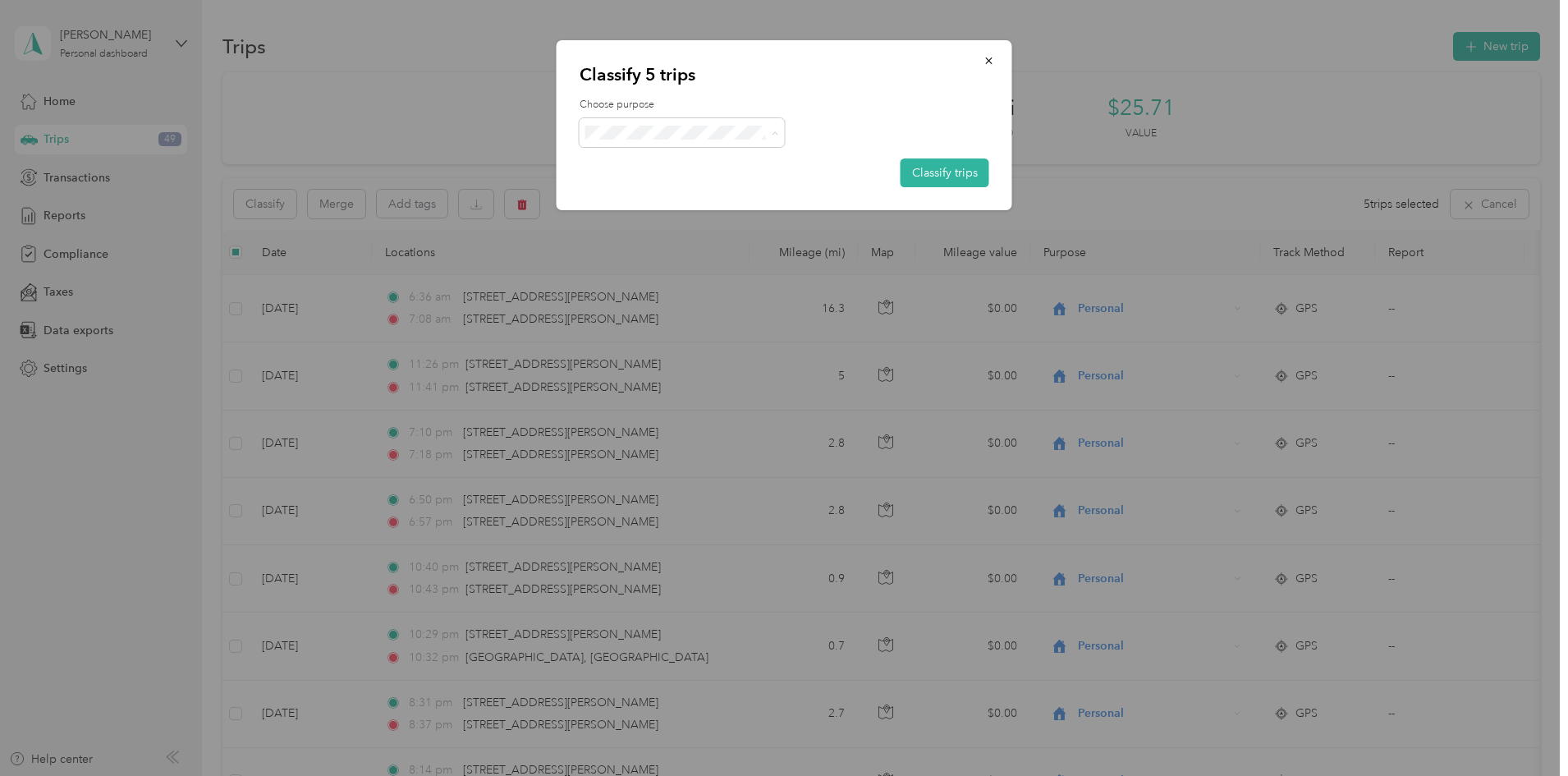
click at [694, 161] on span "Convergint Technologies" at bounding box center [697, 163] width 153 height 17
click at [974, 169] on button "Classify trips" at bounding box center [945, 173] width 89 height 29
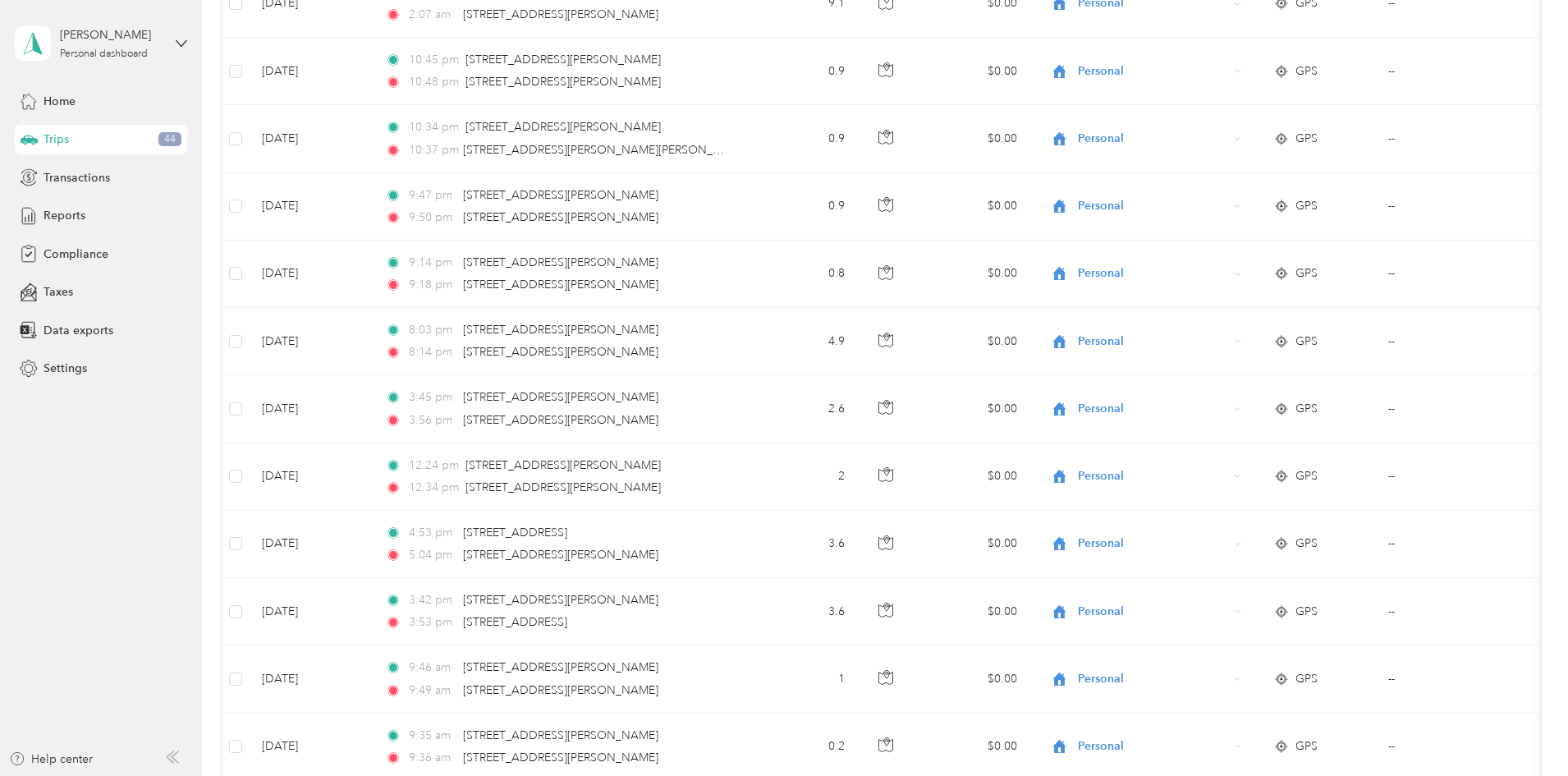
scroll to position [6553, 0]
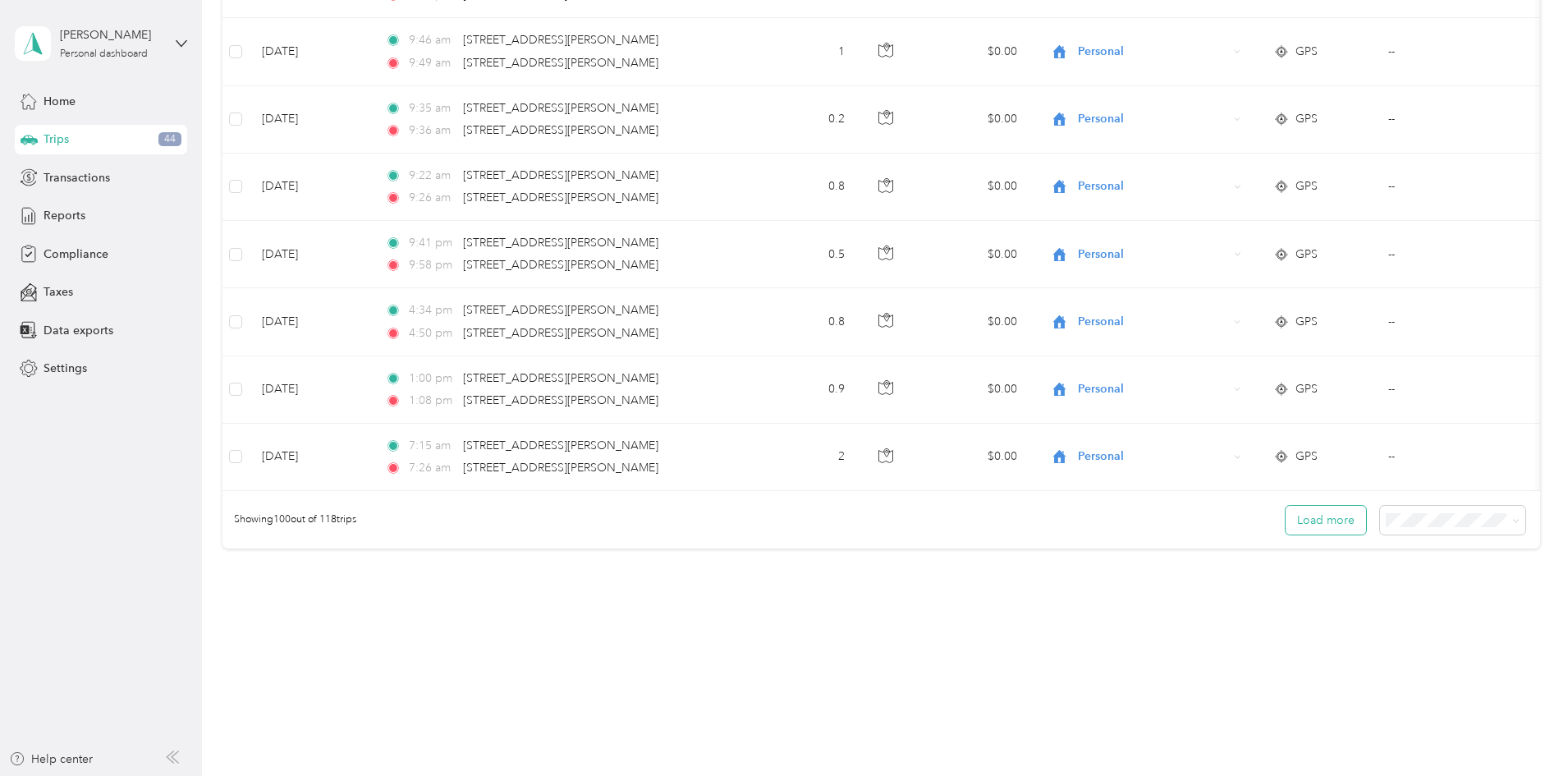
click at [1286, 515] on button "Load more" at bounding box center [1326, 520] width 80 height 29
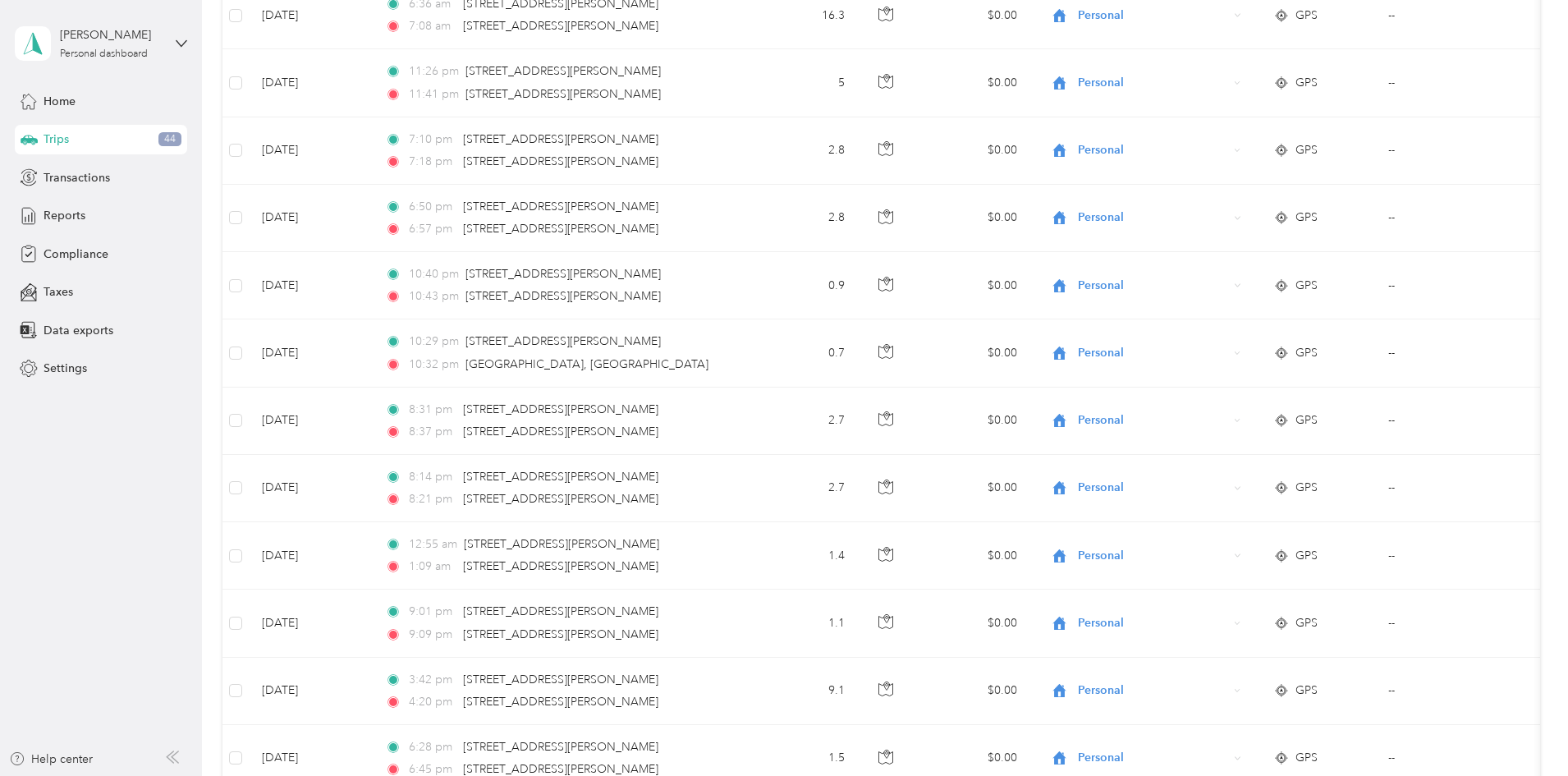
scroll to position [0, 0]
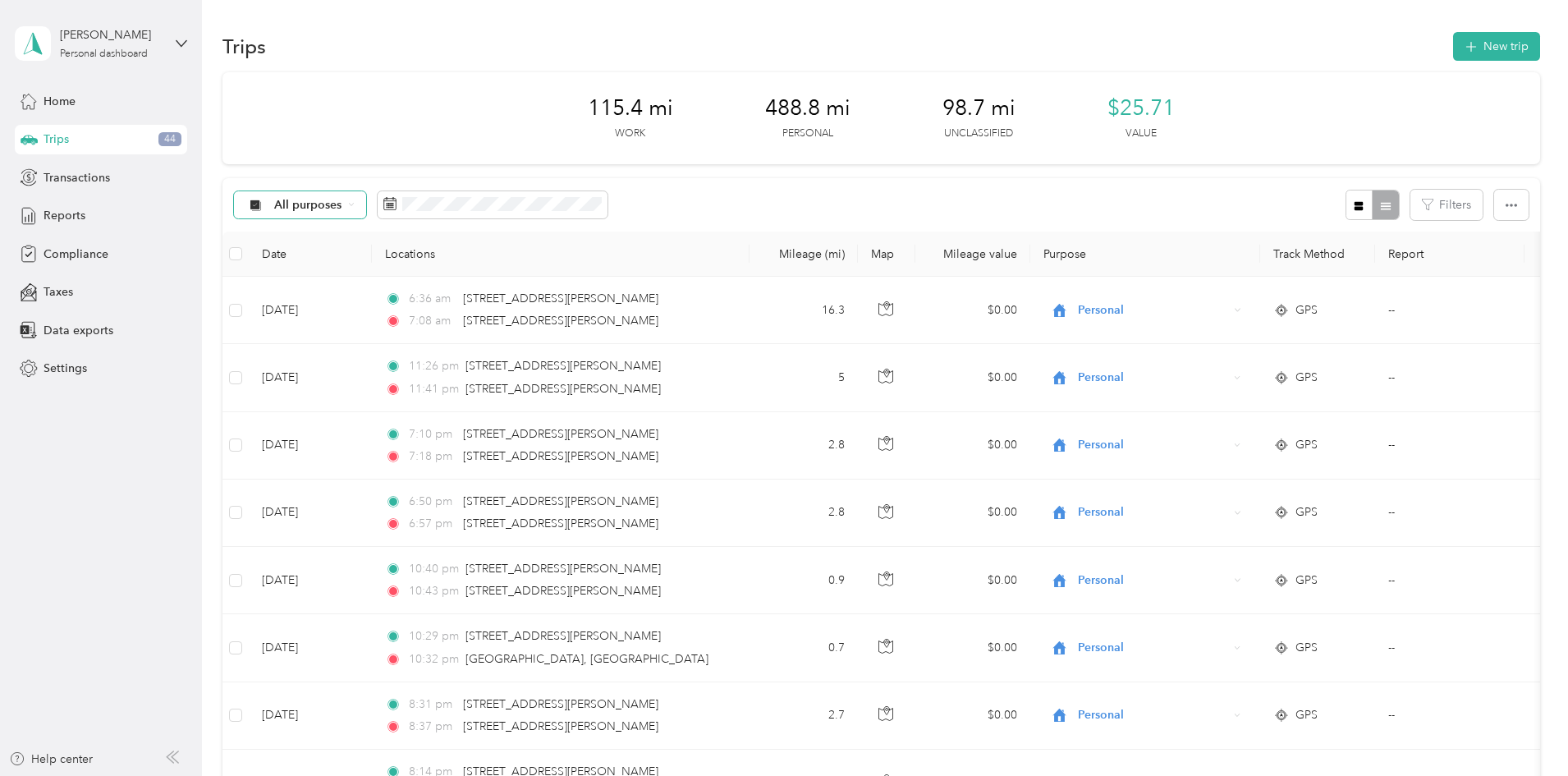
click at [343, 210] on span "All purposes" at bounding box center [307, 205] width 68 height 11
click at [440, 262] on span "Unclassified" at bounding box center [451, 263] width 135 height 17
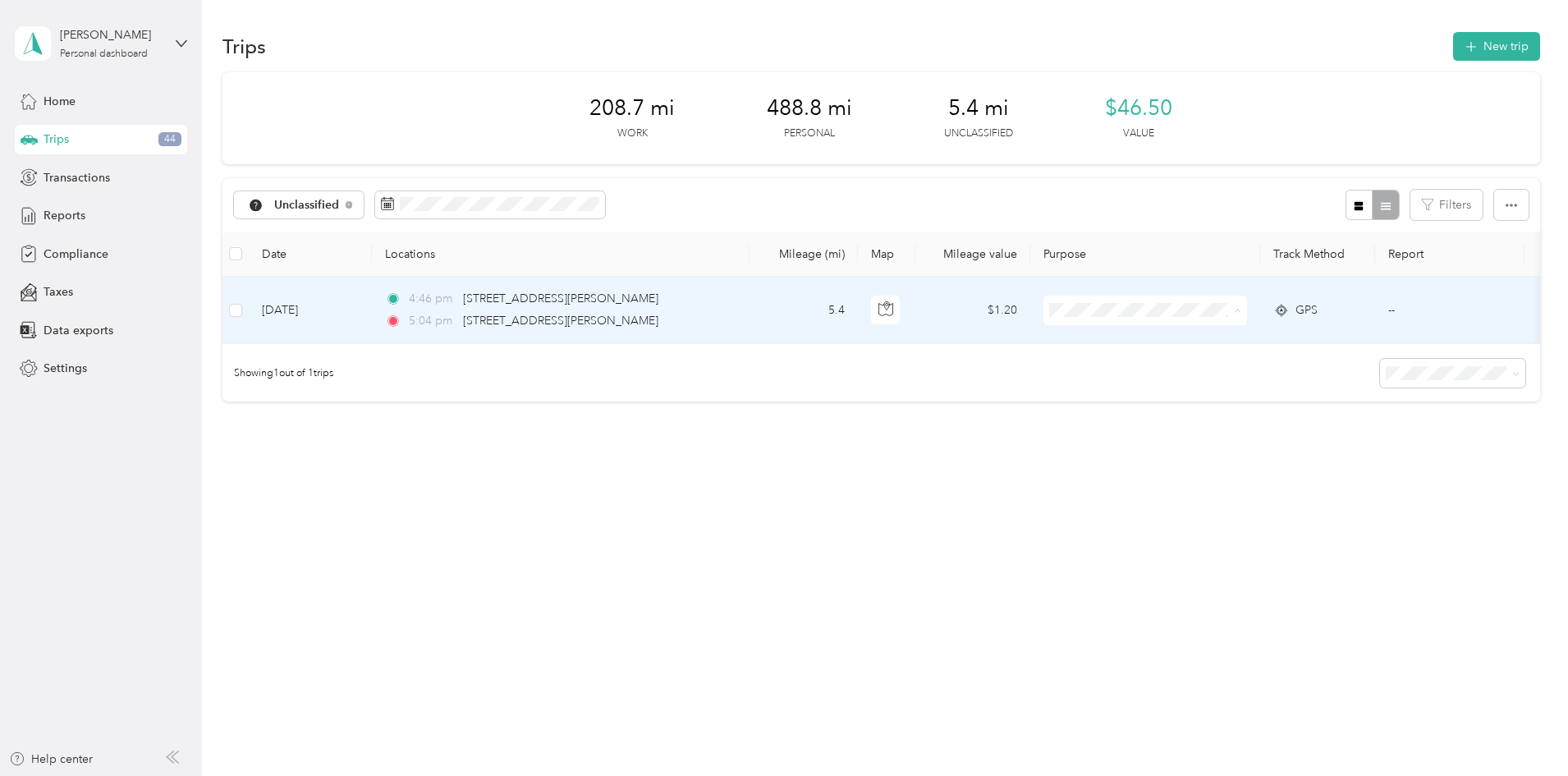
click at [1240, 372] on span "Personal" at bounding box center [1270, 370] width 152 height 17
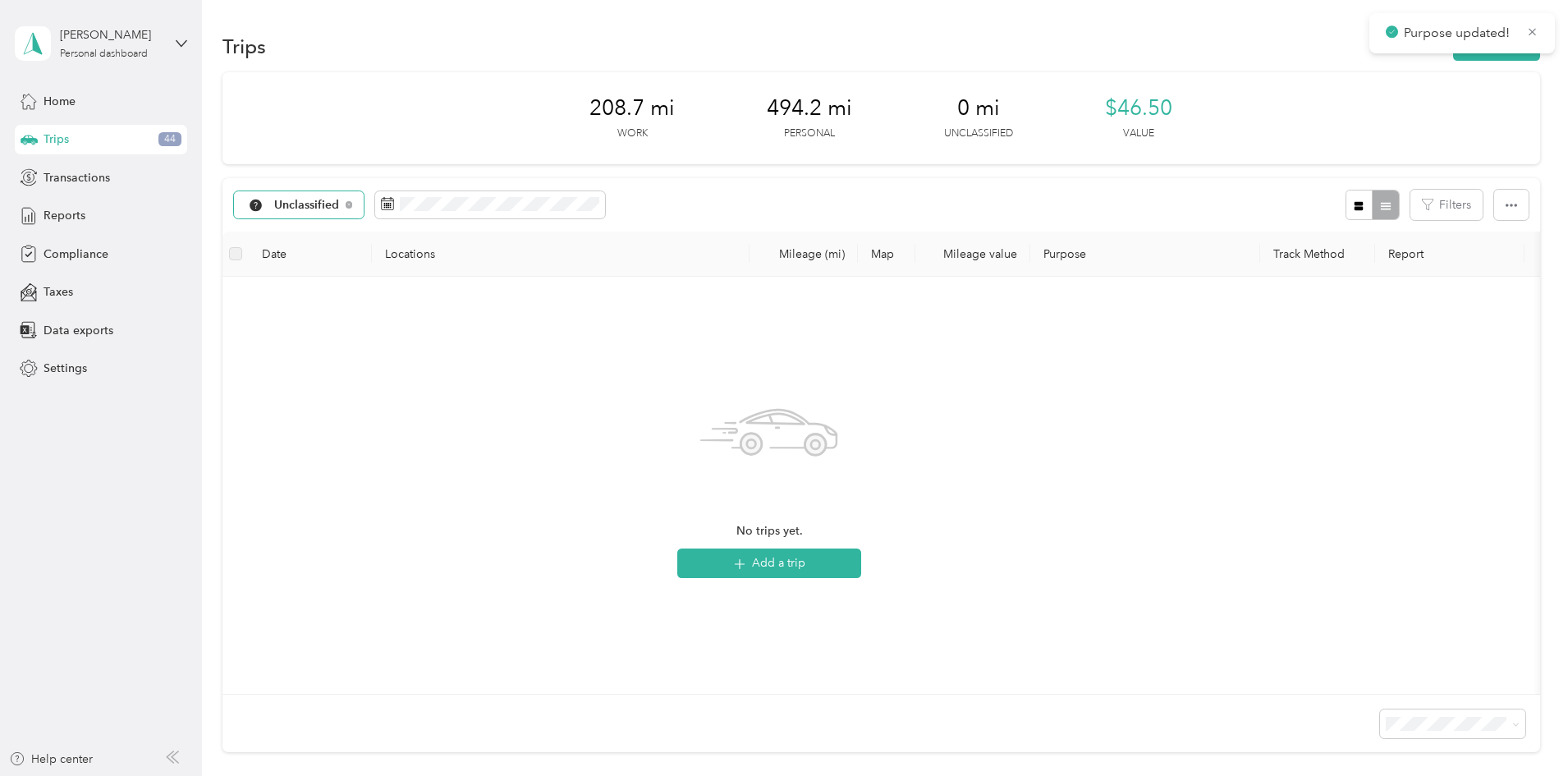
click at [365, 195] on div "Unclassified" at bounding box center [299, 204] width 131 height 28
click at [418, 238] on span "All purposes" at bounding box center [451, 235] width 135 height 17
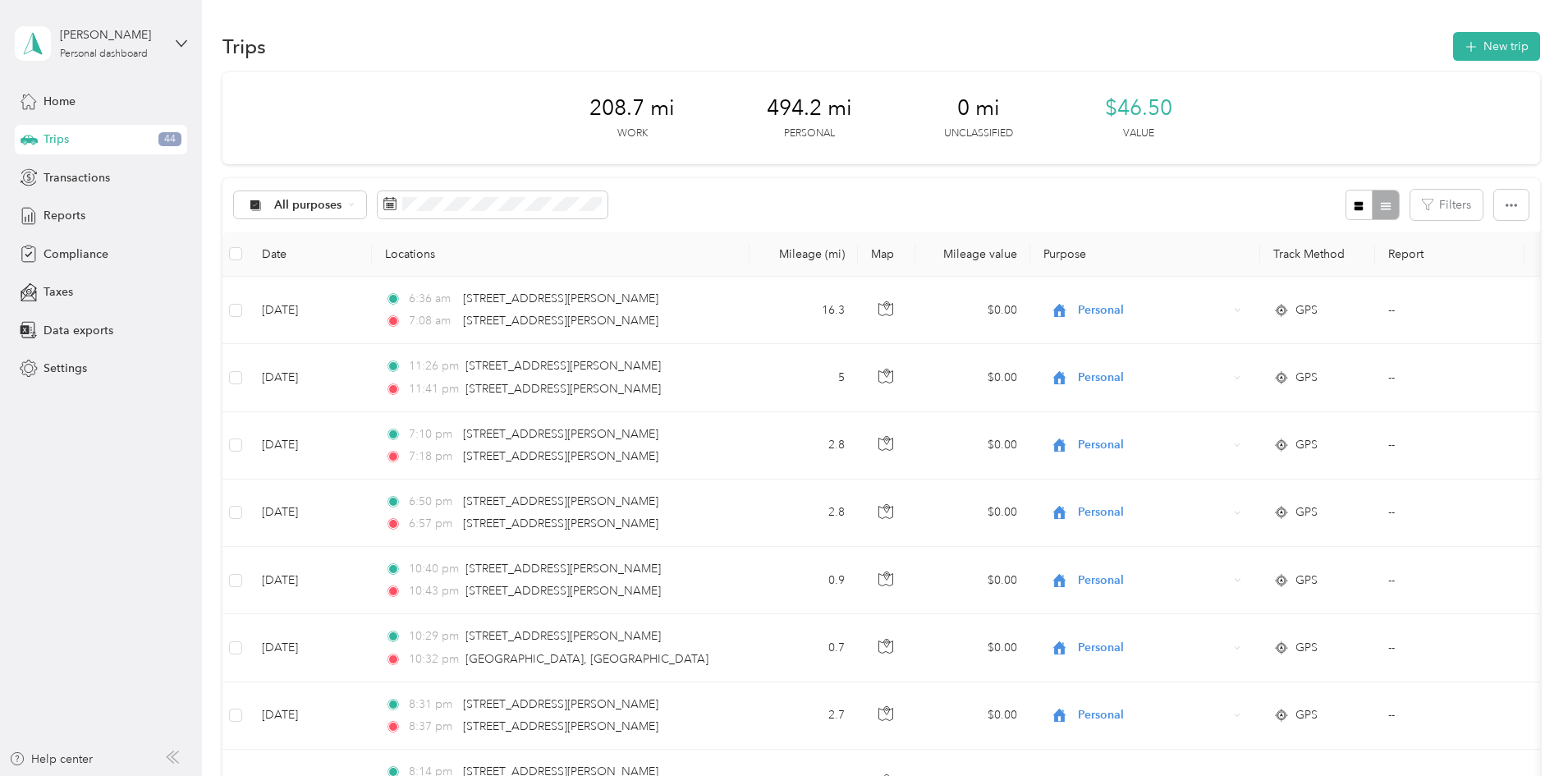
click at [50, 203] on div "Reports" at bounding box center [100, 216] width 173 height 30
